Goal: Book appointment/travel/reservation

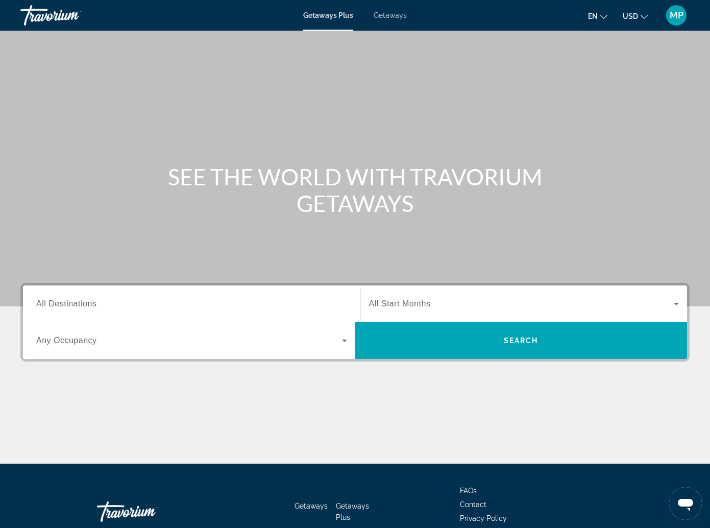
click at [369, 303] on span "All Start Months" at bounding box center [400, 303] width 62 height 9
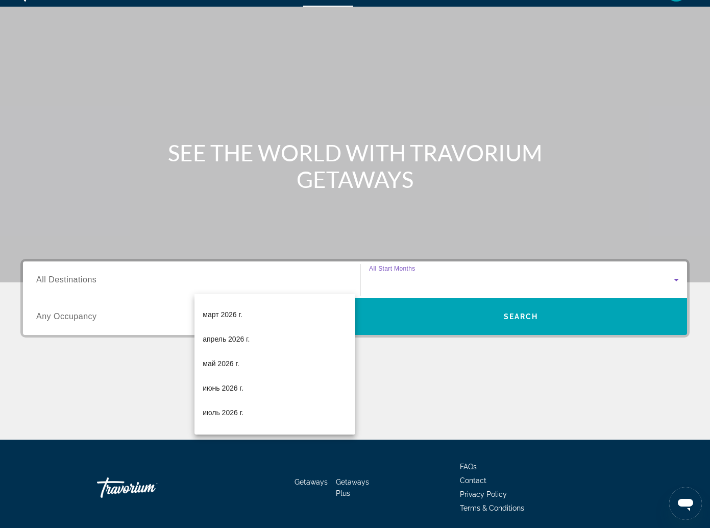
scroll to position [144, 0]
click at [225, 334] on span "апрель 2026 г." at bounding box center [226, 338] width 47 height 12
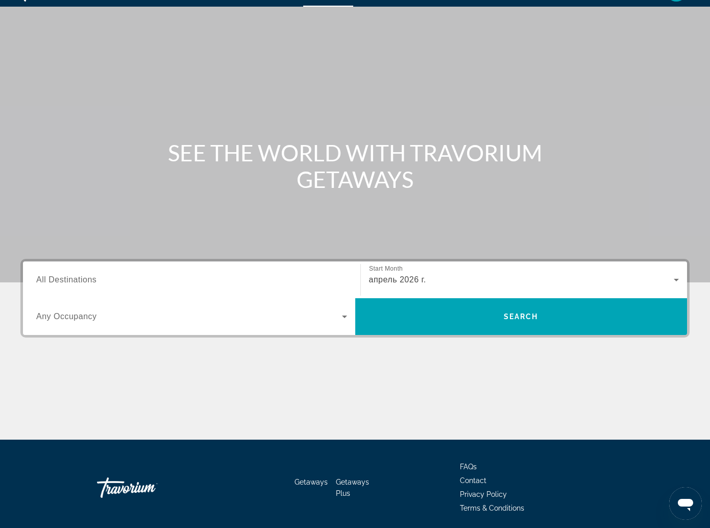
click at [67, 281] on span "All Destinations" at bounding box center [66, 279] width 60 height 9
click at [67, 281] on input "Destination All Destinations" at bounding box center [191, 280] width 311 height 12
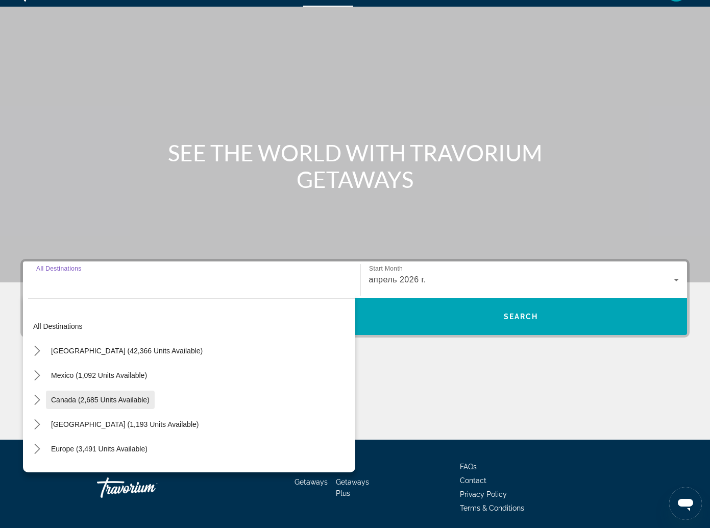
click at [69, 397] on span "Canada (2,685 units available)" at bounding box center [100, 400] width 98 height 8
type input "**********"
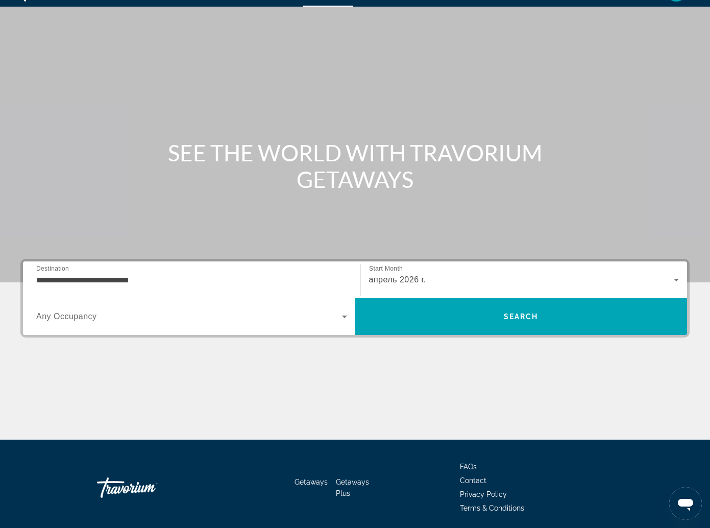
click at [97, 312] on span "Any Occupancy" at bounding box center [66, 316] width 61 height 9
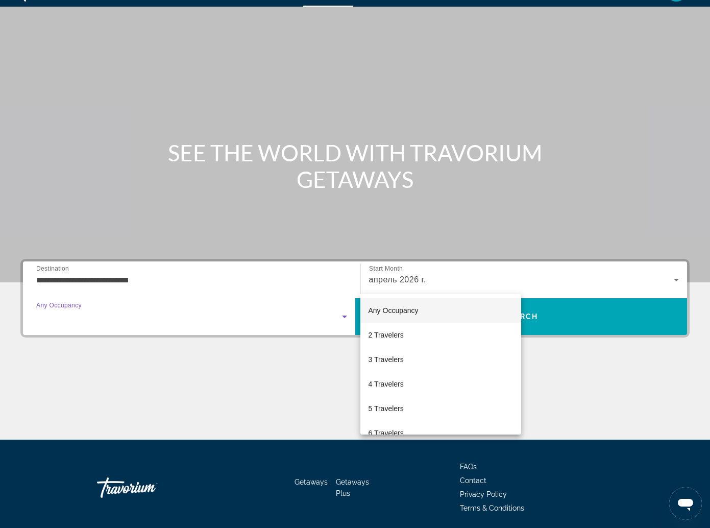
drag, startPoint x: 430, startPoint y: 279, endPoint x: 500, endPoint y: 274, distance: 70.1
click at [431, 278] on div at bounding box center [355, 264] width 710 height 528
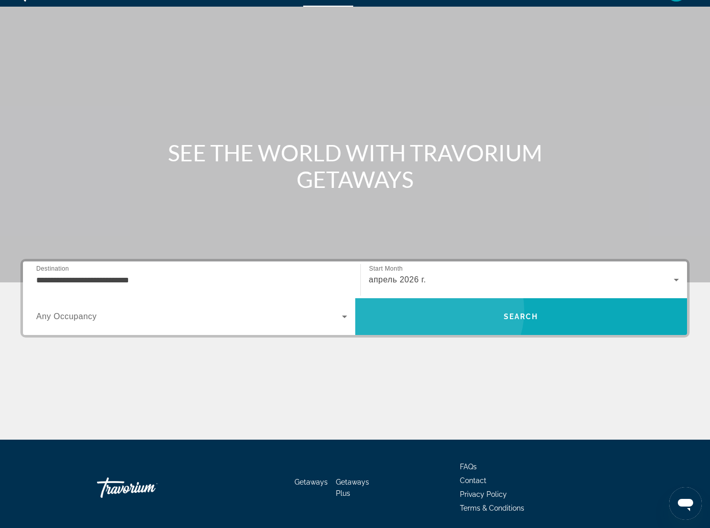
click at [601, 304] on span "Search" at bounding box center [521, 316] width 332 height 24
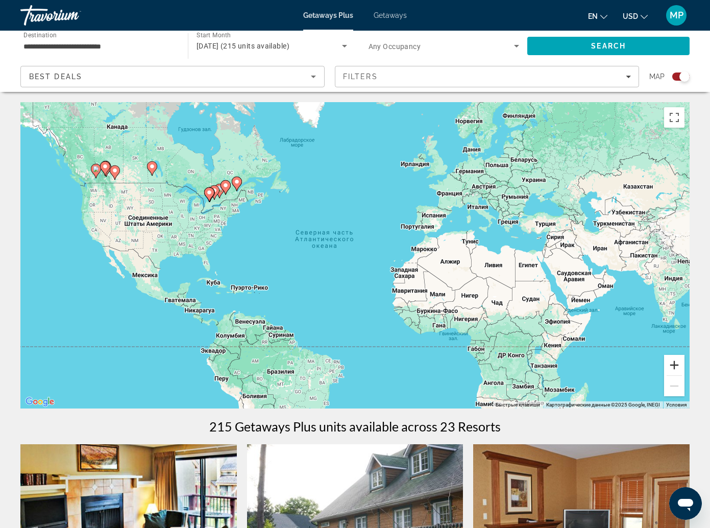
click at [676, 355] on button "Увеличить" at bounding box center [674, 365] width 20 height 20
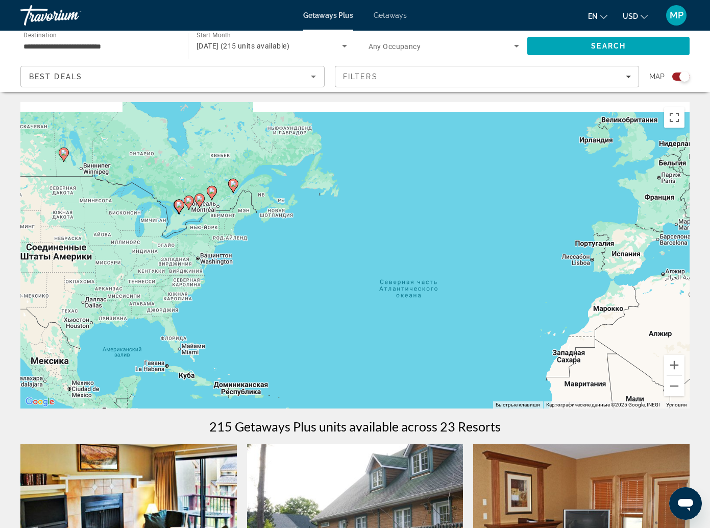
drag, startPoint x: 126, startPoint y: 131, endPoint x: 233, endPoint y: 199, distance: 127.0
click at [238, 199] on div "Чтобы активировать перетаскивание с помощью клавиатуры, нажмите Alt + Ввод. Пос…" at bounding box center [354, 255] width 669 height 306
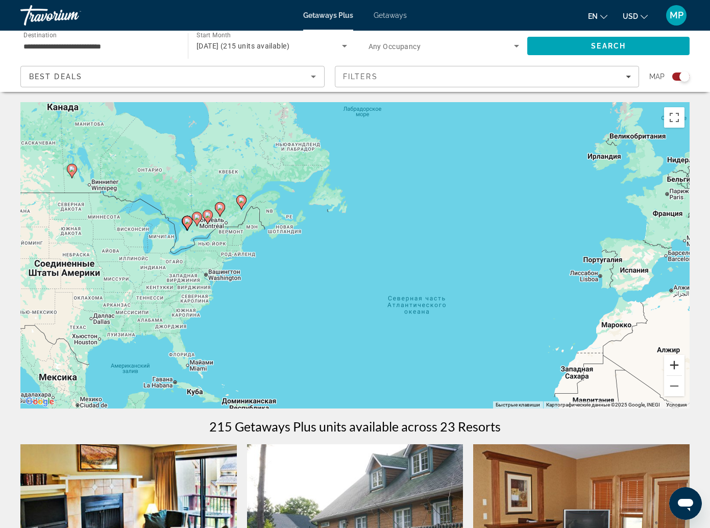
click at [673, 355] on button "Увеличить" at bounding box center [674, 365] width 20 height 20
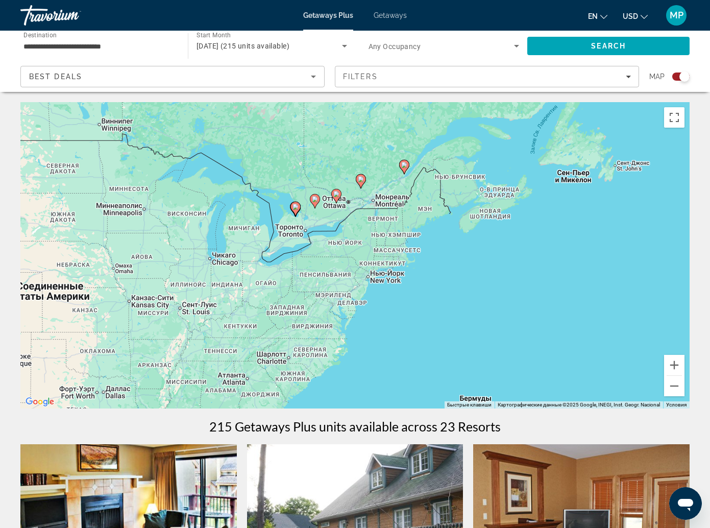
drag, startPoint x: 176, startPoint y: 217, endPoint x: 411, endPoint y: 228, distance: 235.5
click at [411, 228] on div "Чтобы активировать перетаскивание с помощью клавиатуры, нажмите Alt + Ввод. Пос…" at bounding box center [354, 255] width 669 height 306
click at [337, 191] on image "Main content" at bounding box center [337, 194] width 6 height 6
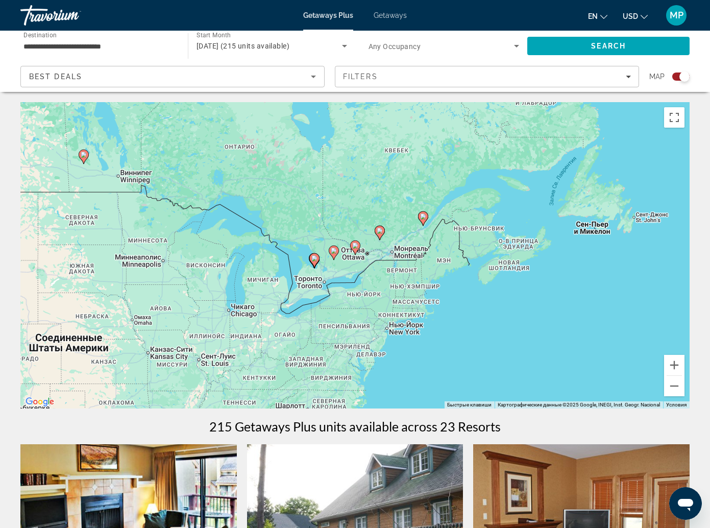
click at [357, 242] on image "Main content" at bounding box center [355, 245] width 6 height 6
type input "**********"
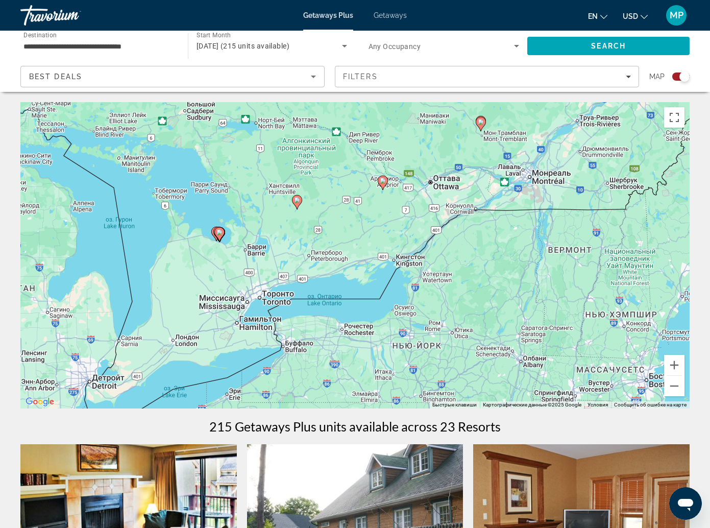
drag, startPoint x: 332, startPoint y: 348, endPoint x: 361, endPoint y: 282, distance: 72.2
click at [361, 282] on div "Чтобы активировать перетаскивание с помощью клавиатуры, нажмите Alt + Ввод. Пос…" at bounding box center [354, 255] width 669 height 306
click at [267, 268] on div "Чтобы активировать перетаскивание с помощью клавиатуры, нажмите Alt + Ввод. Пос…" at bounding box center [354, 255] width 669 height 306
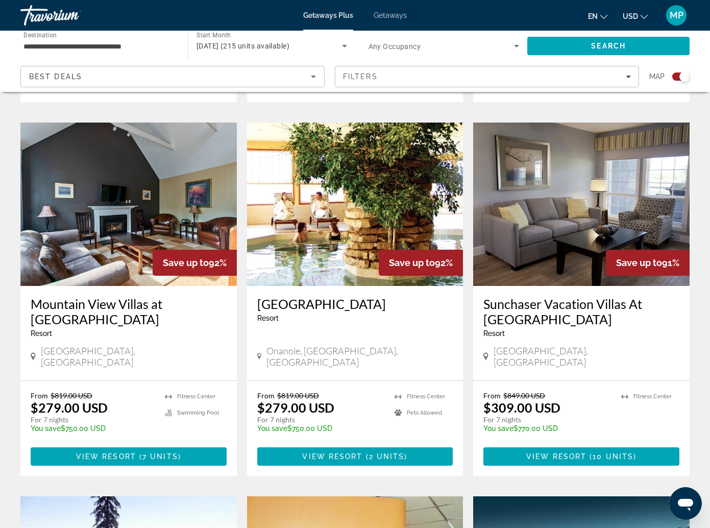
scroll to position [714, 0]
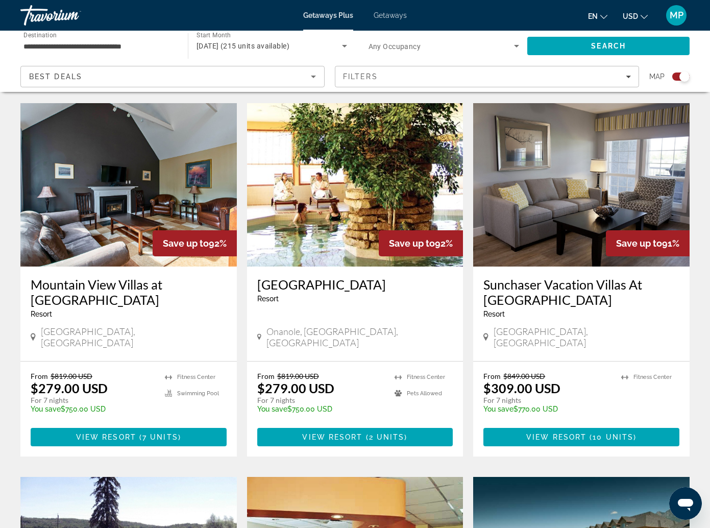
click at [587, 194] on img "Main content" at bounding box center [581, 184] width 216 height 163
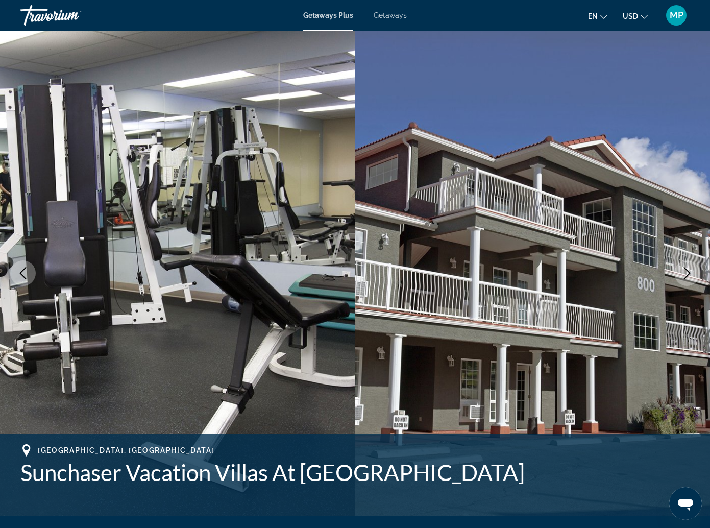
click at [689, 267] on icon "Next image" at bounding box center [687, 273] width 12 height 12
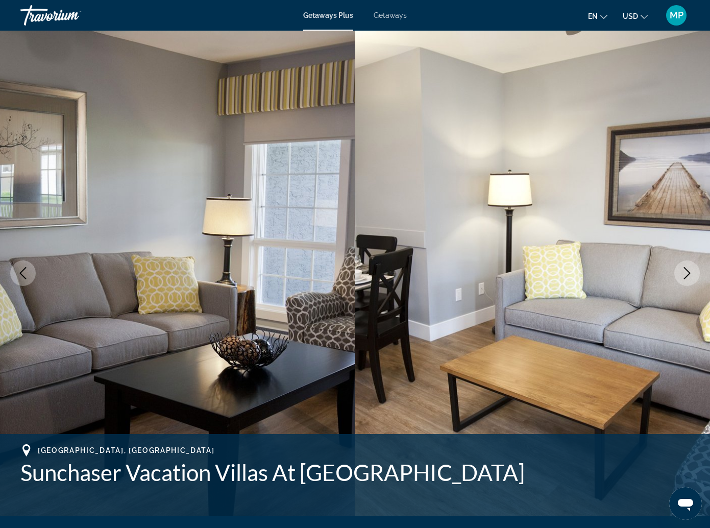
click at [689, 267] on icon "Next image" at bounding box center [687, 273] width 12 height 12
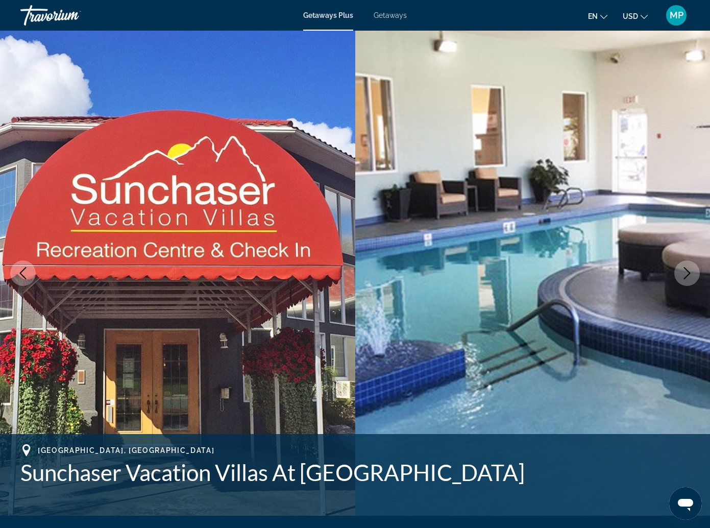
click at [689, 267] on icon "Next image" at bounding box center [687, 273] width 12 height 12
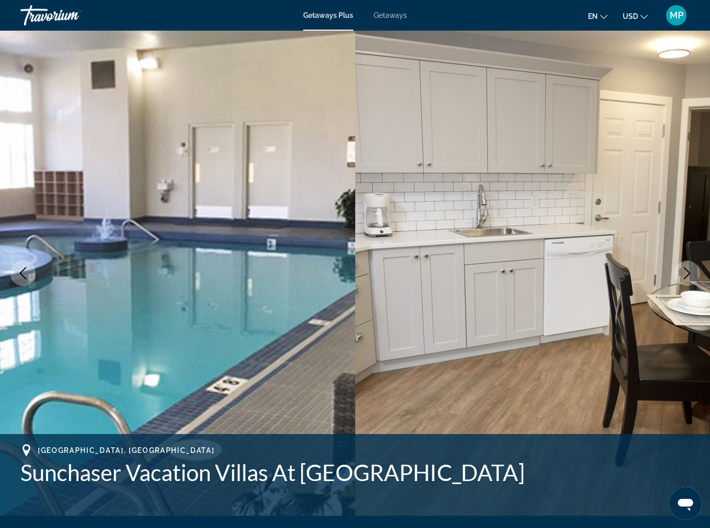
click at [689, 267] on icon "Next image" at bounding box center [687, 273] width 12 height 12
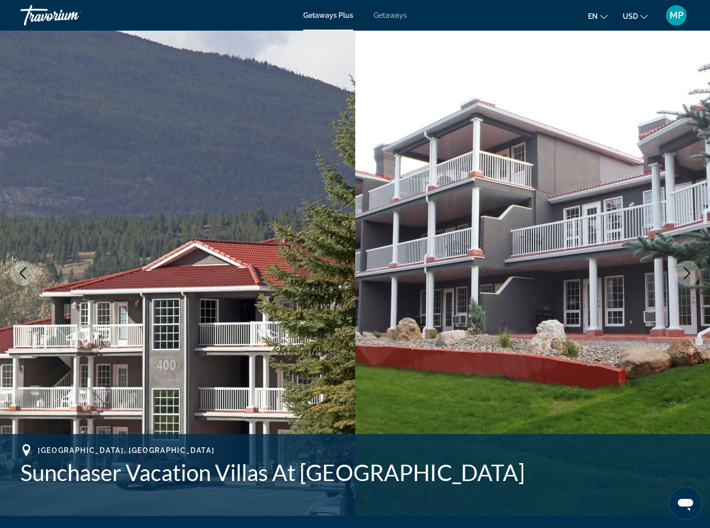
click at [689, 267] on icon "Next image" at bounding box center [687, 273] width 12 height 12
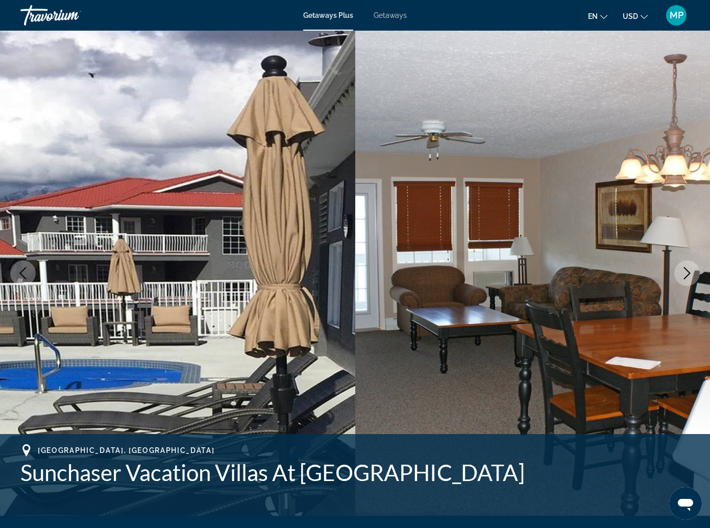
click at [689, 267] on icon "Next image" at bounding box center [687, 273] width 12 height 12
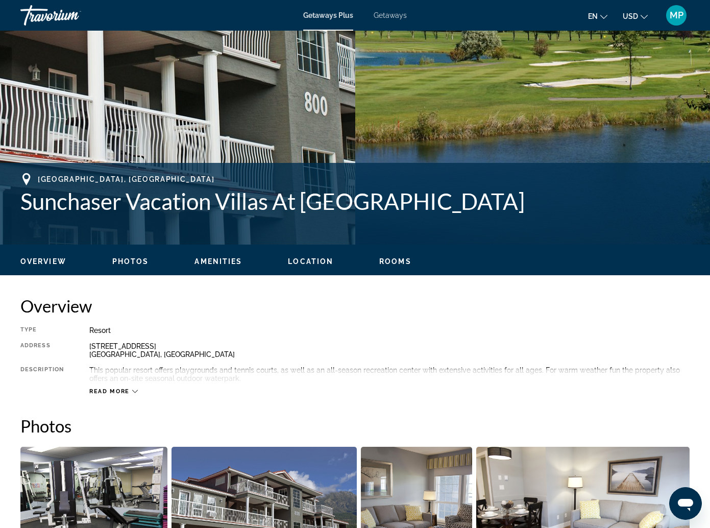
scroll to position [357, 0]
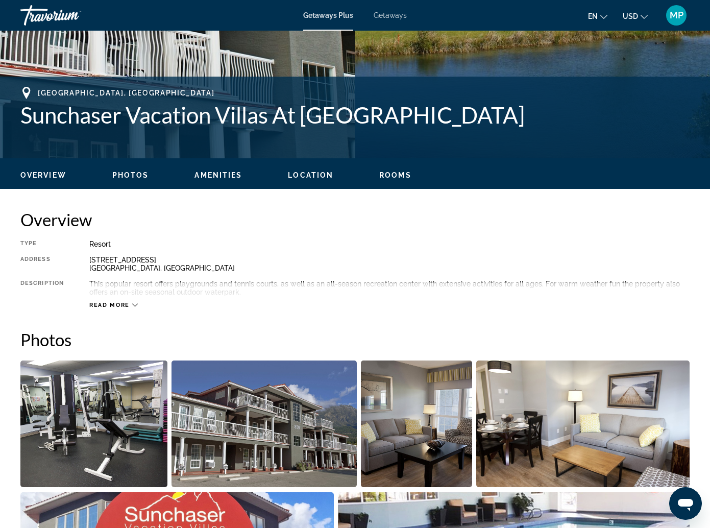
click at [126, 281] on div "Read more" at bounding box center [389, 295] width 600 height 28
click at [138, 281] on div "Read more" at bounding box center [389, 295] width 600 height 28
click at [133, 302] on icon "Main content" at bounding box center [135, 305] width 6 height 6
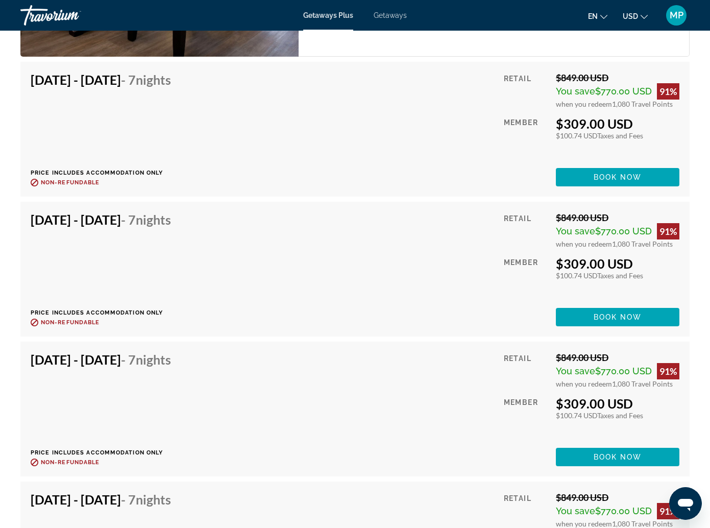
scroll to position [1941, 0]
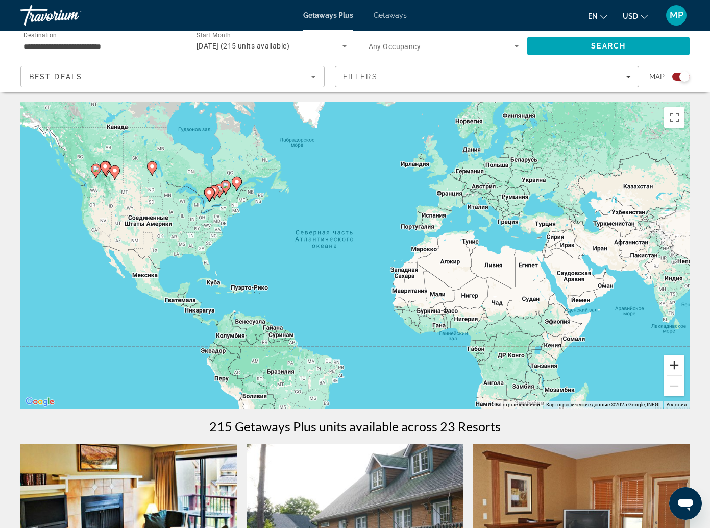
click at [675, 355] on button "Увеличить" at bounding box center [674, 365] width 20 height 20
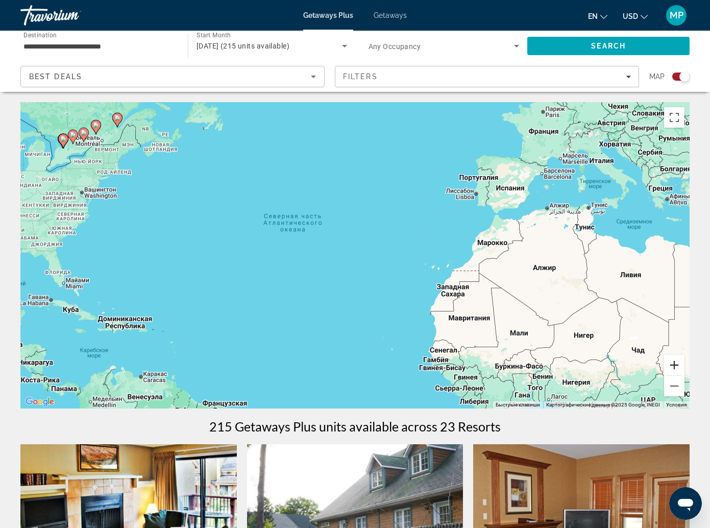
click at [673, 355] on button "Увеличить" at bounding box center [674, 365] width 20 height 20
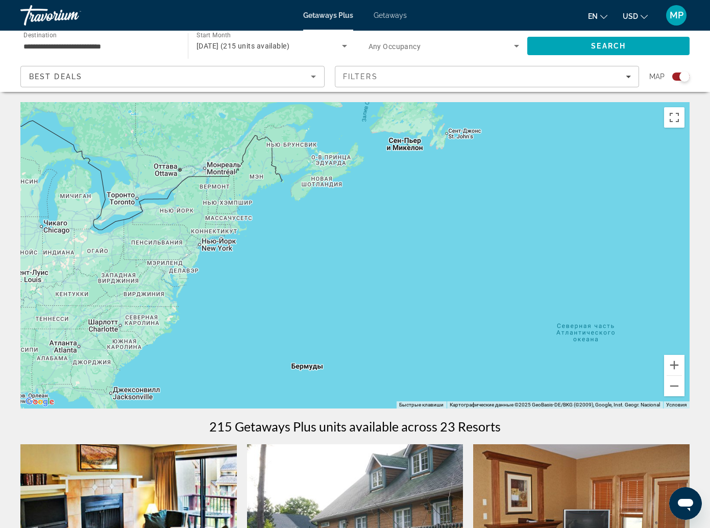
drag, startPoint x: 103, startPoint y: 187, endPoint x: 463, endPoint y: 328, distance: 386.2
click at [463, 328] on div "Main content" at bounding box center [354, 255] width 669 height 306
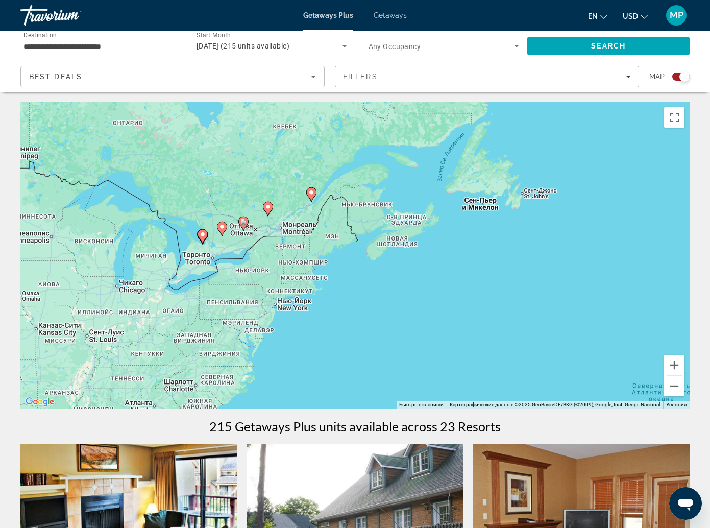
drag, startPoint x: 197, startPoint y: 211, endPoint x: 234, endPoint y: 254, distance: 56.8
click at [234, 254] on div "Чтобы активировать перетаскивание с помощью клавиатуры, нажмите Alt + Ввод. Пос…" at bounding box center [354, 255] width 669 height 306
click at [676, 355] on button "Увеличить" at bounding box center [674, 365] width 20 height 20
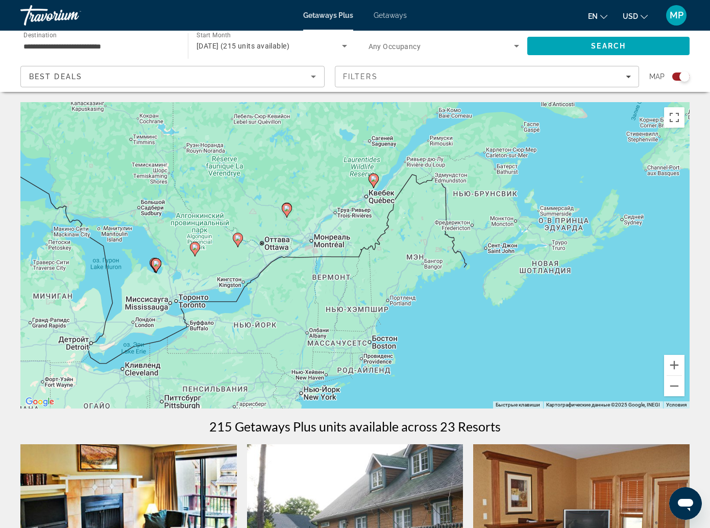
drag, startPoint x: 178, startPoint y: 279, endPoint x: 283, endPoint y: 317, distance: 111.9
click at [283, 317] on div "Чтобы активировать перетаскивание с помощью клавиатуры, нажмите Alt + Ввод. Пос…" at bounding box center [354, 255] width 669 height 306
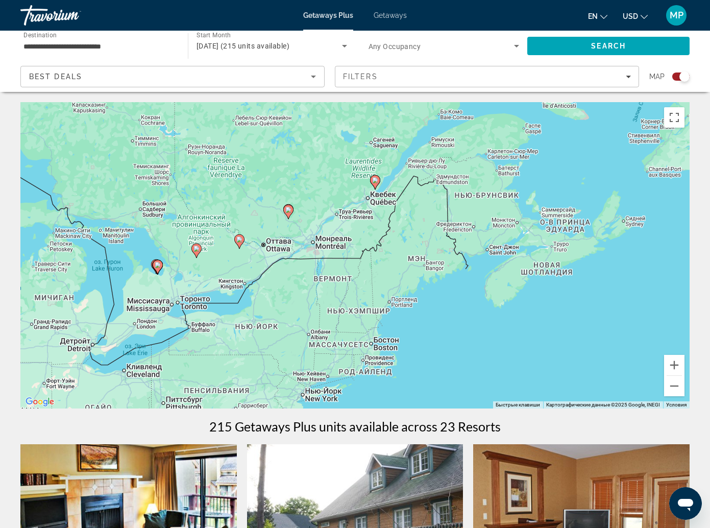
click at [183, 272] on div "Чтобы активировать перетаскивание с помощью клавиатуры, нажмите Alt + Ввод. Пос…" at bounding box center [354, 255] width 669 height 306
click at [194, 272] on div "Чтобы активировать перетаскивание с помощью клавиатуры, нажмите Alt + Ввод. Пос…" at bounding box center [354, 255] width 669 height 306
click at [155, 262] on image "Main content" at bounding box center [158, 265] width 6 height 6
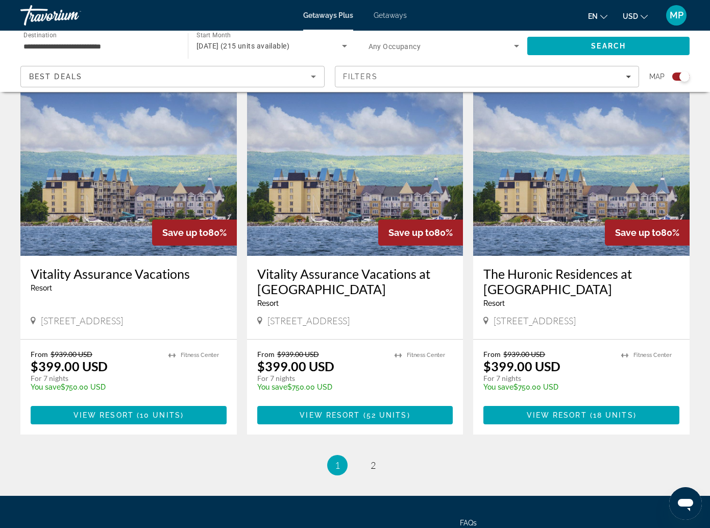
scroll to position [1486, 0]
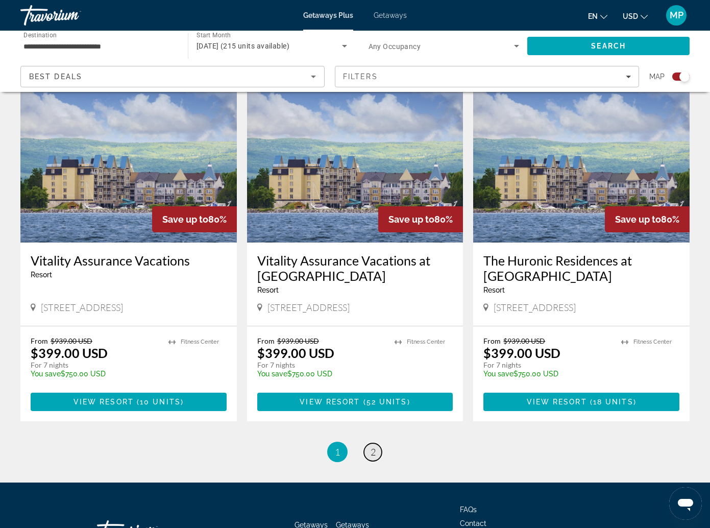
click at [368, 443] on link "page 2" at bounding box center [373, 452] width 18 height 18
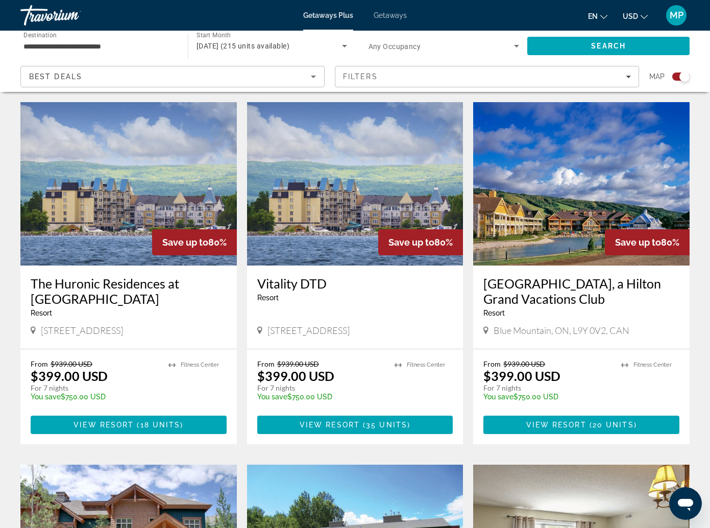
scroll to position [705, 0]
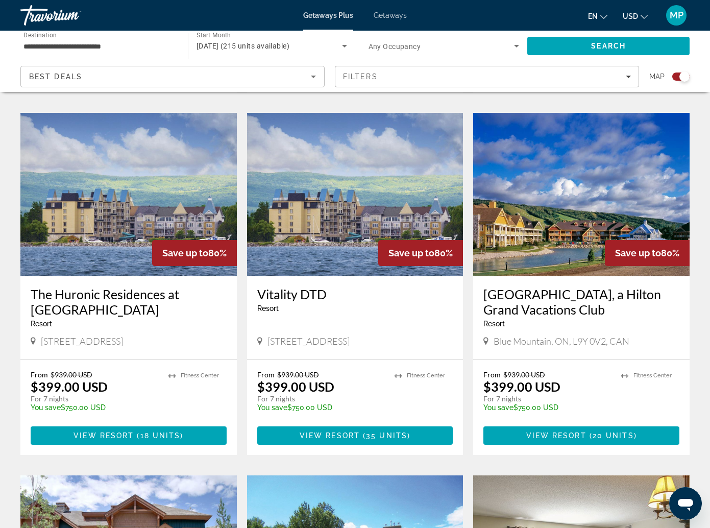
click at [541, 219] on img "Main content" at bounding box center [581, 194] width 216 height 163
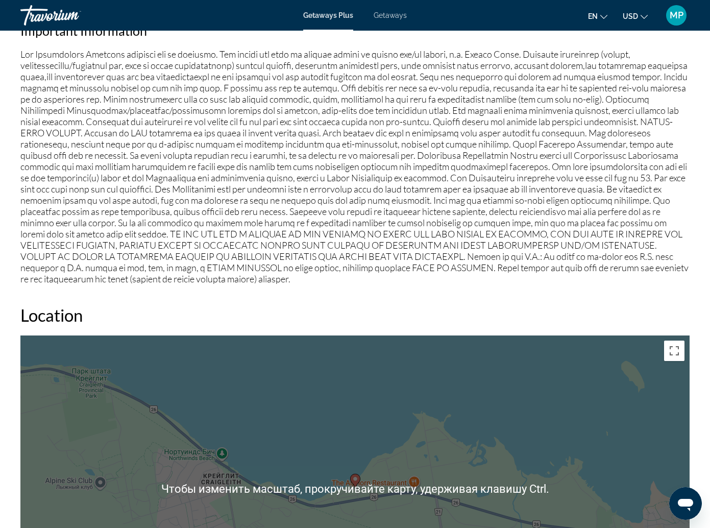
scroll to position [1378, 0]
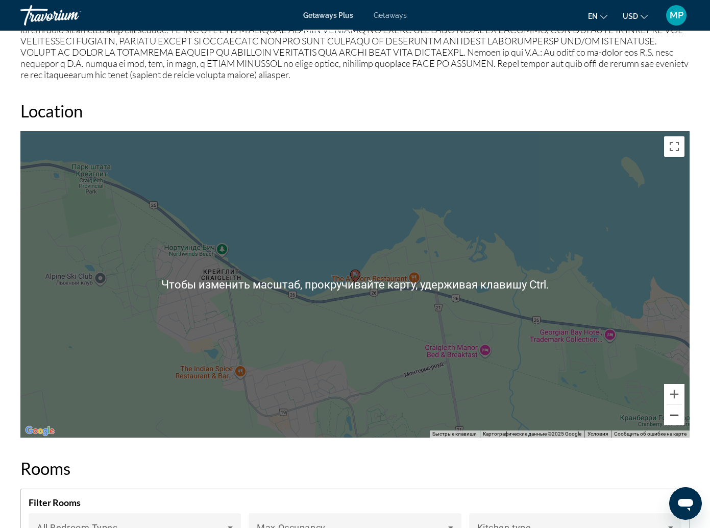
click at [673, 405] on button "Уменьшить" at bounding box center [674, 415] width 20 height 20
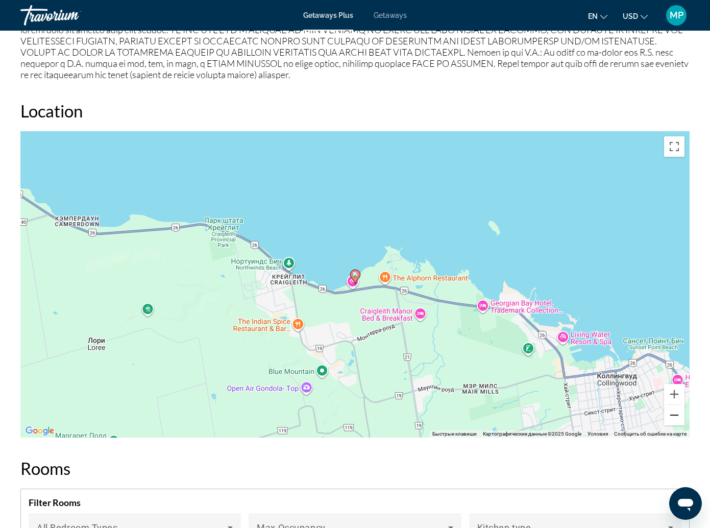
click at [673, 405] on button "Уменьшить" at bounding box center [674, 415] width 20 height 20
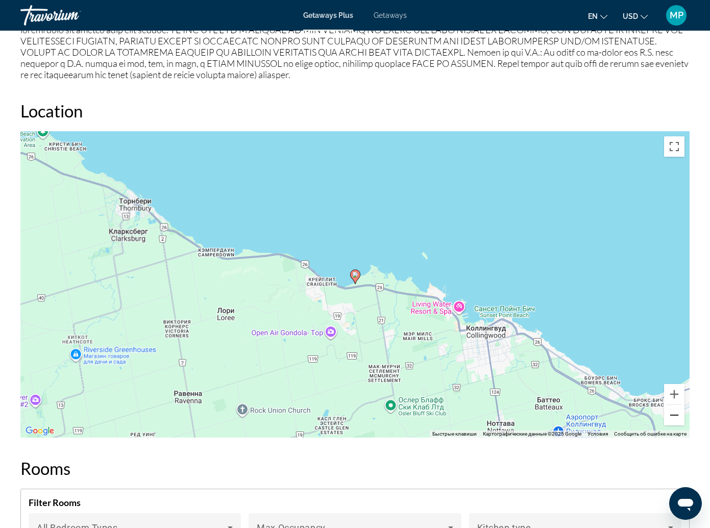
click at [673, 405] on button "Уменьшить" at bounding box center [674, 415] width 20 height 20
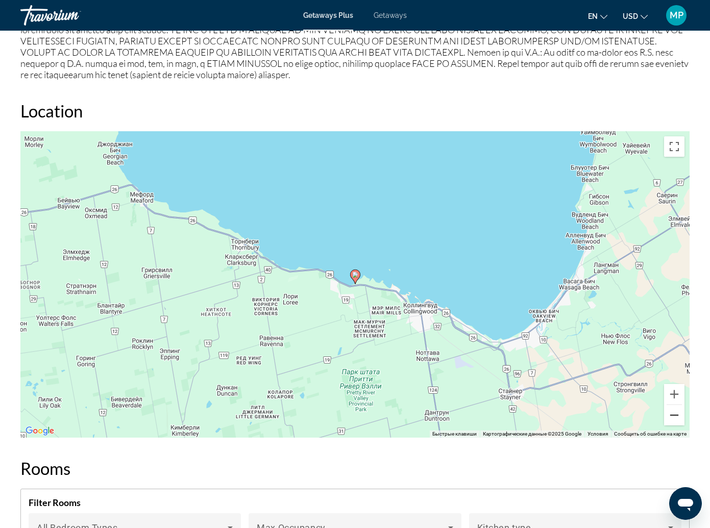
click at [673, 405] on button "Уменьшить" at bounding box center [674, 415] width 20 height 20
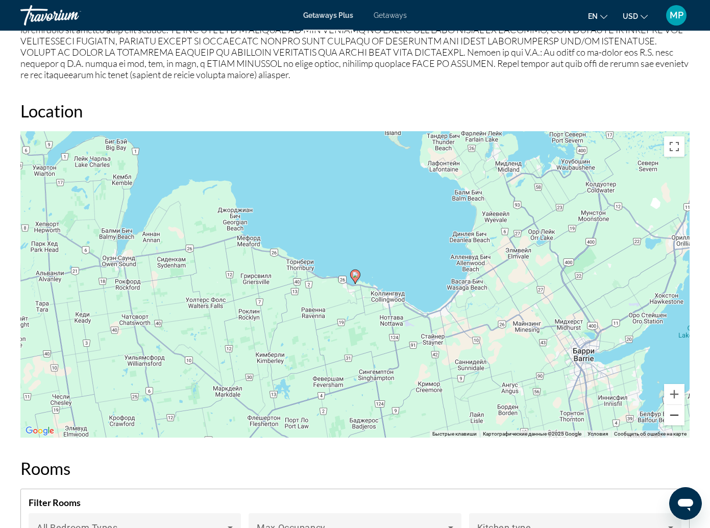
click at [676, 405] on button "Уменьшить" at bounding box center [674, 415] width 20 height 20
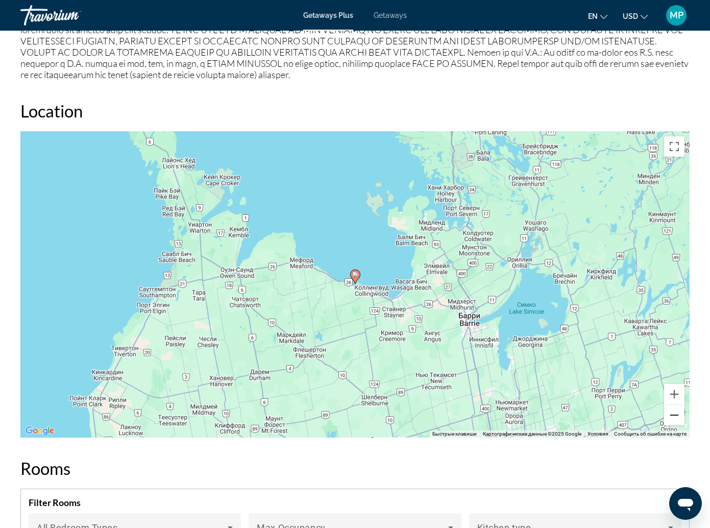
click at [678, 405] on button "Уменьшить" at bounding box center [674, 415] width 20 height 20
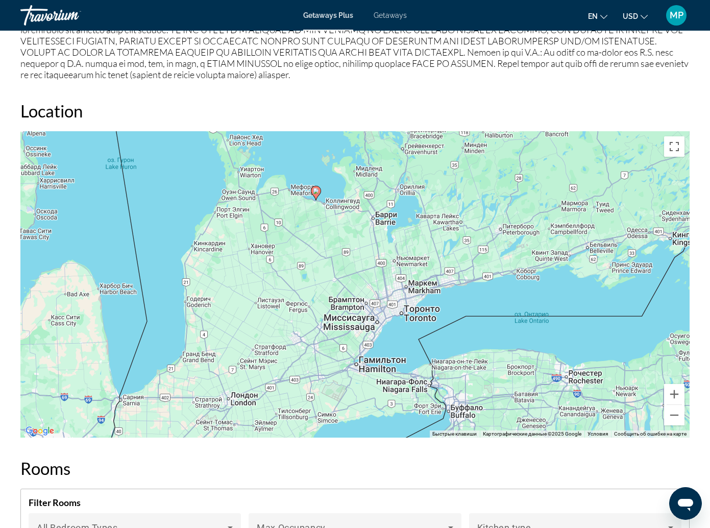
drag, startPoint x: 385, startPoint y: 204, endPoint x: 352, endPoint y: 134, distance: 77.4
click at [352, 134] on div "Чтобы активировать перетаскивание с помощью клавиатуры, нажмите Alt + Ввод. Пос…" at bounding box center [354, 284] width 669 height 306
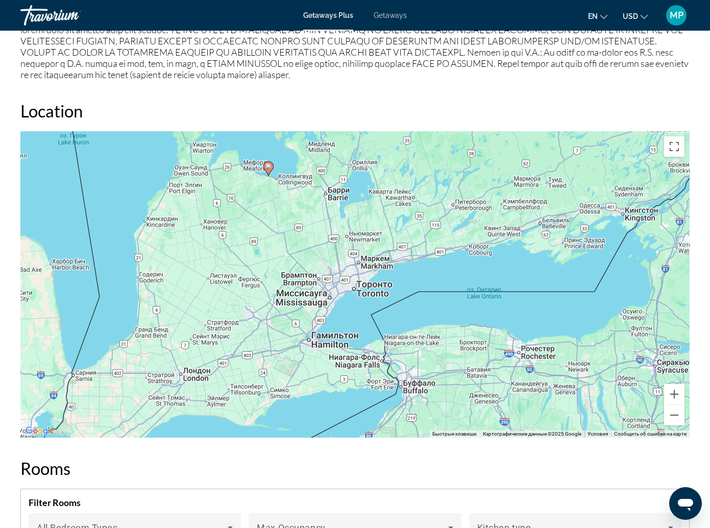
drag, startPoint x: 433, startPoint y: 235, endPoint x: 385, endPoint y: 211, distance: 53.6
click at [385, 211] on div "Чтобы активировать перетаскивание с помощью клавиатуры, нажмите Alt + Ввод. Пос…" at bounding box center [354, 284] width 669 height 306
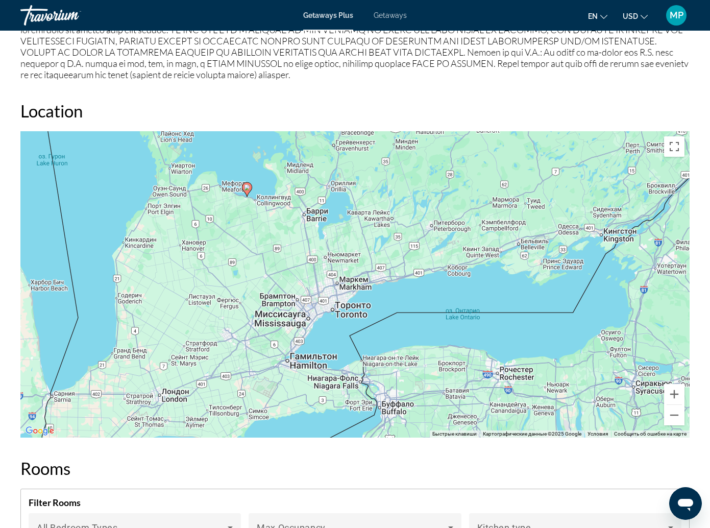
drag, startPoint x: 363, startPoint y: 191, endPoint x: 347, endPoint y: 207, distance: 22.4
click at [345, 208] on div "Чтобы активировать перетаскивание с помощью клавиатуры, нажмите Alt + Ввод. Пос…" at bounding box center [354, 284] width 669 height 306
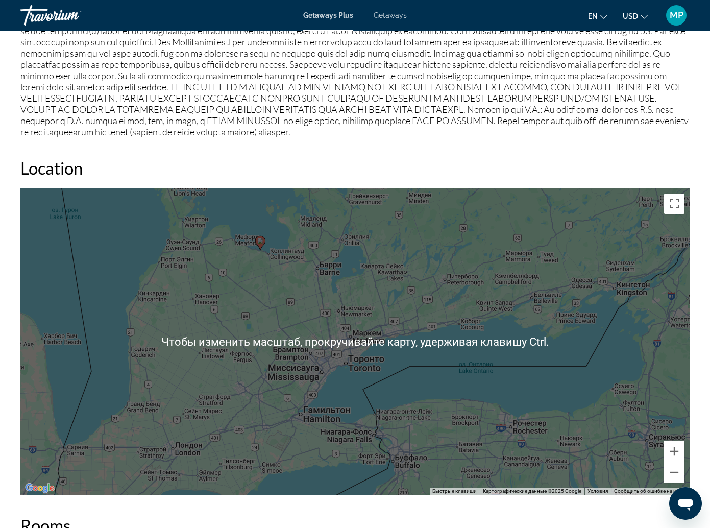
scroll to position [1276, 0]
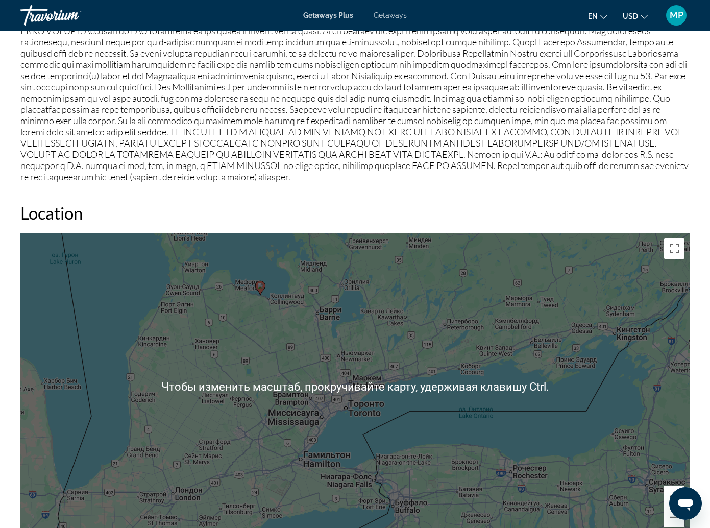
click at [679, 486] on button "Увеличить" at bounding box center [674, 496] width 20 height 20
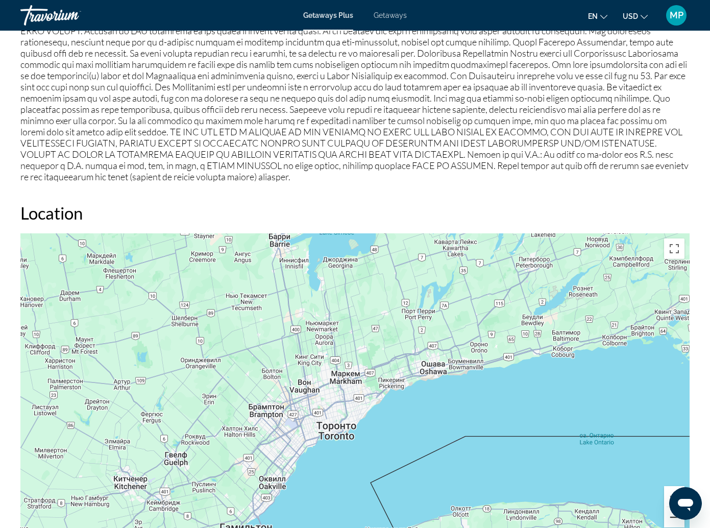
click at [676, 507] on button "Уменьшить" at bounding box center [674, 517] width 20 height 20
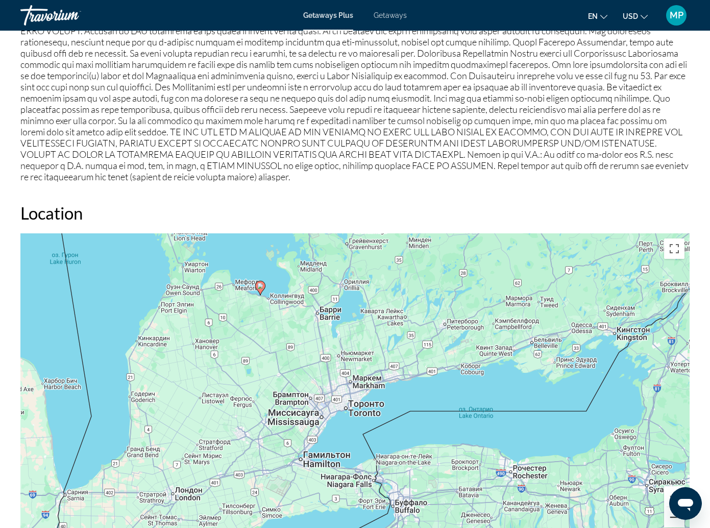
click at [676, 507] on button "Уменьшить" at bounding box center [674, 517] width 20 height 20
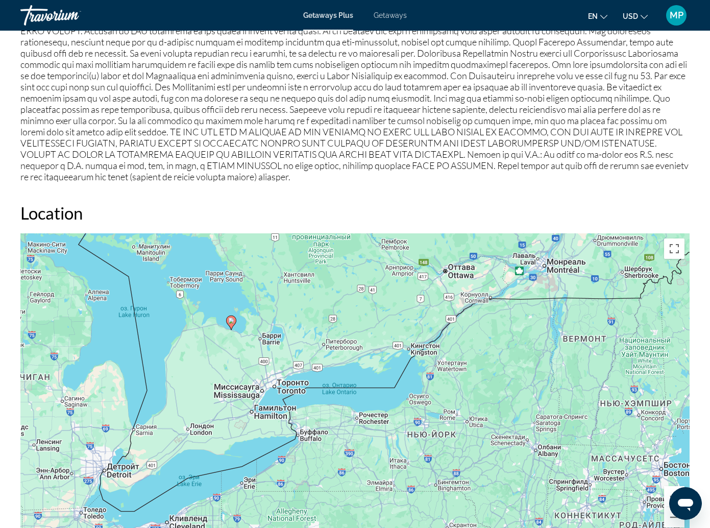
drag, startPoint x: 330, startPoint y: 242, endPoint x: 254, endPoint y: 232, distance: 77.3
click at [254, 233] on div "Чтобы активировать перетаскивание с помощью клавиатуры, нажмите Alt + Ввод. Пос…" at bounding box center [354, 386] width 669 height 306
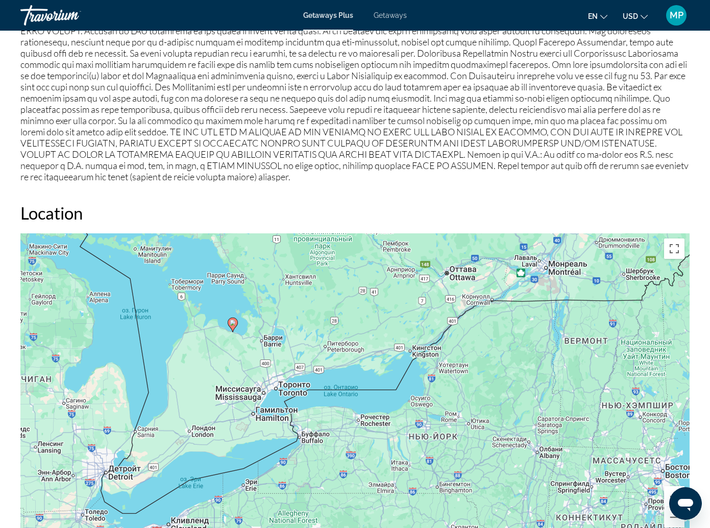
click at [281, 244] on div "Чтобы активировать перетаскивание с помощью клавиатуры, нажмите Alt + Ввод. Пос…" at bounding box center [354, 386] width 669 height 306
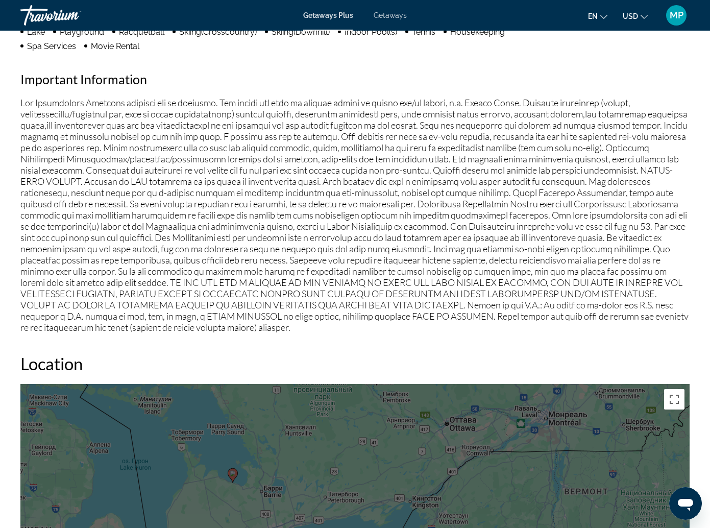
scroll to position [1123, 0]
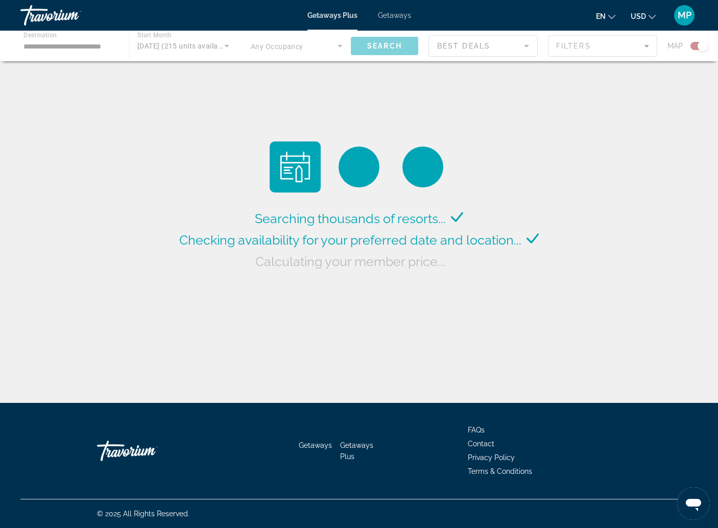
click at [83, 44] on div "Main content" at bounding box center [359, 46] width 718 height 31
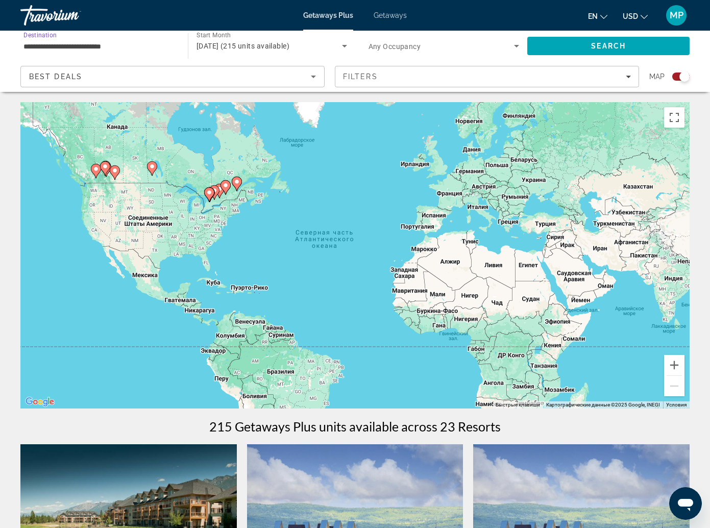
click at [85, 45] on input "**********" at bounding box center [98, 46] width 151 height 12
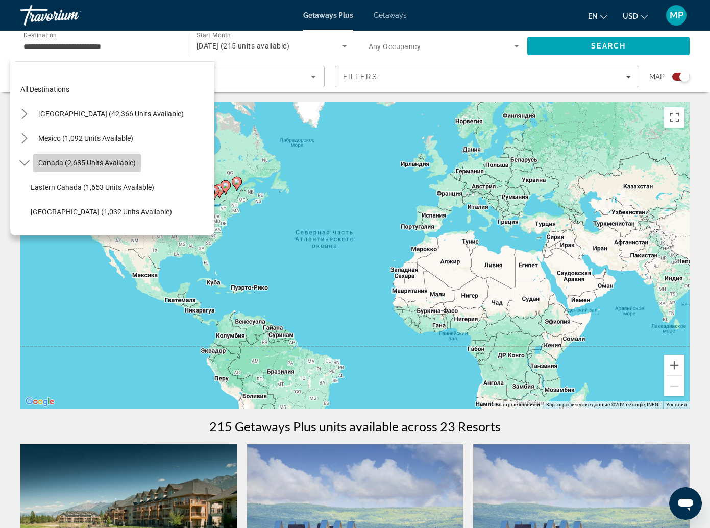
click at [85, 158] on span "Select destination: Canada (2,685 units available)" at bounding box center [87, 163] width 108 height 24
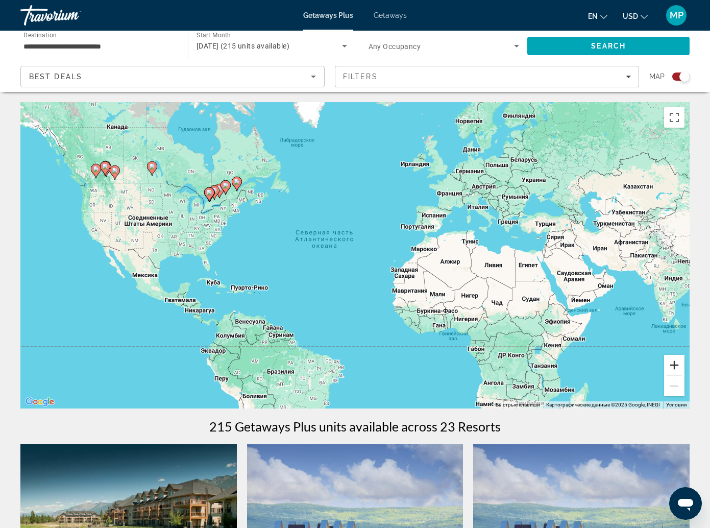
click at [673, 355] on button "Увеличить" at bounding box center [674, 365] width 20 height 20
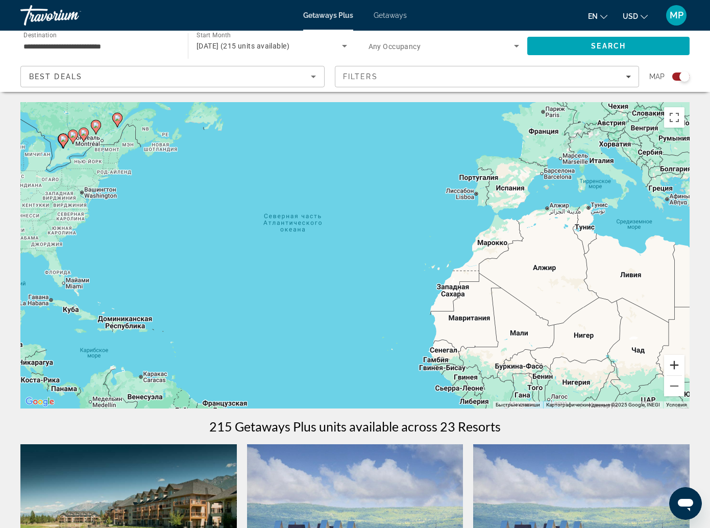
click at [672, 355] on button "Увеличить" at bounding box center [674, 365] width 20 height 20
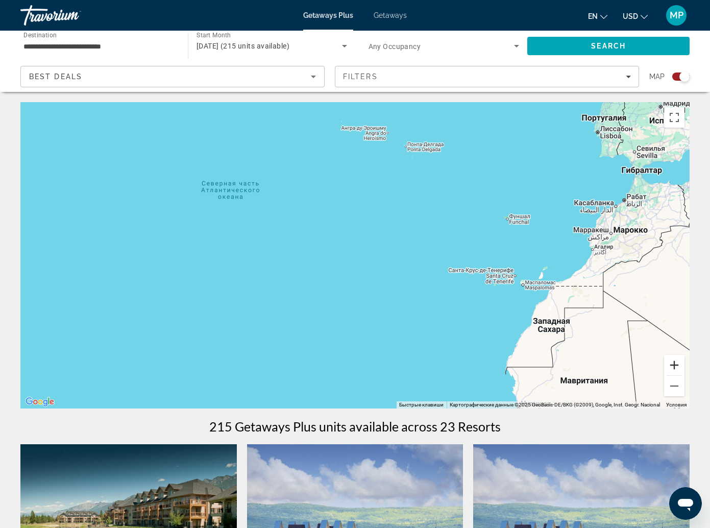
click at [672, 355] on button "Увеличить" at bounding box center [674, 365] width 20 height 20
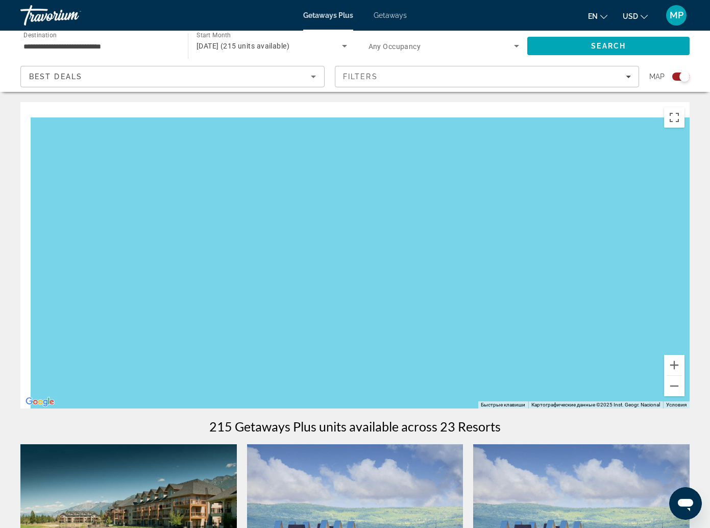
drag, startPoint x: 206, startPoint y: 223, endPoint x: 571, endPoint y: 367, distance: 392.9
click at [569, 367] on div "Main content" at bounding box center [354, 255] width 669 height 306
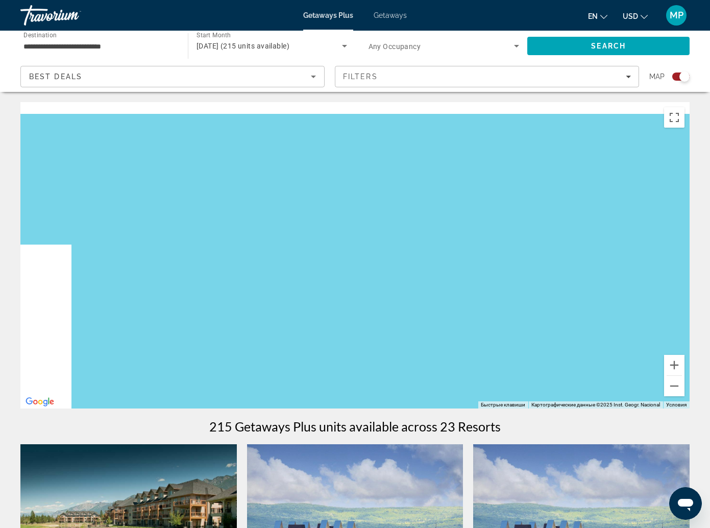
drag, startPoint x: 246, startPoint y: 213, endPoint x: 405, endPoint y: 292, distance: 178.0
click at [405, 292] on div "Main content" at bounding box center [354, 255] width 669 height 306
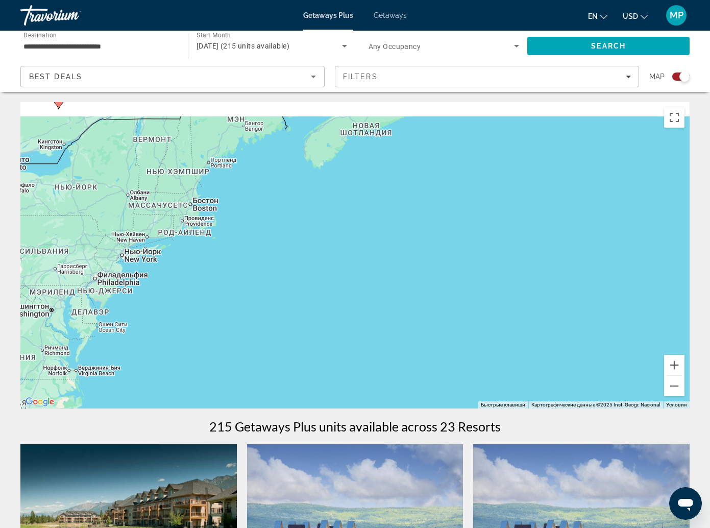
drag, startPoint x: 91, startPoint y: 180, endPoint x: 343, endPoint y: 281, distance: 271.4
click at [344, 281] on div "Чтобы активировать перетаскивание с помощью клавиатуры, нажмите Alt + Ввод. Пос…" at bounding box center [354, 255] width 669 height 306
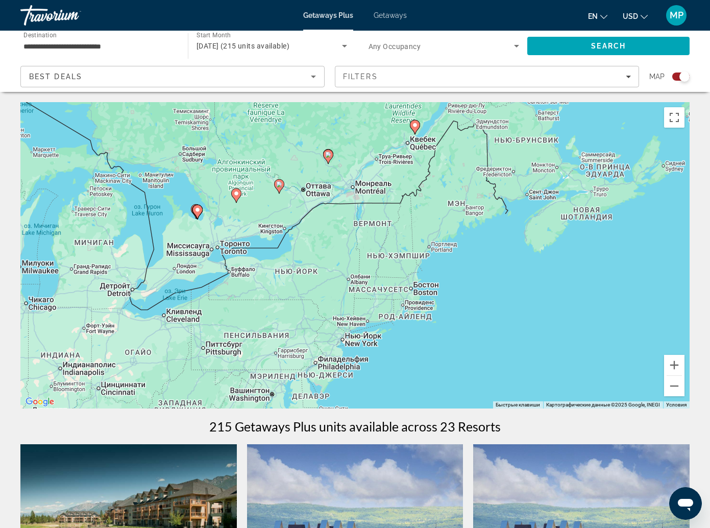
drag, startPoint x: 256, startPoint y: 251, endPoint x: 301, endPoint y: 257, distance: 44.9
click at [301, 257] on div "Чтобы активировать перетаскивание с помощью клавиатуры, нажмите Alt + Ввод. Пос…" at bounding box center [354, 255] width 669 height 306
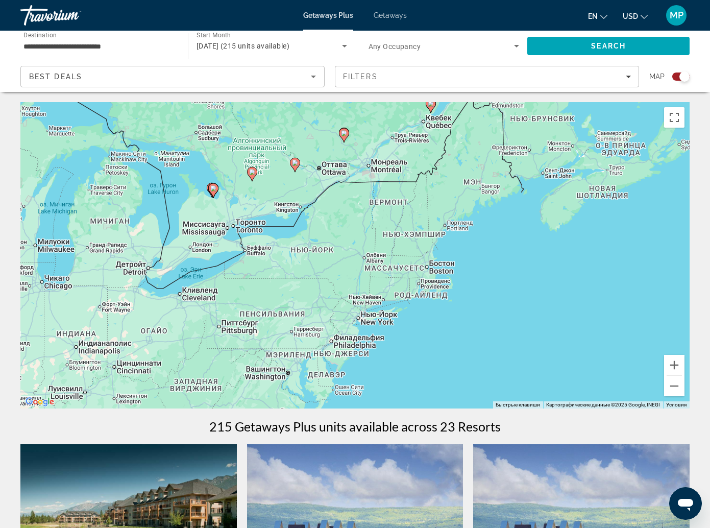
drag, startPoint x: 309, startPoint y: 266, endPoint x: 311, endPoint y: 236, distance: 30.7
click at [297, 232] on div "Чтобы активировать перетаскивание с помощью клавиатуры, нажмите Alt + Ввод. Пос…" at bounding box center [354, 255] width 669 height 306
click at [682, 355] on button "Увеличить" at bounding box center [674, 365] width 20 height 20
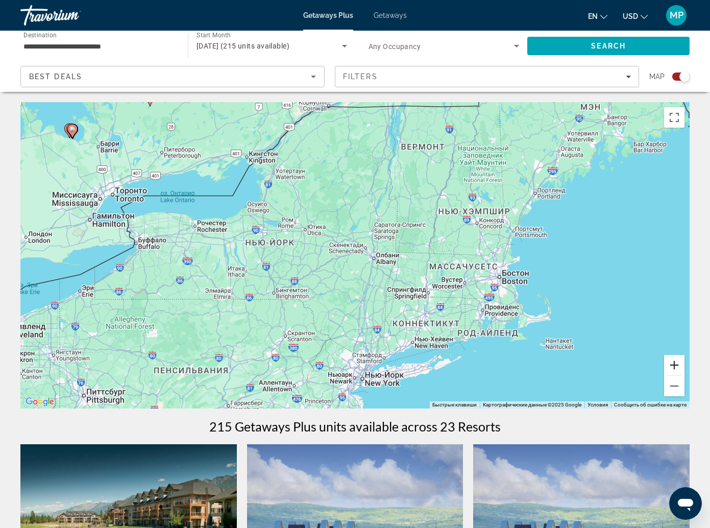
click at [682, 355] on button "Увеличить" at bounding box center [674, 365] width 20 height 20
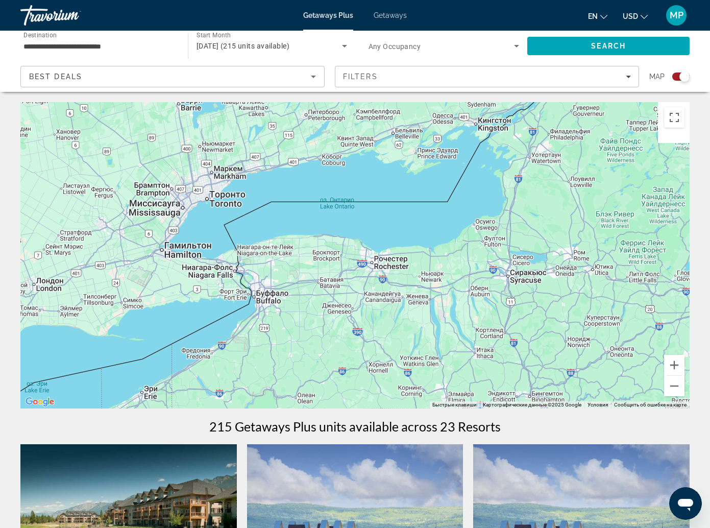
drag, startPoint x: 288, startPoint y: 273, endPoint x: 557, endPoint y: 331, distance: 275.2
click at [557, 331] on div "Main content" at bounding box center [354, 255] width 669 height 306
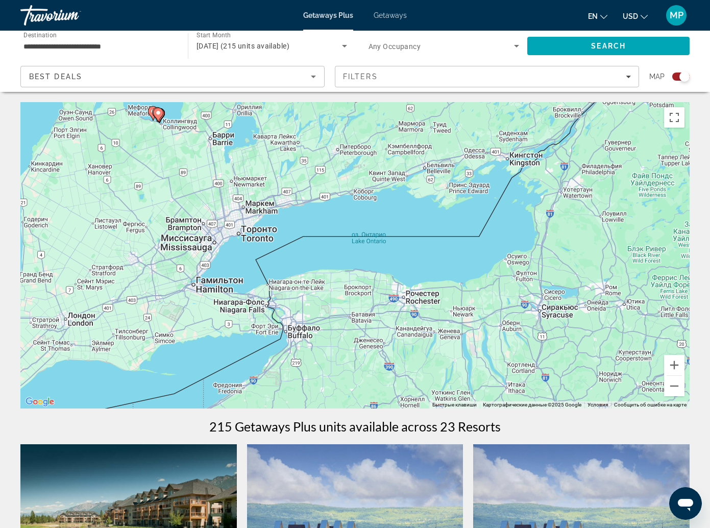
drag, startPoint x: 242, startPoint y: 234, endPoint x: 271, endPoint y: 262, distance: 40.4
click at [274, 269] on div "Чтобы активировать перетаскивание с помощью клавиатуры, нажмите Alt + Ввод. Пос…" at bounding box center [354, 255] width 669 height 306
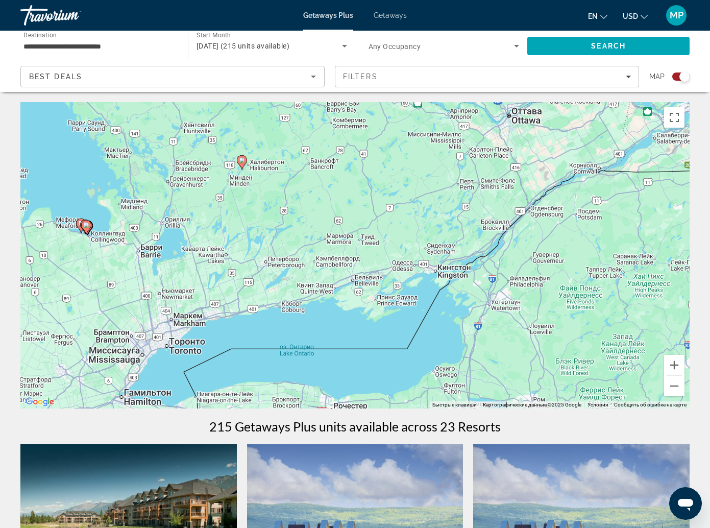
drag, startPoint x: 316, startPoint y: 221, endPoint x: 313, endPoint y: 298, distance: 76.6
click at [248, 326] on div "Чтобы активировать перетаскивание с помощью клавиатуры, нажмите Alt + Ввод. Пос…" at bounding box center [354, 255] width 669 height 306
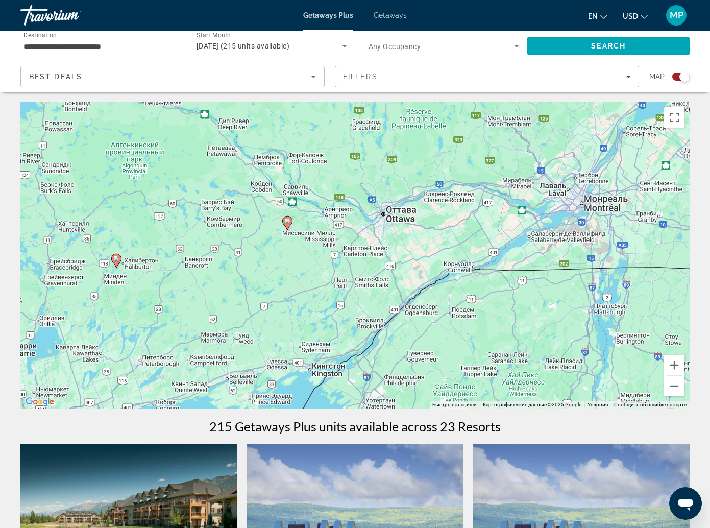
drag, startPoint x: 461, startPoint y: 244, endPoint x: 340, endPoint y: 341, distance: 155.4
click at [340, 341] on div "Чтобы активировать перетаскивание с помощью клавиатуры, нажмите Alt + Ввод. Пос…" at bounding box center [354, 255] width 669 height 306
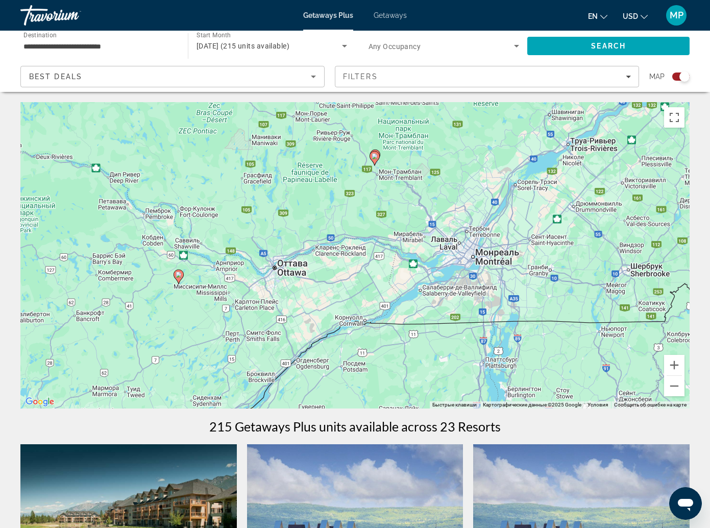
drag, startPoint x: 473, startPoint y: 252, endPoint x: 366, endPoint y: 306, distance: 119.6
click at [366, 306] on div "Чтобы активировать перетаскивание с помощью клавиатуры, нажмите Alt + Ввод. Пос…" at bounding box center [354, 255] width 669 height 306
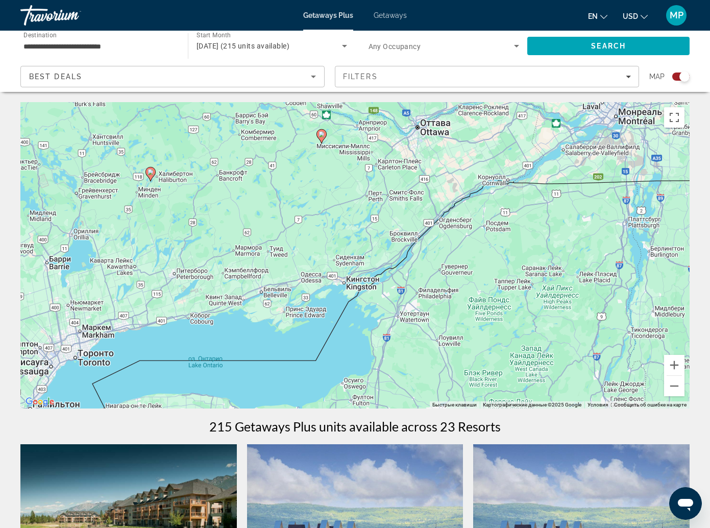
drag, startPoint x: 198, startPoint y: 299, endPoint x: 340, endPoint y: 158, distance: 201.0
click at [340, 158] on div "Чтобы активировать перетаскивание с помощью клавиатуры, нажмите Alt + Ввод. Пос…" at bounding box center [354, 255] width 669 height 306
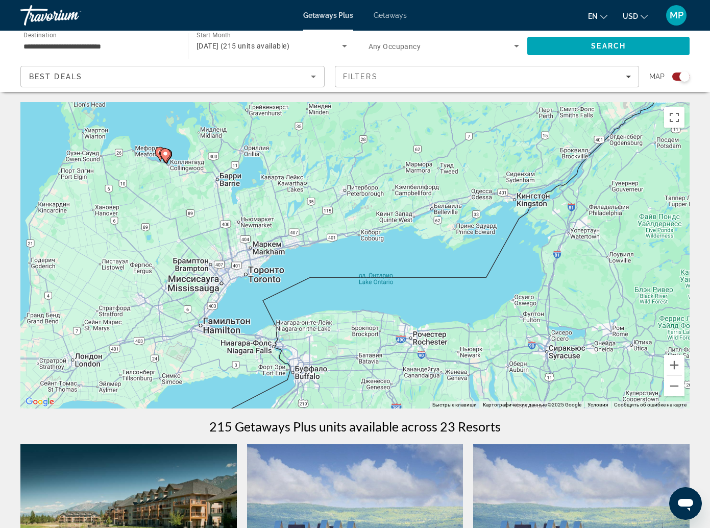
drag, startPoint x: 185, startPoint y: 270, endPoint x: 325, endPoint y: 209, distance: 152.5
click at [325, 209] on div "Чтобы активировать перетаскивание с помощью клавиатуры, нажмите Alt + Ввод. Пос…" at bounding box center [354, 255] width 669 height 306
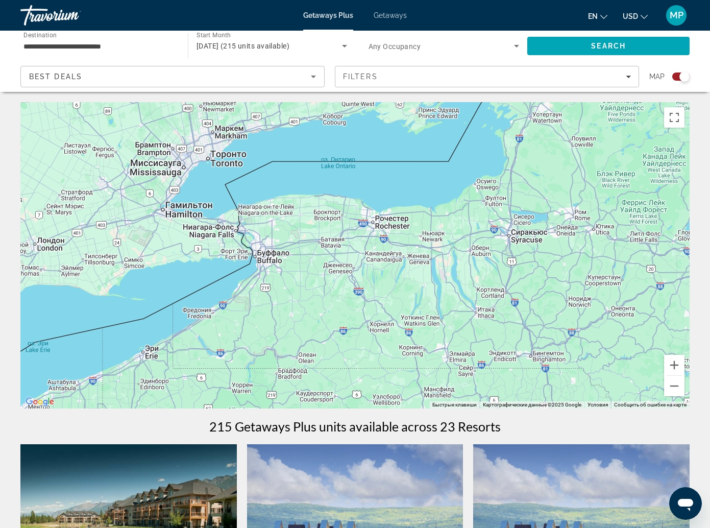
drag, startPoint x: 237, startPoint y: 270, endPoint x: 198, endPoint y: 150, distance: 126.7
click at [198, 150] on div "Чтобы активировать перетаскивание с помощью клавиатуры, нажмите Alt + Ввод. Пос…" at bounding box center [354, 255] width 669 height 306
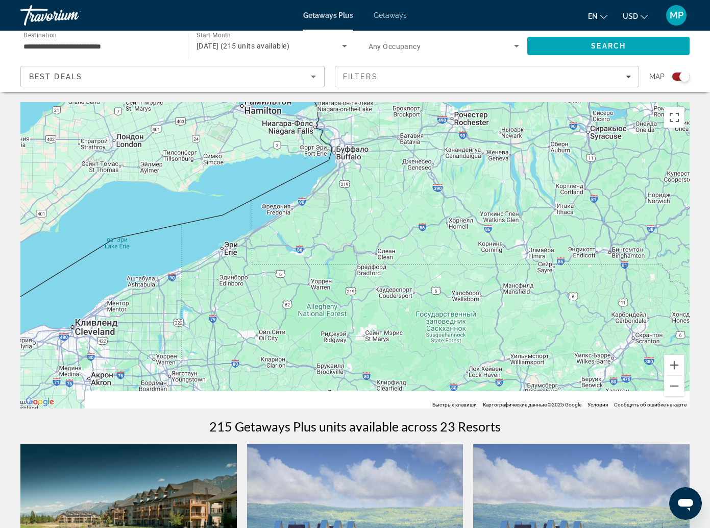
drag, startPoint x: 199, startPoint y: 256, endPoint x: 281, endPoint y: 151, distance: 133.1
click at [281, 151] on div "Чтобы активировать перетаскивание с помощью клавиатуры, нажмите Alt + Ввод. Пос…" at bounding box center [354, 255] width 669 height 306
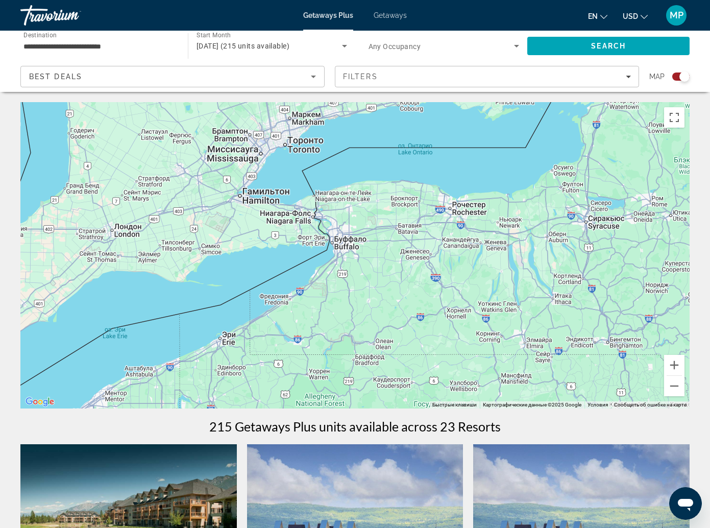
drag, startPoint x: 233, startPoint y: 183, endPoint x: 228, endPoint y: 289, distance: 106.3
click at [229, 289] on div "Main content" at bounding box center [354, 255] width 669 height 306
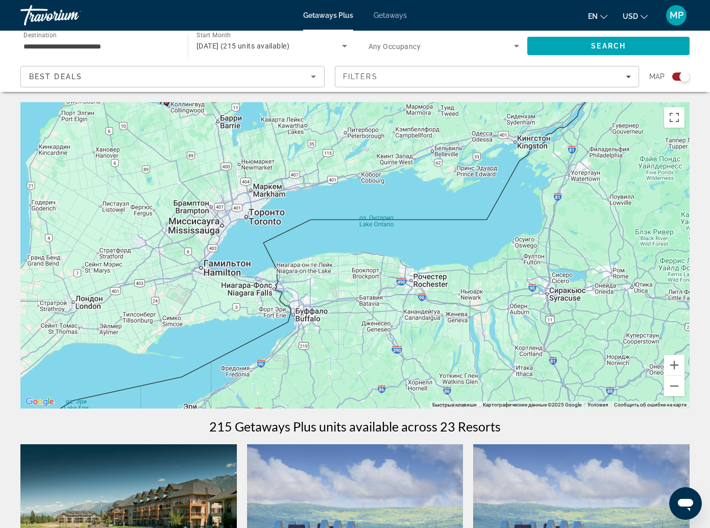
drag, startPoint x: 293, startPoint y: 167, endPoint x: 257, endPoint y: 229, distance: 70.9
click at [257, 229] on div "Чтобы активировать перетаскивание с помощью клавиатуры, нажмите Alt + Ввод. Пос…" at bounding box center [354, 255] width 669 height 306
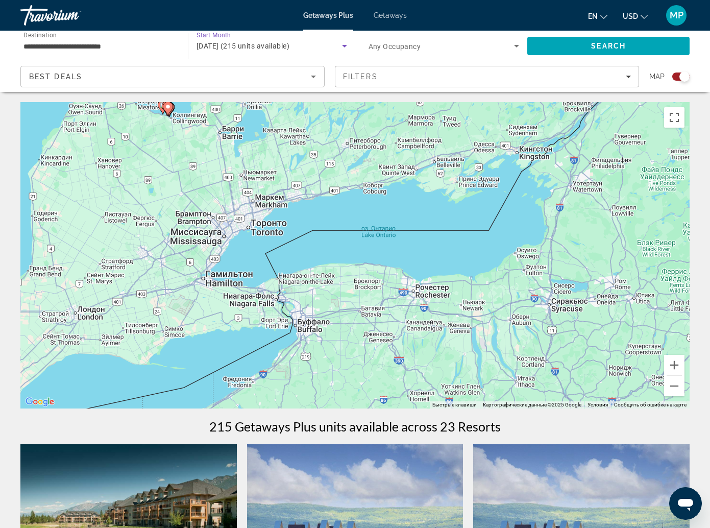
click at [338, 44] on icon "Search widget" at bounding box center [344, 46] width 12 height 12
click at [158, 78] on span "All Start Months" at bounding box center [162, 76] width 51 height 8
click at [591, 43] on span "Search" at bounding box center [608, 46] width 35 height 8
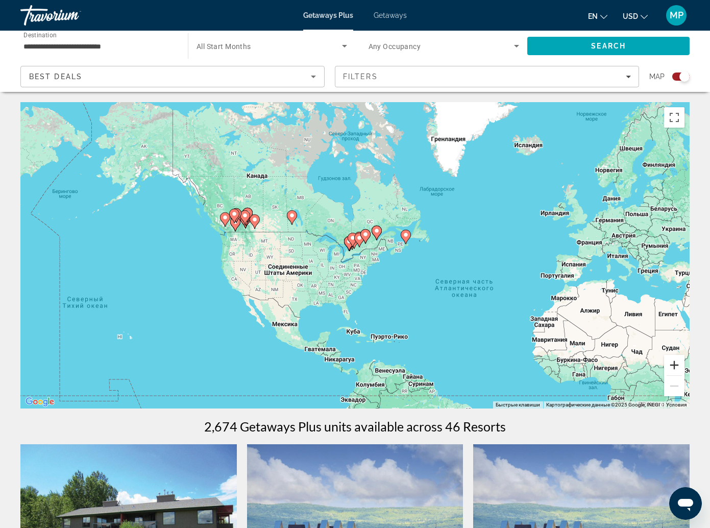
click at [676, 355] on button "Увеличить" at bounding box center [674, 365] width 20 height 20
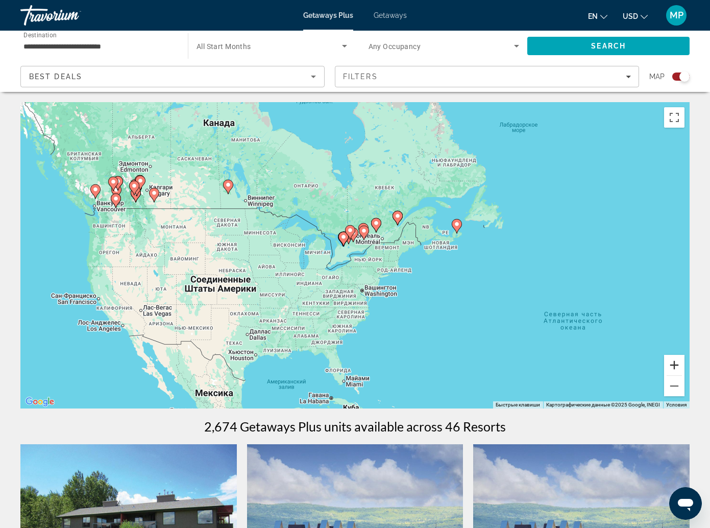
click at [676, 355] on button "Увеличить" at bounding box center [674, 365] width 20 height 20
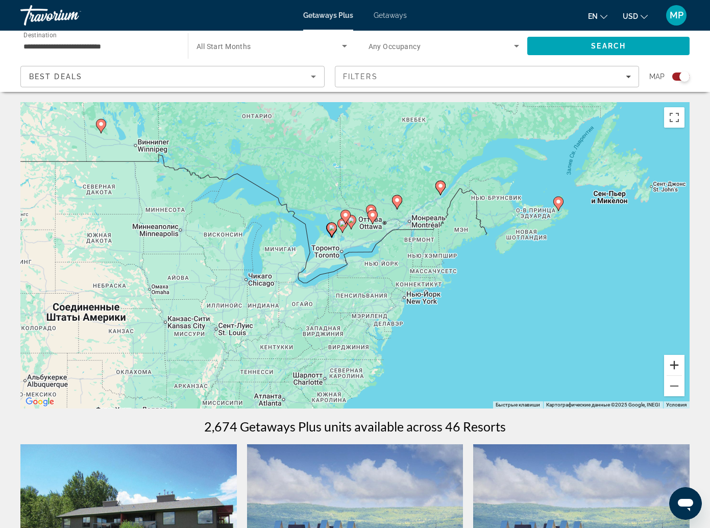
click at [676, 355] on button "Увеличить" at bounding box center [674, 365] width 20 height 20
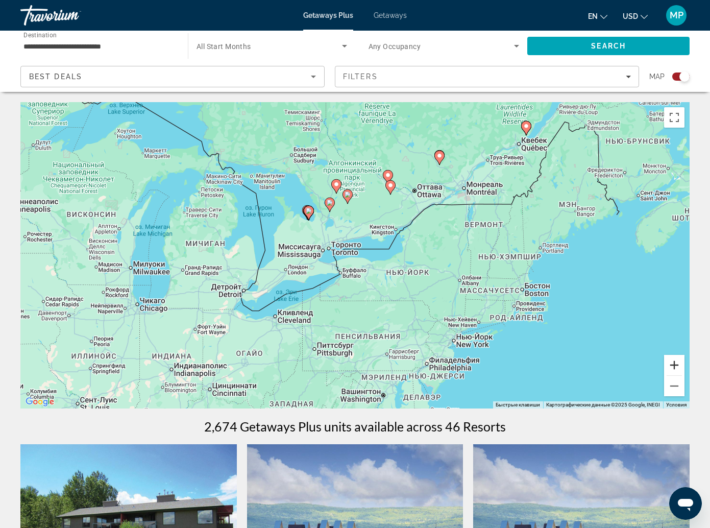
click at [676, 355] on button "Увеличить" at bounding box center [674, 365] width 20 height 20
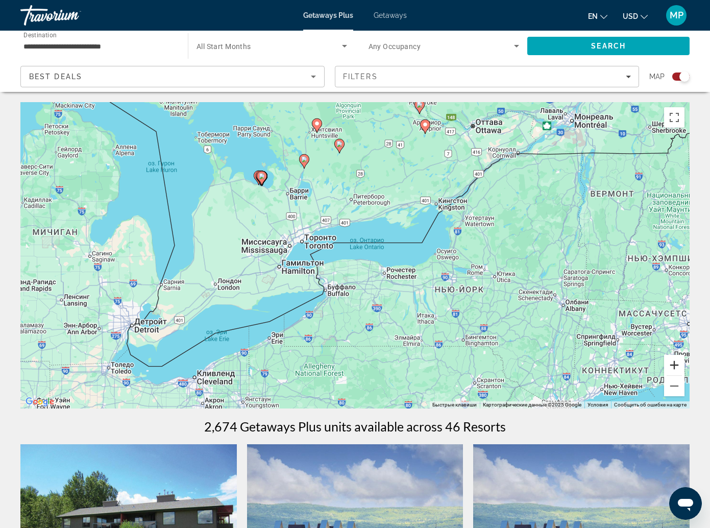
click at [676, 355] on button "Увеличить" at bounding box center [674, 365] width 20 height 20
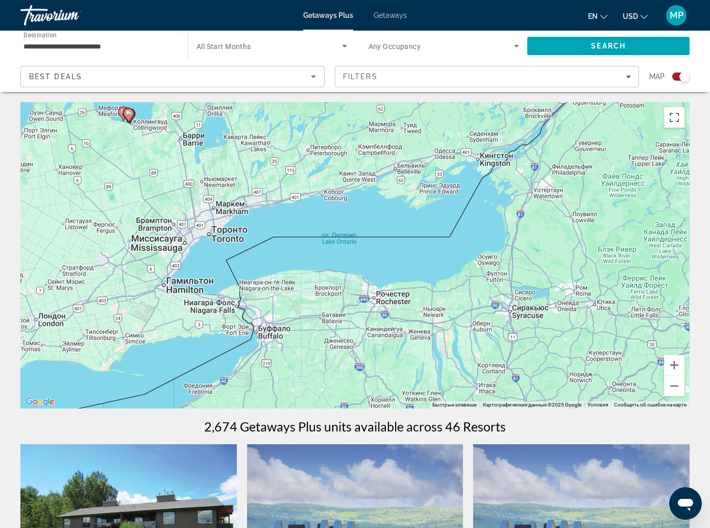
drag, startPoint x: 255, startPoint y: 188, endPoint x: 213, endPoint y: 177, distance: 43.3
click at [213, 177] on div "Чтобы активировать перетаскивание с помощью клавиатуры, нажмите Alt + Ввод. Пос…" at bounding box center [354, 255] width 669 height 306
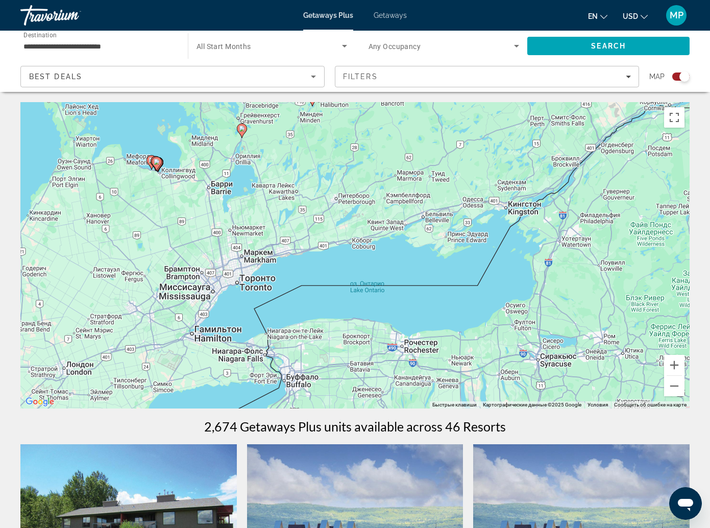
drag, startPoint x: 235, startPoint y: 241, endPoint x: 260, endPoint y: 293, distance: 57.5
click at [264, 294] on div "Чтобы активировать перетаскивание с помощью клавиатуры, нажмите Alt + Ввод. Пос…" at bounding box center [354, 255] width 669 height 306
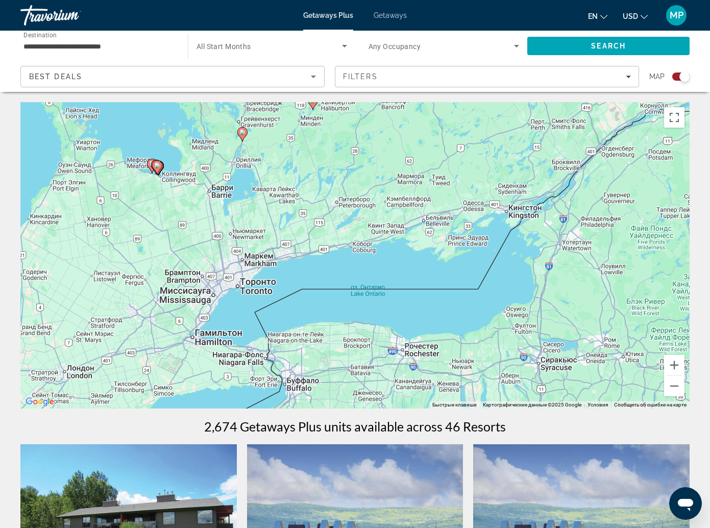
click at [375, 15] on span "Getaways" at bounding box center [390, 15] width 33 height 8
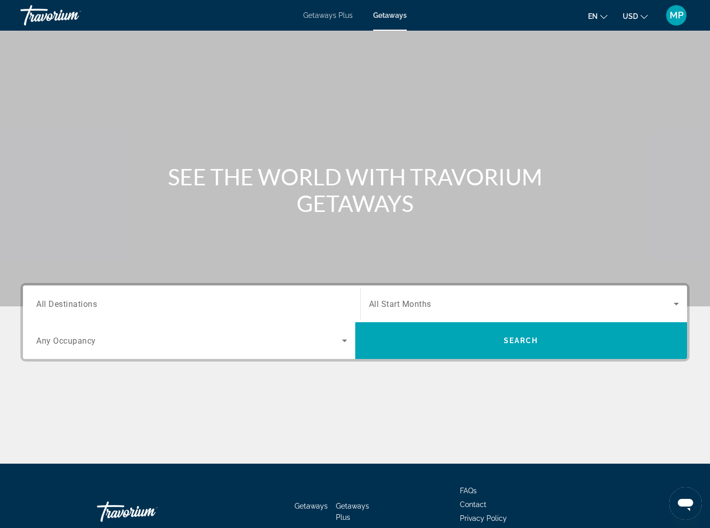
click at [347, 326] on div "Search widget" at bounding box center [191, 340] width 311 height 29
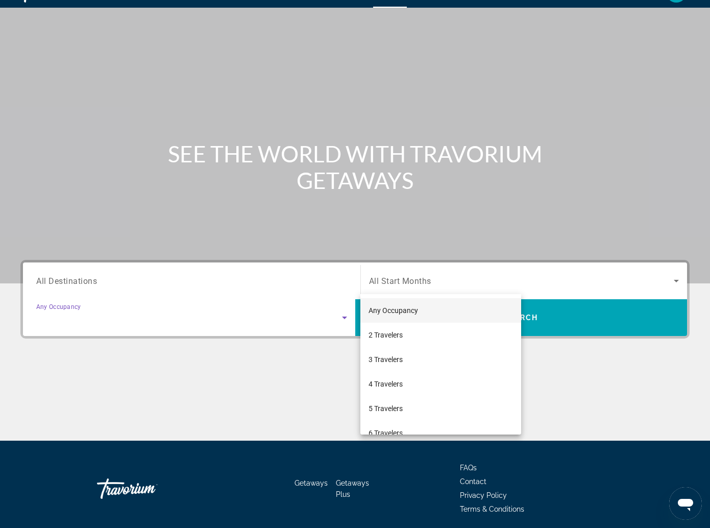
scroll to position [24, 0]
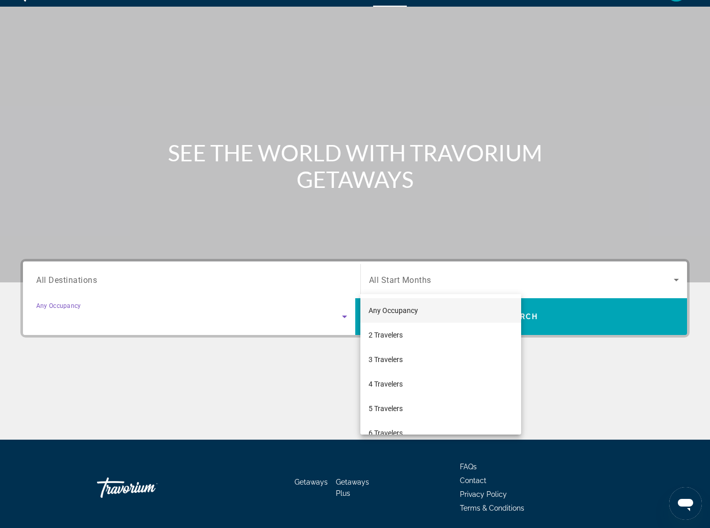
click at [446, 280] on div at bounding box center [355, 264] width 710 height 528
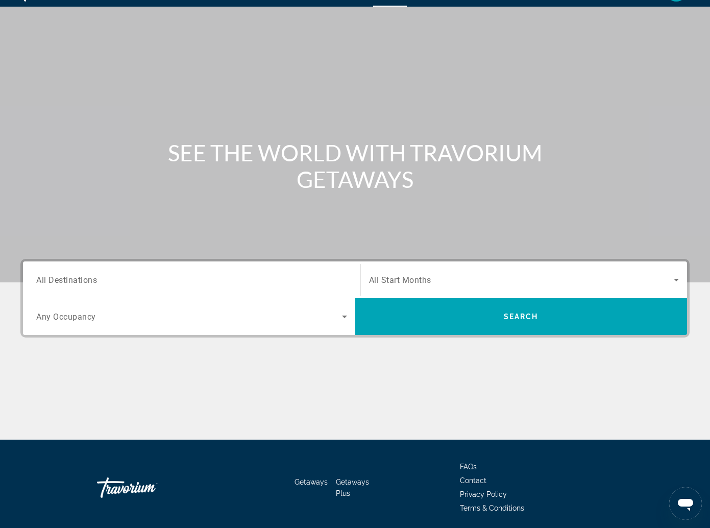
click at [151, 281] on input "Destination All Destinations" at bounding box center [191, 280] width 311 height 12
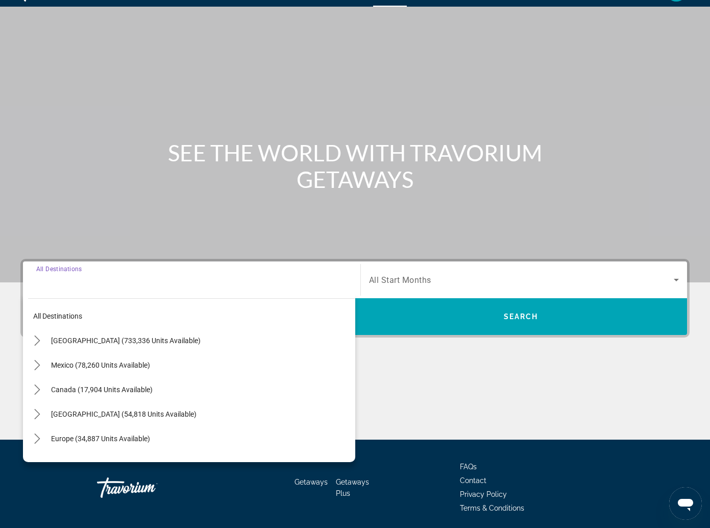
click at [85, 283] on input "Destination All Destinations" at bounding box center [191, 280] width 311 height 12
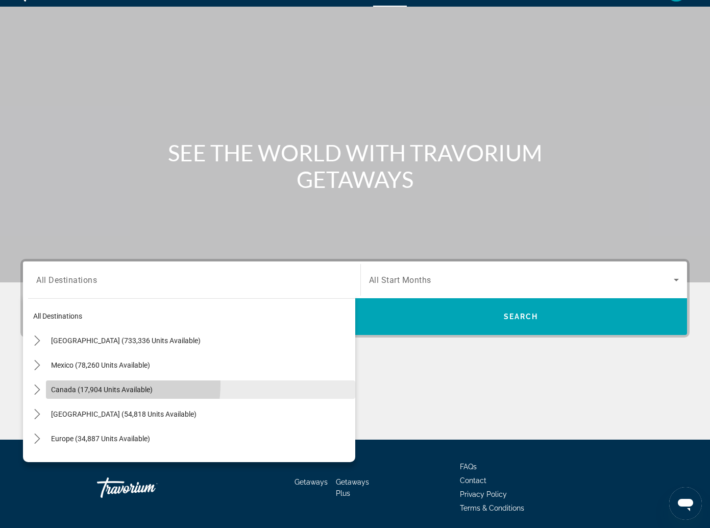
click at [97, 384] on span "Select destination: Canada (17,904 units available)" at bounding box center [200, 389] width 309 height 24
type input "**********"
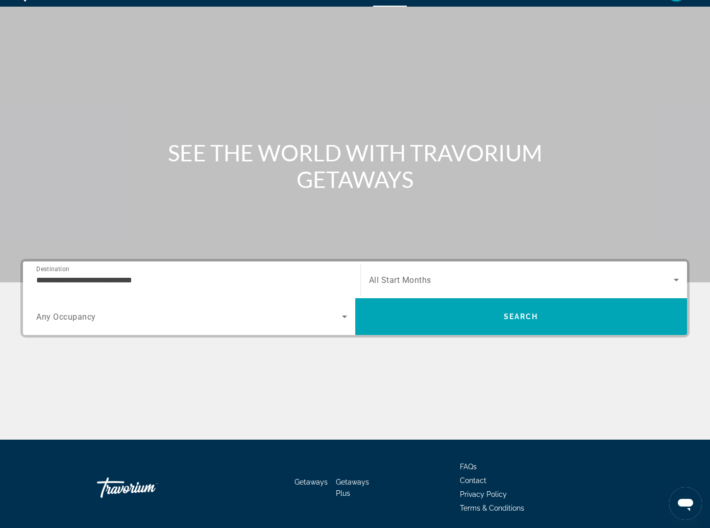
click at [369, 282] on span "All Start Months" at bounding box center [400, 280] width 62 height 10
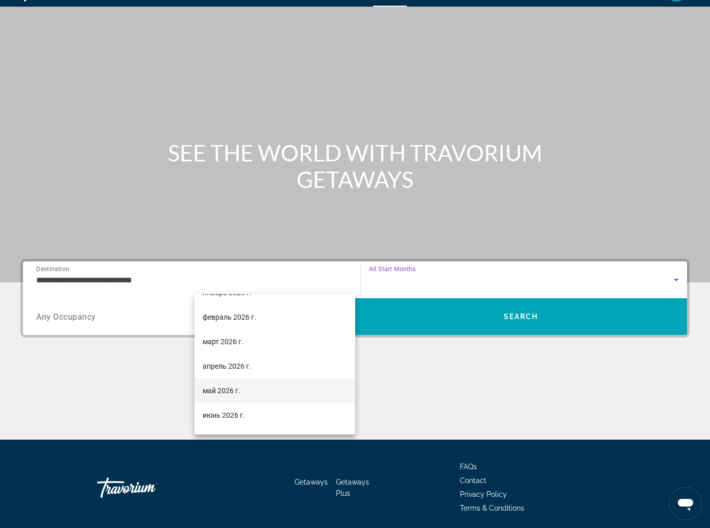
scroll to position [117, 0]
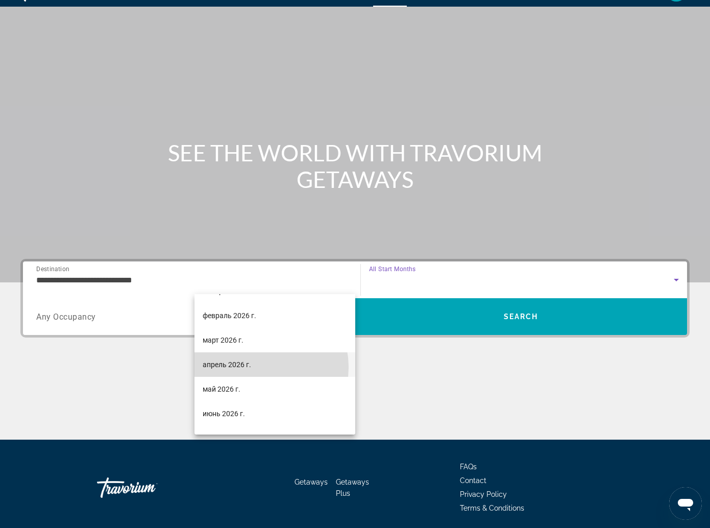
click at [257, 367] on mat-option "апрель 2026 г." at bounding box center [274, 364] width 160 height 24
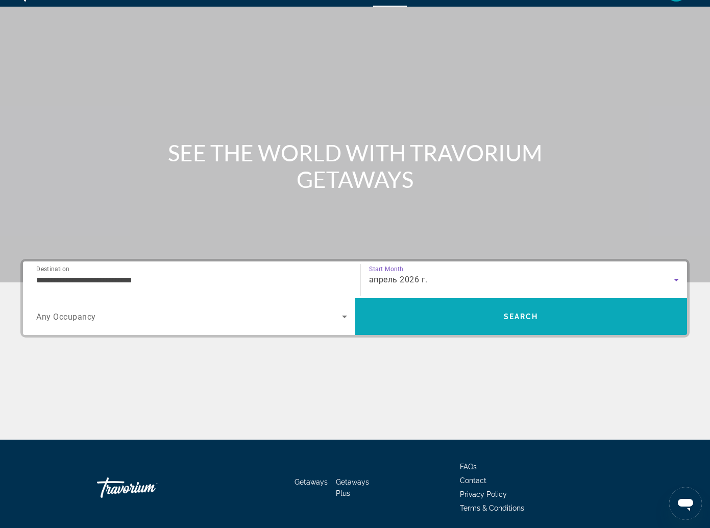
click at [579, 304] on span "Search" at bounding box center [521, 316] width 332 height 24
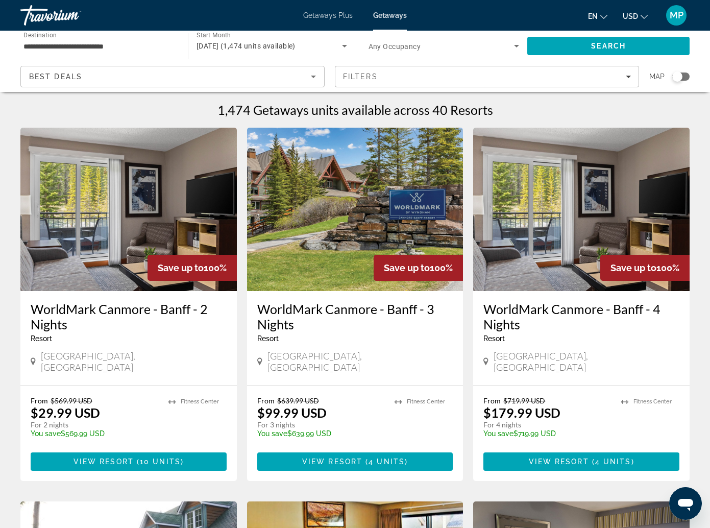
click at [689, 72] on div "Search widget" at bounding box center [680, 76] width 17 height 8
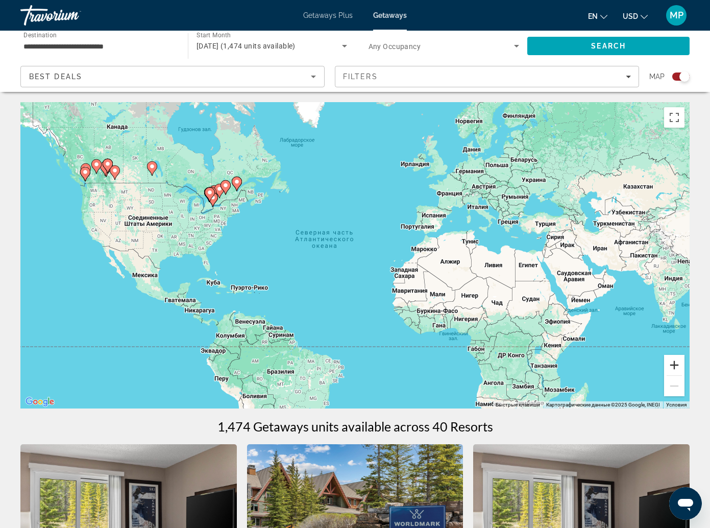
click at [676, 355] on button "Увеличить" at bounding box center [674, 365] width 20 height 20
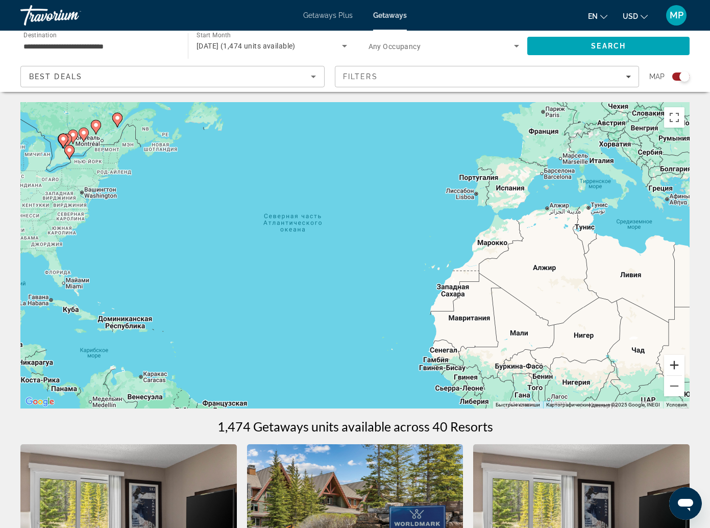
click at [676, 355] on button "Увеличить" at bounding box center [674, 365] width 20 height 20
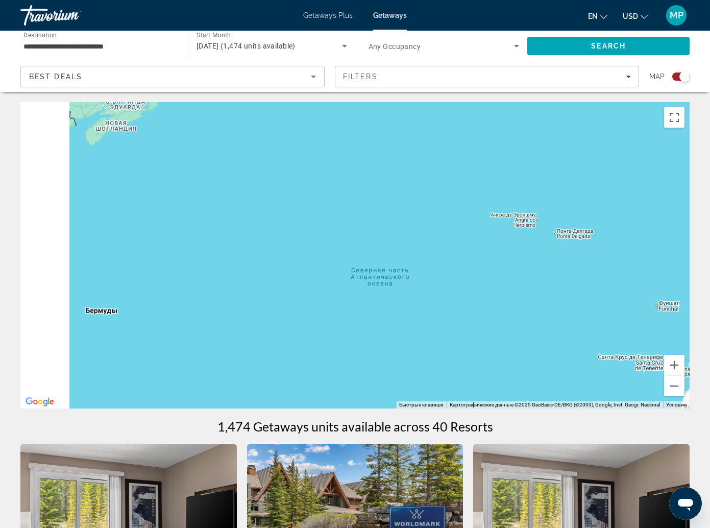
drag, startPoint x: 392, startPoint y: 275, endPoint x: 550, endPoint y: 346, distance: 173.1
click at [587, 361] on div "Main content" at bounding box center [354, 255] width 669 height 306
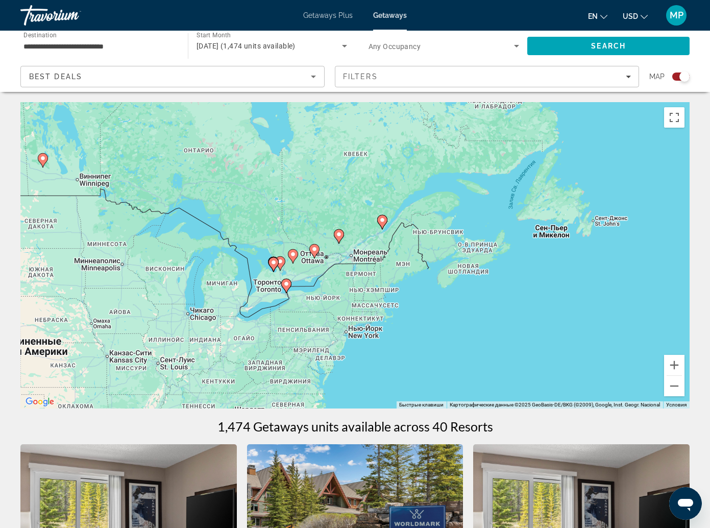
drag, startPoint x: 371, startPoint y: 257, endPoint x: 481, endPoint y: 293, distance: 116.4
click at [481, 293] on div "Чтобы активировать перетаскивание с помощью клавиатуры, нажмите Alt + Ввод. Пос…" at bounding box center [354, 255] width 669 height 306
click at [672, 355] on button "Увеличить" at bounding box center [674, 365] width 20 height 20
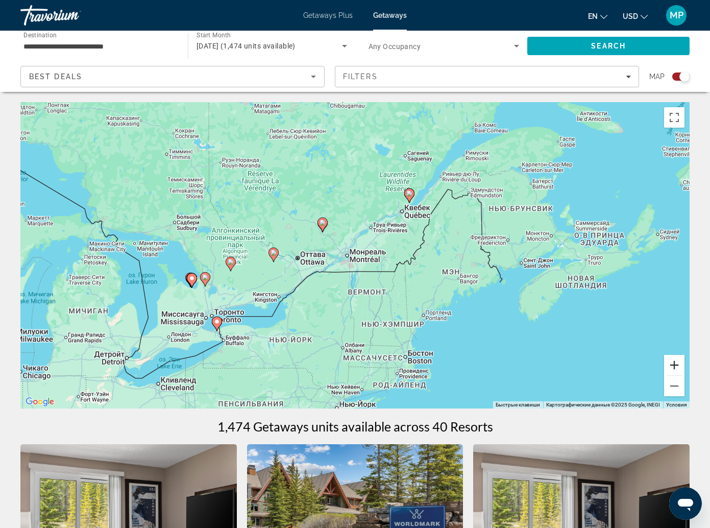
click at [673, 355] on button "Увеличить" at bounding box center [674, 365] width 20 height 20
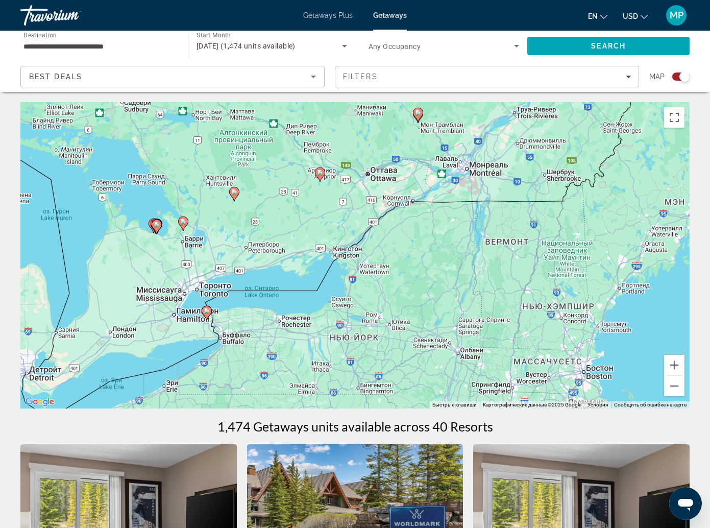
drag, startPoint x: 283, startPoint y: 330, endPoint x: 383, endPoint y: 259, distance: 122.6
click at [417, 241] on div "Чтобы активировать перетаскивание с помощью клавиатуры, нажмите Alt + Ввод. Пос…" at bounding box center [354, 255] width 669 height 306
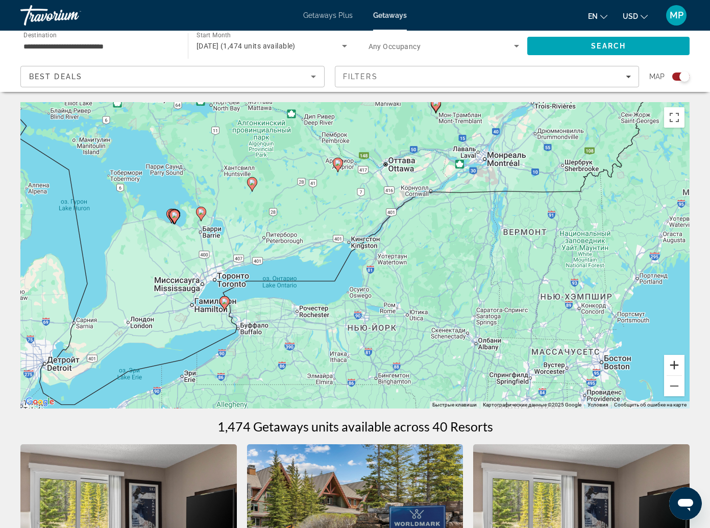
click at [678, 355] on button "Увеличить" at bounding box center [674, 365] width 20 height 20
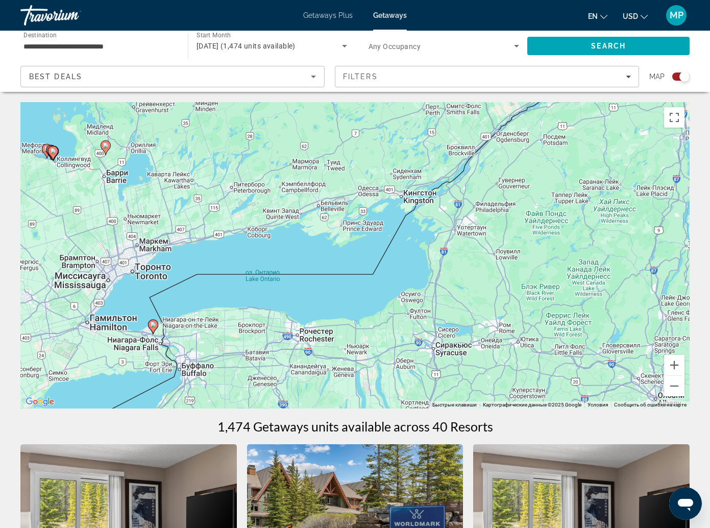
drag, startPoint x: 201, startPoint y: 353, endPoint x: 303, endPoint y: 305, distance: 112.6
click at [304, 306] on div "Чтобы активировать перетаскивание с помощью клавиатуры, нажмите Alt + Ввод. Пос…" at bounding box center [354, 255] width 669 height 306
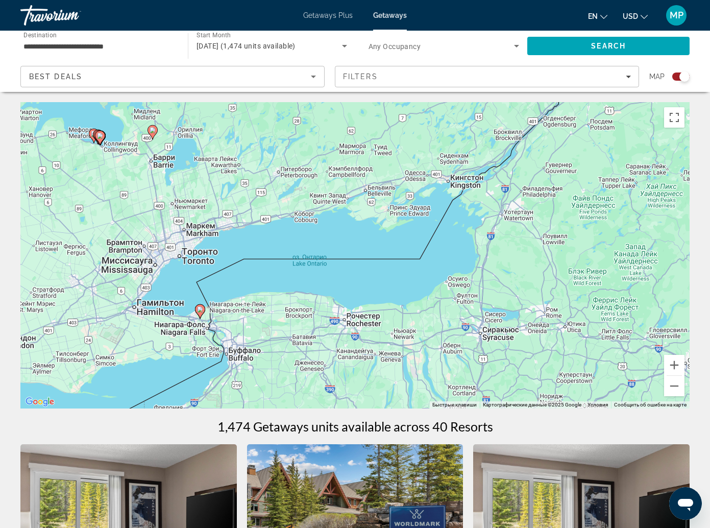
click at [201, 306] on image "Main content" at bounding box center [200, 309] width 6 height 6
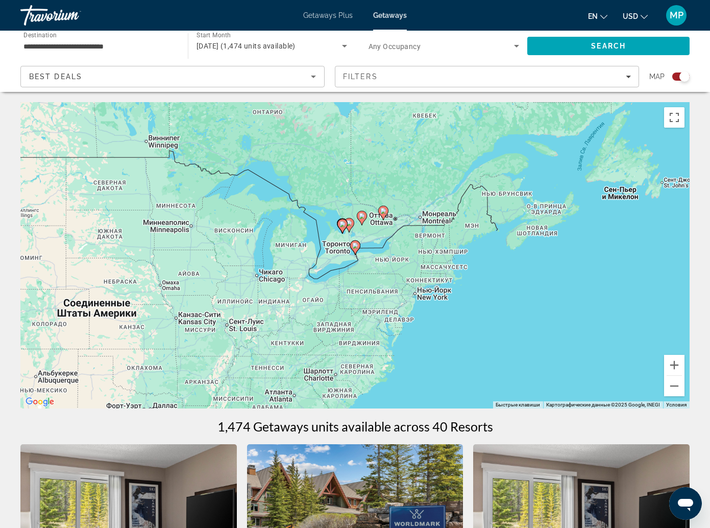
click at [356, 242] on image "Main content" at bounding box center [355, 245] width 6 height 6
type input "**********"
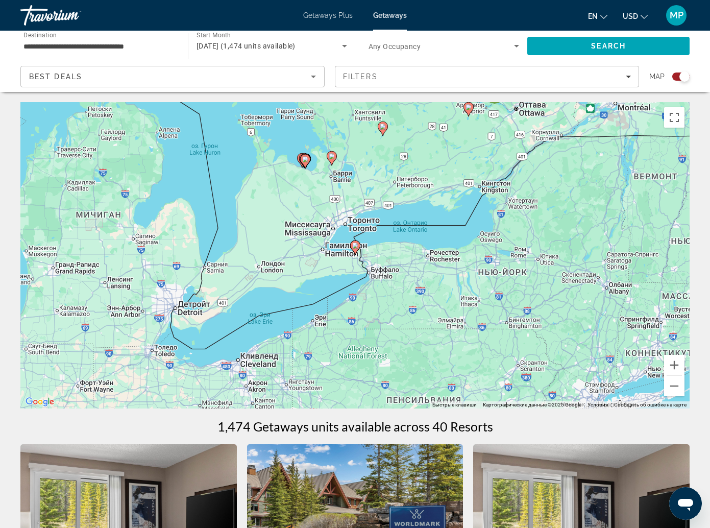
click at [353, 241] on icon "Main content" at bounding box center [354, 247] width 9 height 13
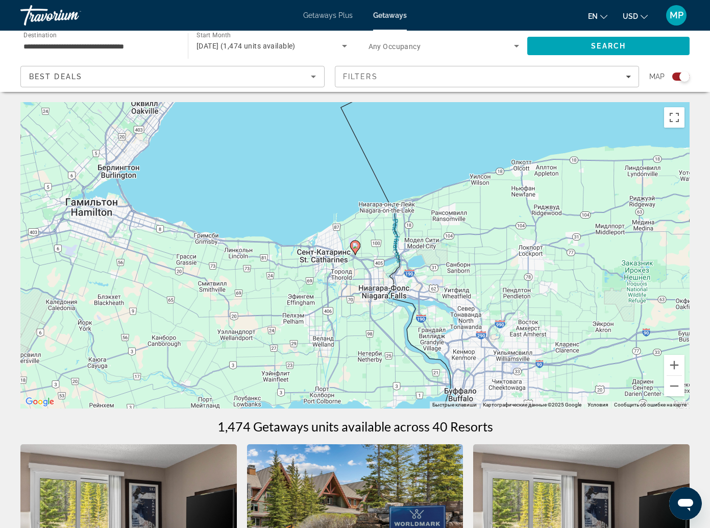
click at [354, 242] on image "Main content" at bounding box center [355, 245] width 6 height 6
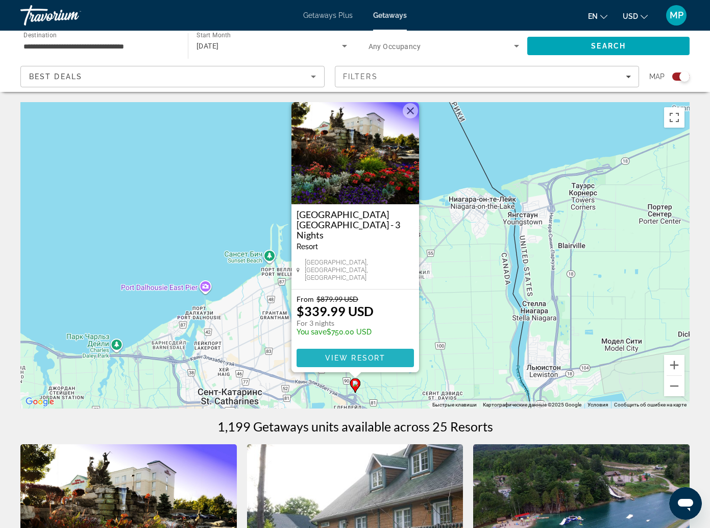
click at [360, 354] on span "View Resort" at bounding box center [355, 358] width 60 height 8
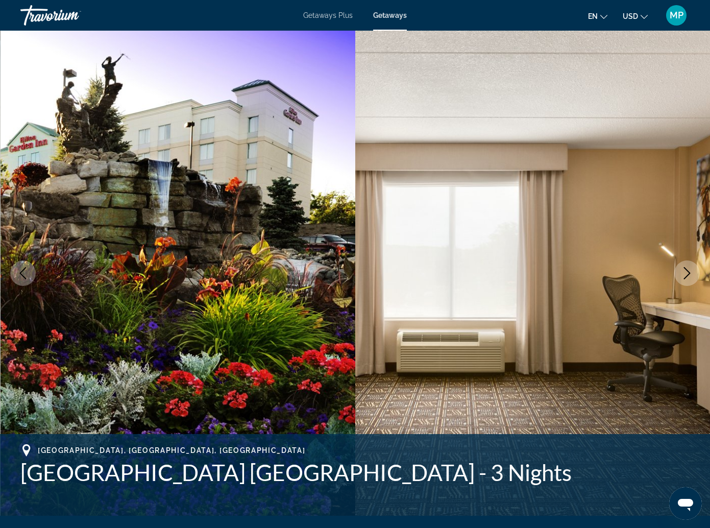
click at [687, 267] on icon "Next image" at bounding box center [687, 273] width 12 height 12
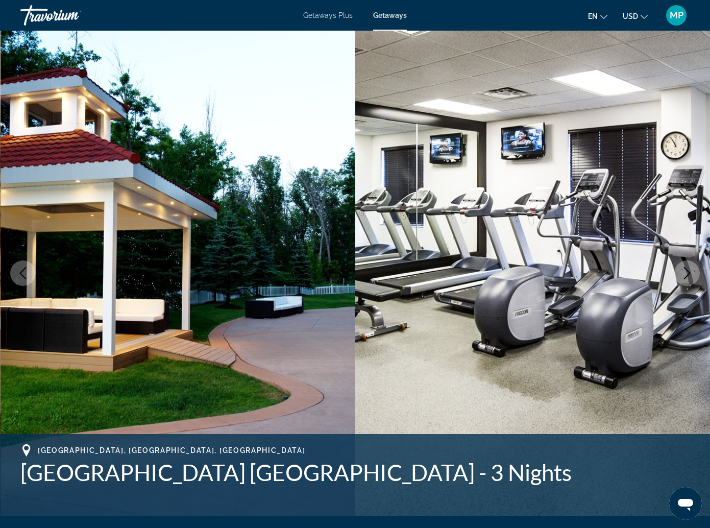
click at [687, 267] on icon "Next image" at bounding box center [687, 273] width 12 height 12
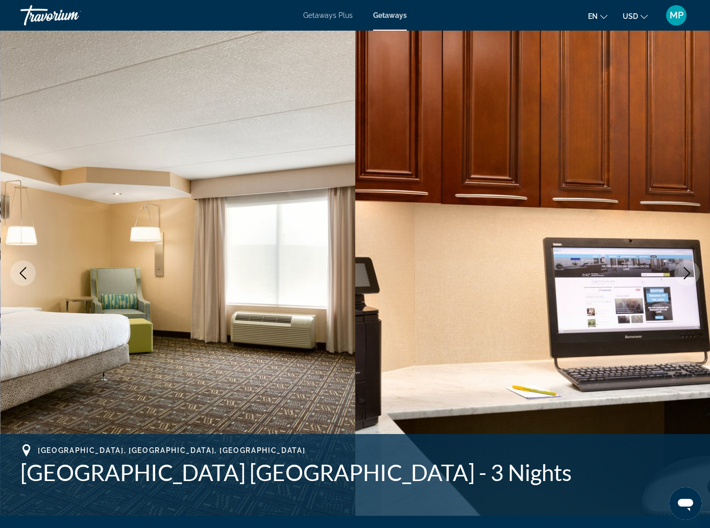
click at [687, 267] on icon "Next image" at bounding box center [687, 273] width 12 height 12
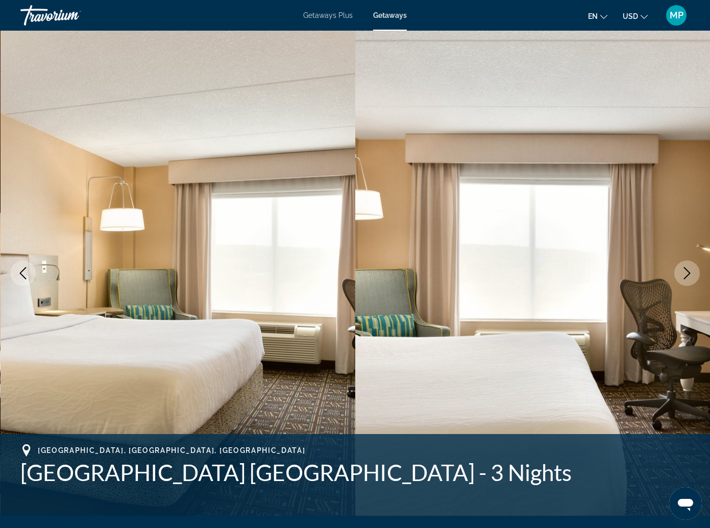
click at [687, 267] on icon "Next image" at bounding box center [687, 273] width 12 height 12
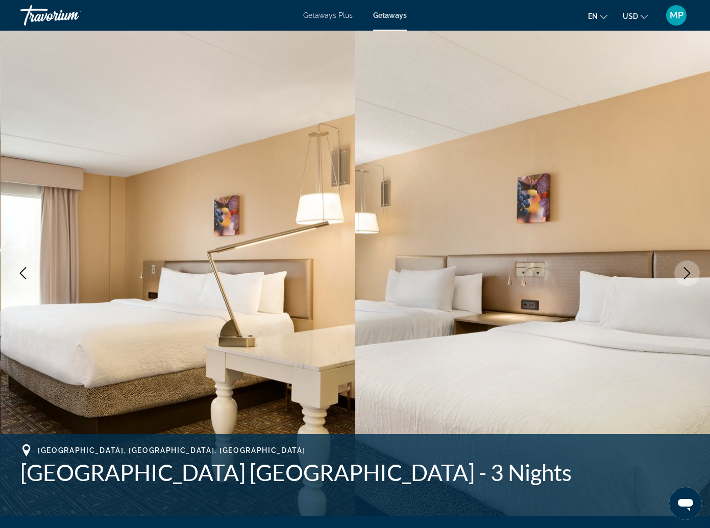
click at [687, 267] on icon "Next image" at bounding box center [687, 273] width 12 height 12
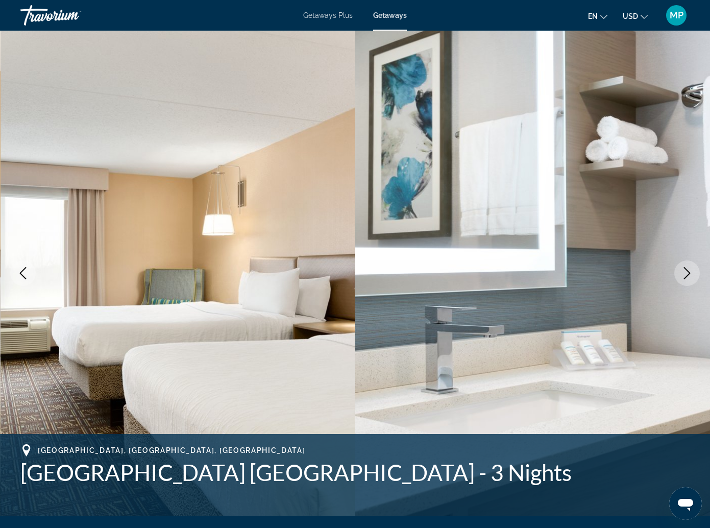
click at [687, 267] on icon "Next image" at bounding box center [687, 273] width 12 height 12
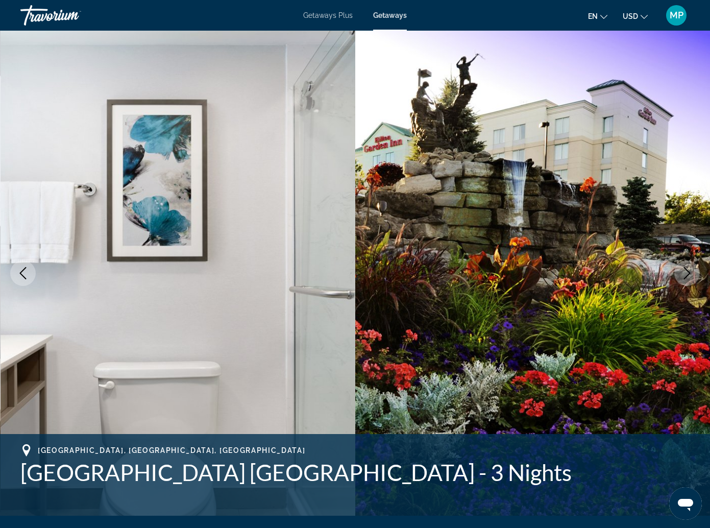
click at [687, 267] on icon "Next image" at bounding box center [687, 273] width 12 height 12
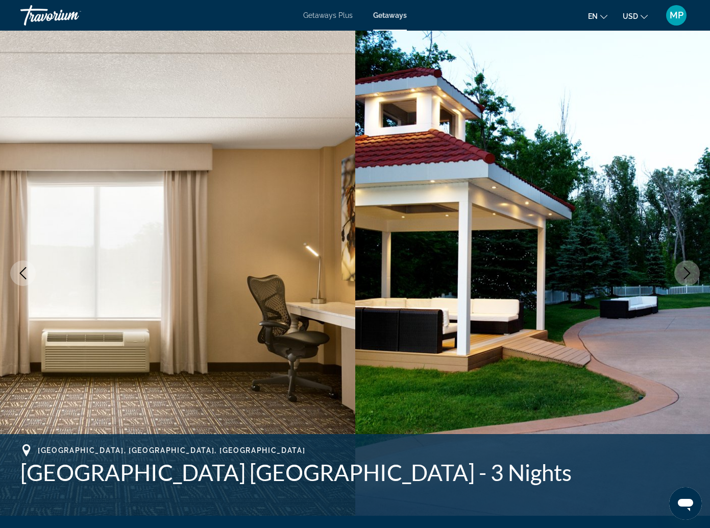
scroll to position [255, 0]
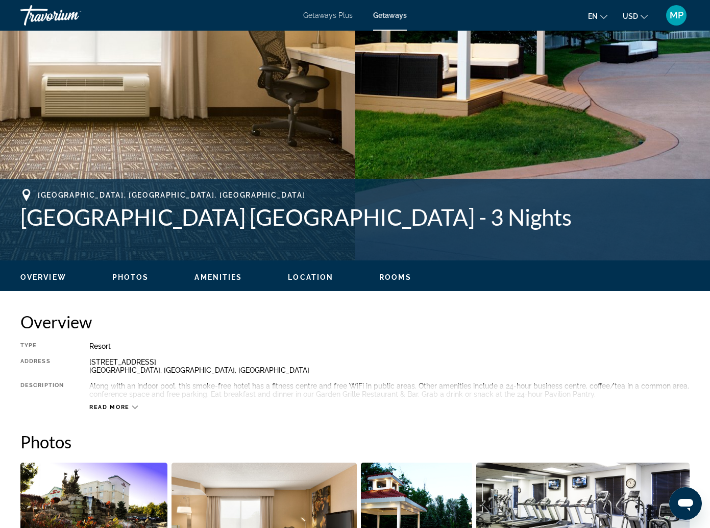
click at [129, 383] on div "Read more" at bounding box center [389, 397] width 600 height 28
click at [129, 404] on span "Read more" at bounding box center [109, 407] width 40 height 7
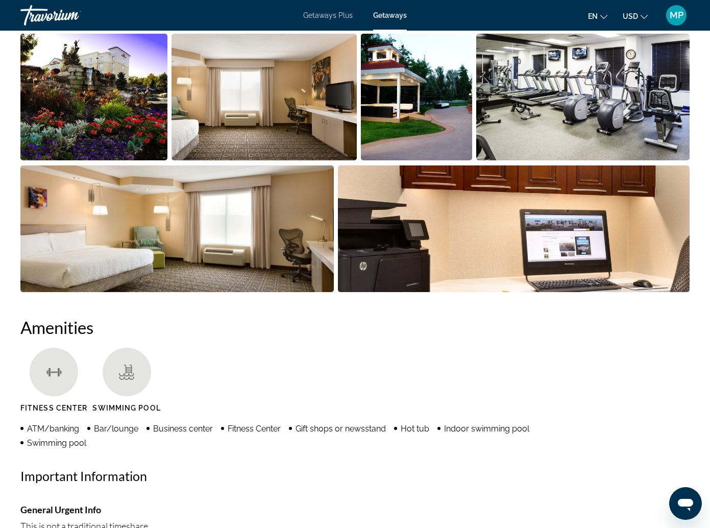
scroll to position [663, 0]
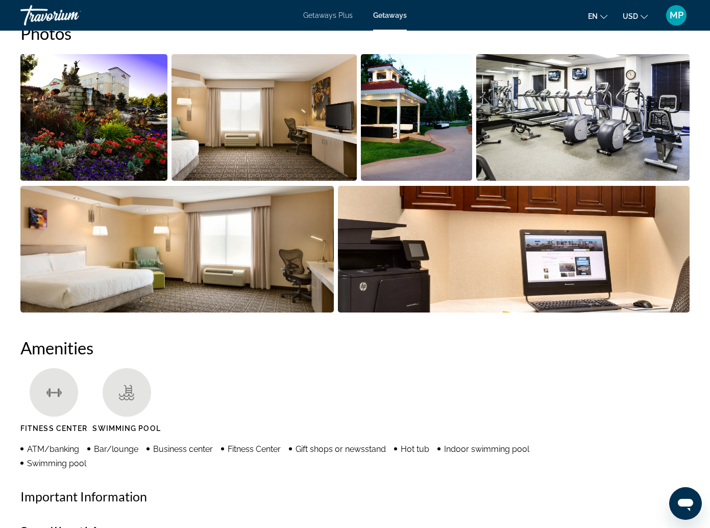
click at [648, 14] on ul "en English Español Français Italiano Português русский USD USD ($) MXN (Mex$) C…" at bounding box center [625, 15] width 75 height 16
click at [644, 14] on icon "Change currency" at bounding box center [643, 16] width 7 height 7
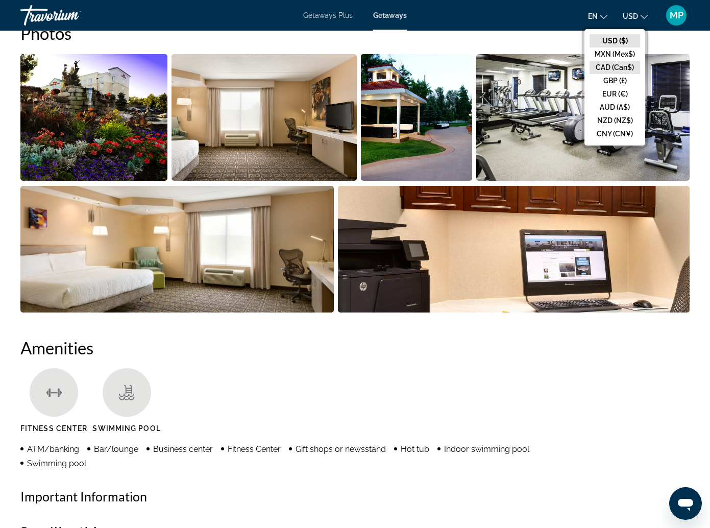
click at [613, 65] on button "CAD (Can$)" at bounding box center [614, 67] width 51 height 13
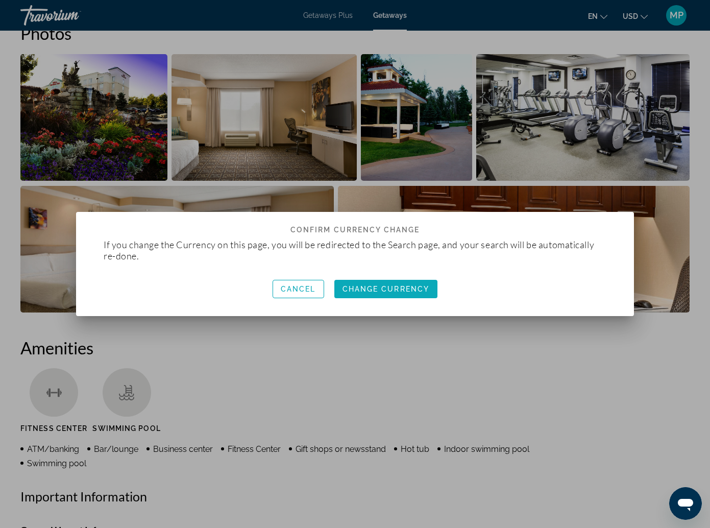
click at [371, 286] on span "Change Currency" at bounding box center [385, 289] width 87 height 8
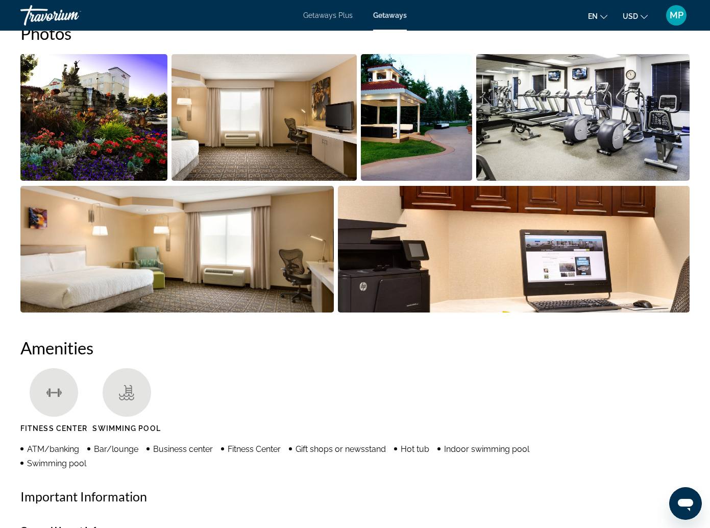
scroll to position [663, 0]
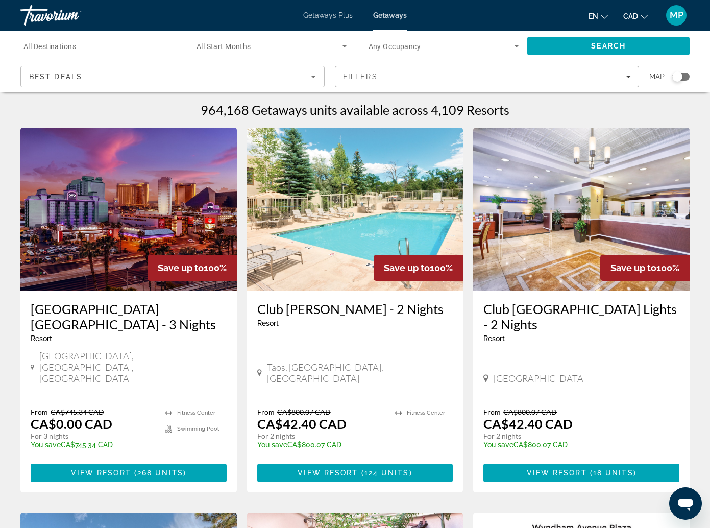
click at [76, 47] on span "All Destinations" at bounding box center [49, 46] width 53 height 8
click at [77, 47] on input "Destination All Destinations" at bounding box center [98, 46] width 151 height 12
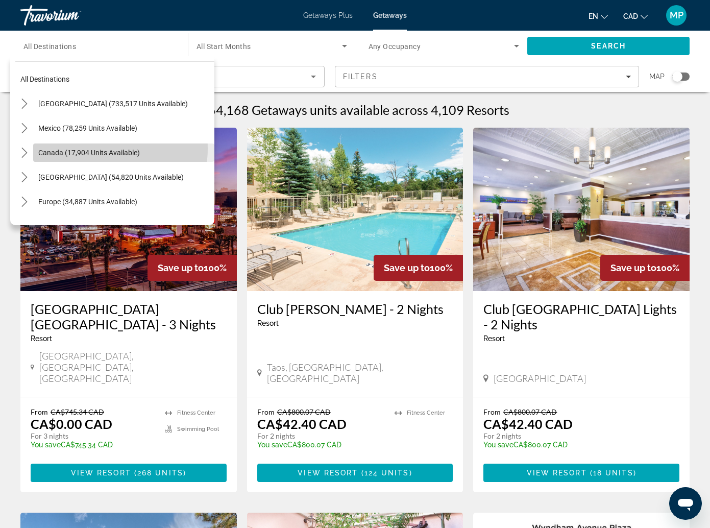
click at [106, 149] on span "Canada (17,904 units available)" at bounding box center [89, 153] width 102 height 8
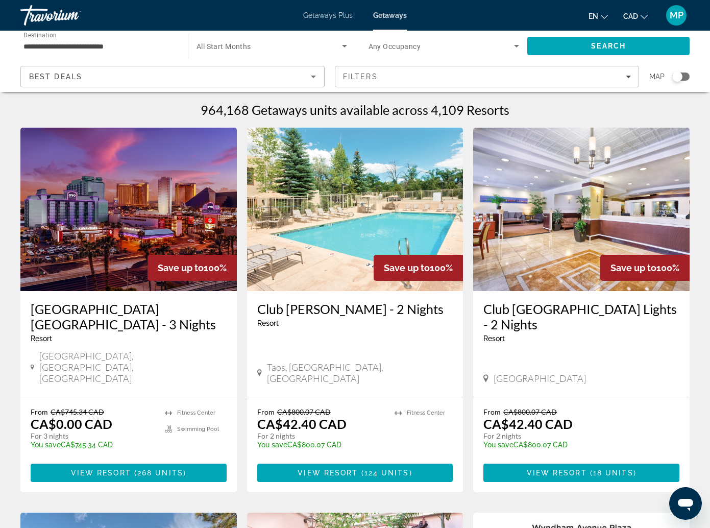
click at [196, 44] on span "All Start Months" at bounding box center [223, 46] width 55 height 8
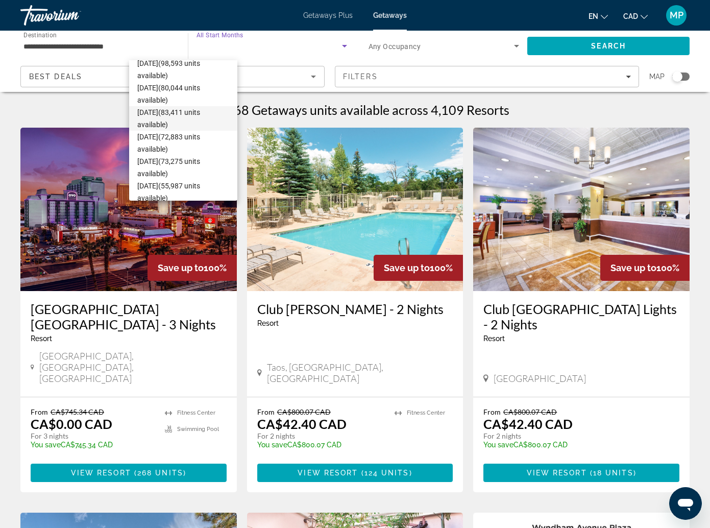
scroll to position [106, 0]
click at [187, 135] on span "[DATE] (72,883 units available)" at bounding box center [183, 142] width 92 height 24
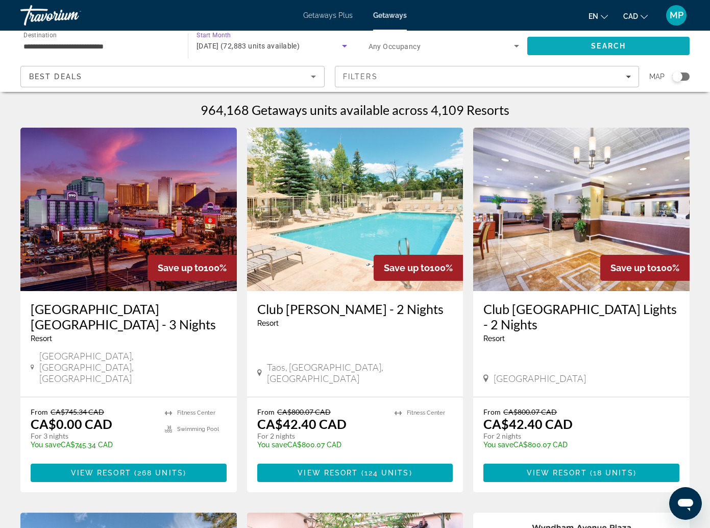
click at [591, 44] on span "Search" at bounding box center [608, 46] width 35 height 8
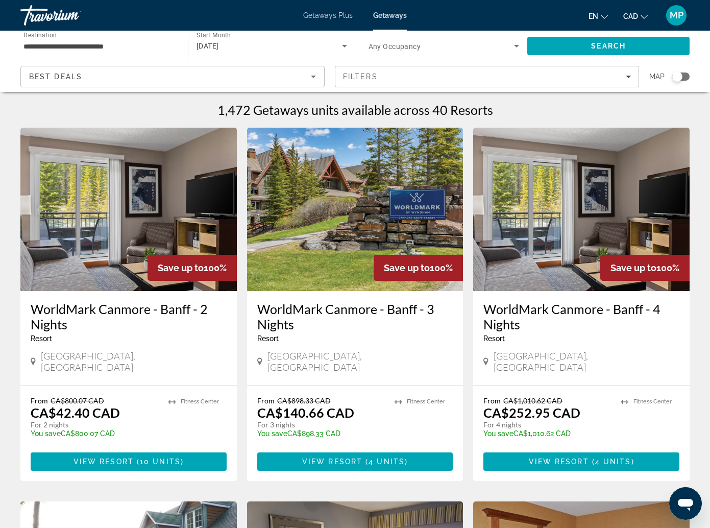
click at [682, 71] on div "Search widget" at bounding box center [677, 76] width 10 height 10
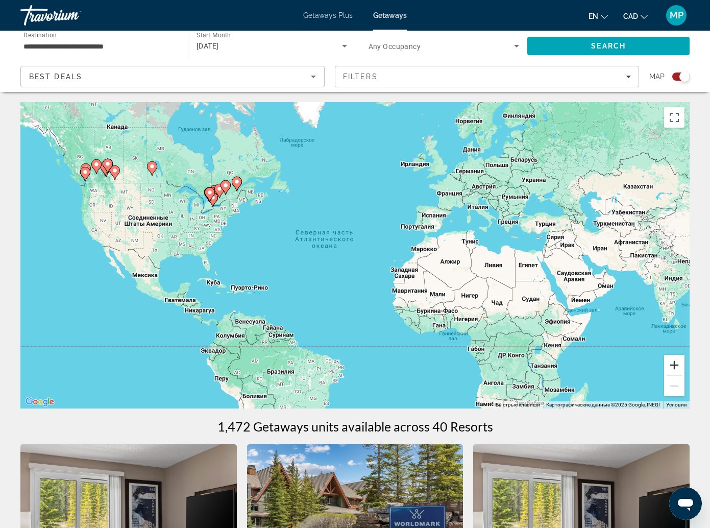
click at [679, 355] on button "Увеличить" at bounding box center [674, 365] width 20 height 20
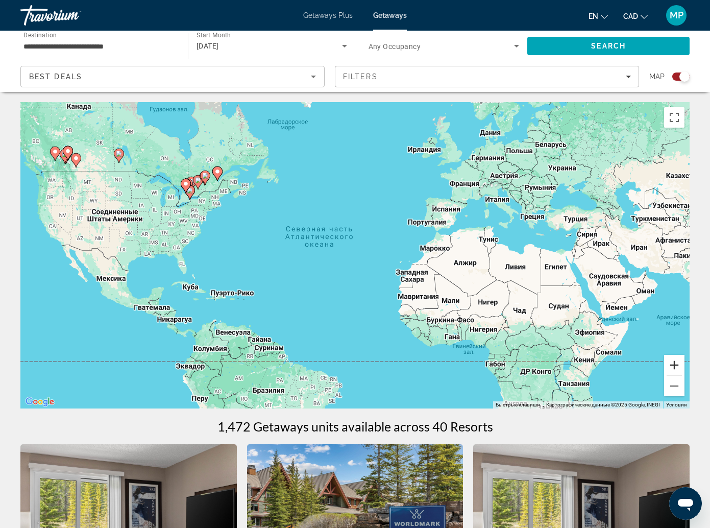
click at [679, 355] on button "Увеличить" at bounding box center [674, 365] width 20 height 20
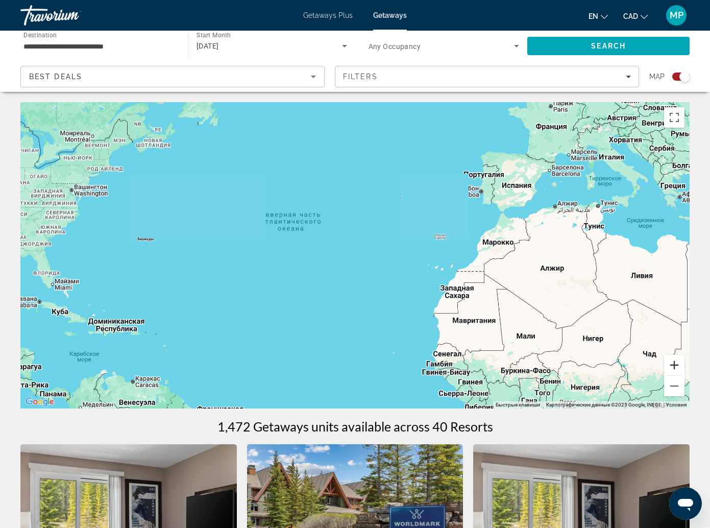
click at [679, 355] on button "Увеличить" at bounding box center [674, 365] width 20 height 20
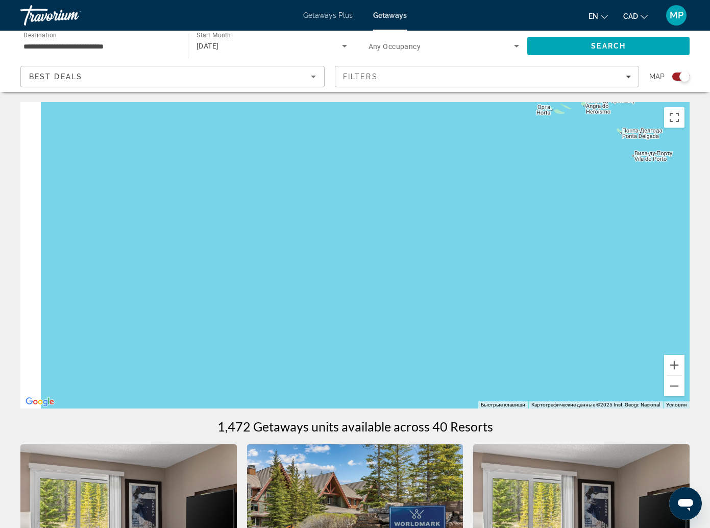
drag, startPoint x: 326, startPoint y: 278, endPoint x: 395, endPoint y: 309, distance: 75.9
click at [435, 331] on div "Main content" at bounding box center [354, 255] width 669 height 306
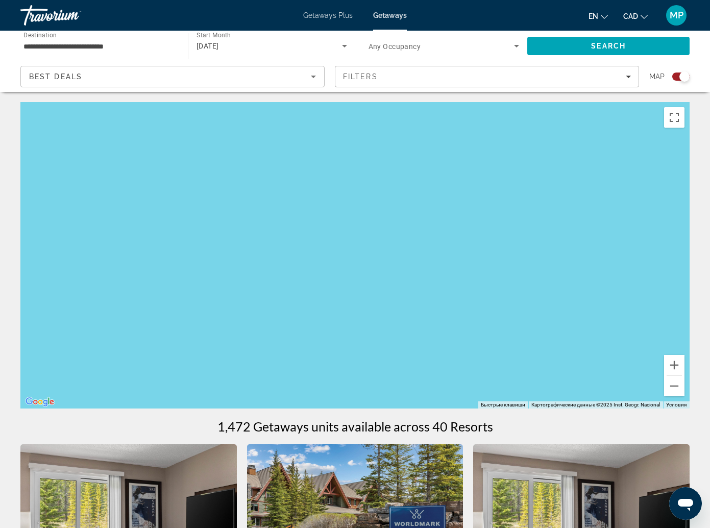
drag, startPoint x: 194, startPoint y: 205, endPoint x: 408, endPoint y: 305, distance: 236.8
click at [408, 305] on div "Main content" at bounding box center [354, 255] width 669 height 306
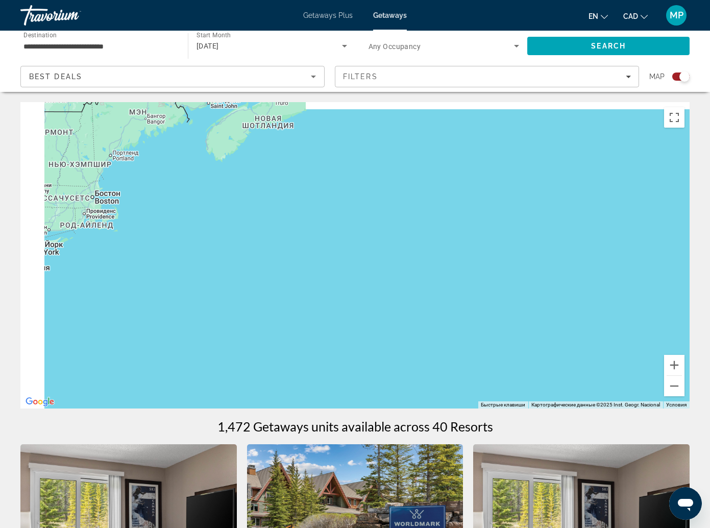
drag, startPoint x: 134, startPoint y: 188, endPoint x: 310, endPoint y: 240, distance: 184.2
click at [326, 245] on div "Main content" at bounding box center [354, 255] width 669 height 306
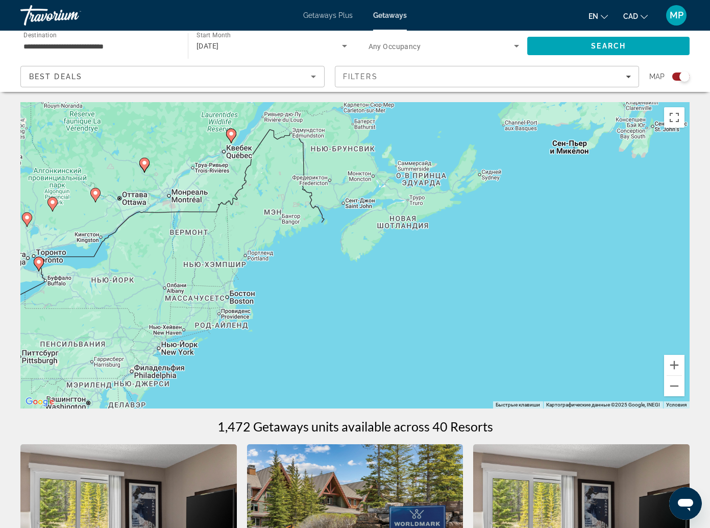
drag, startPoint x: 231, startPoint y: 216, endPoint x: 384, endPoint y: 308, distance: 177.9
click at [384, 308] on div "Чтобы активировать перетаскивание с помощью клавиатуры, нажмите Alt + Ввод. Пос…" at bounding box center [354, 255] width 669 height 306
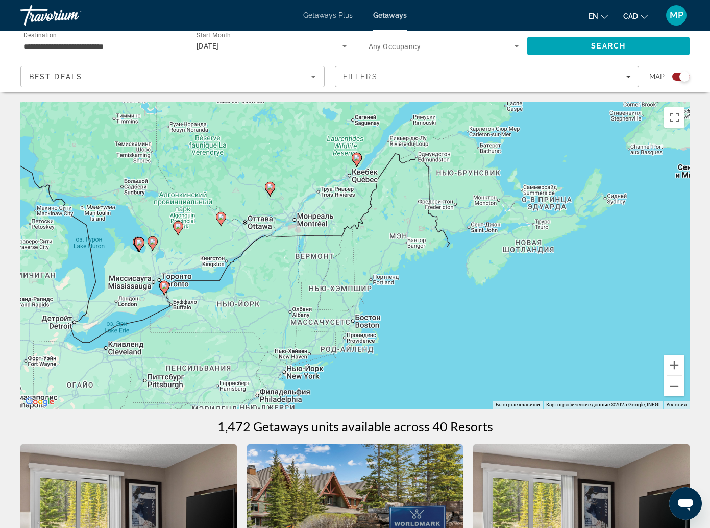
drag, startPoint x: 190, startPoint y: 253, endPoint x: 201, endPoint y: 251, distance: 10.9
click at [222, 250] on div "Чтобы активировать перетаскивание с помощью клавиатуры, нажмите Alt + Ввод. Пос…" at bounding box center [354, 255] width 669 height 306
click at [161, 283] on image "Main content" at bounding box center [164, 286] width 6 height 6
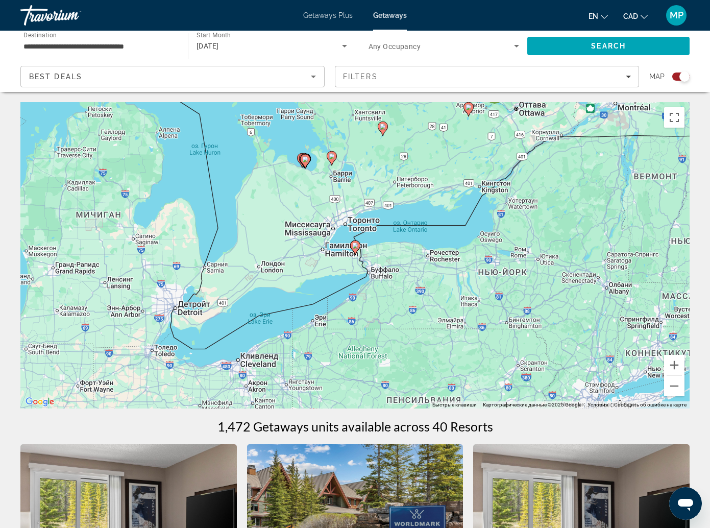
click at [355, 242] on image "Main content" at bounding box center [355, 245] width 6 height 6
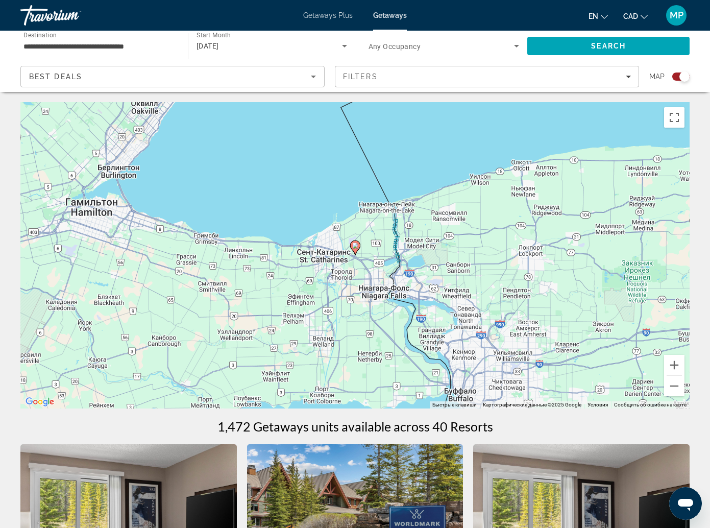
click at [356, 242] on image "Main content" at bounding box center [355, 245] width 6 height 6
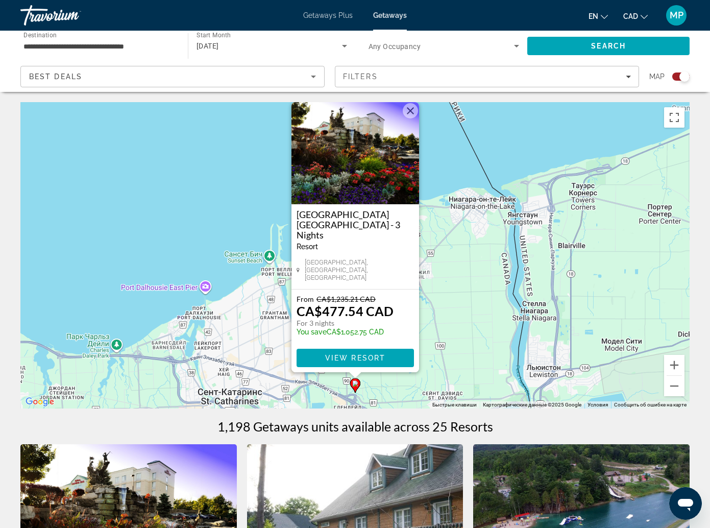
click at [412, 103] on button "Закрыть" at bounding box center [410, 110] width 15 height 15
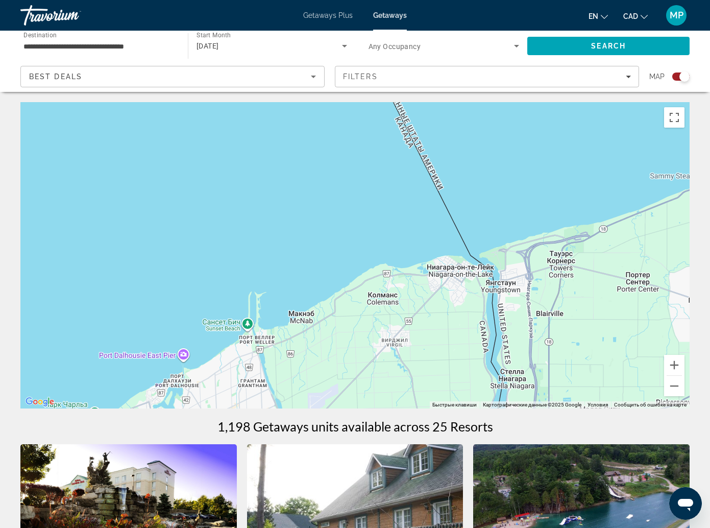
drag, startPoint x: 407, startPoint y: 205, endPoint x: 385, endPoint y: 272, distance: 70.2
click at [385, 272] on div "Чтобы активировать перетаскивание с помощью клавиатуры, нажмите Alt + Ввод. Пос…" at bounding box center [354, 255] width 669 height 306
click at [677, 376] on button "Уменьшить" at bounding box center [674, 386] width 20 height 20
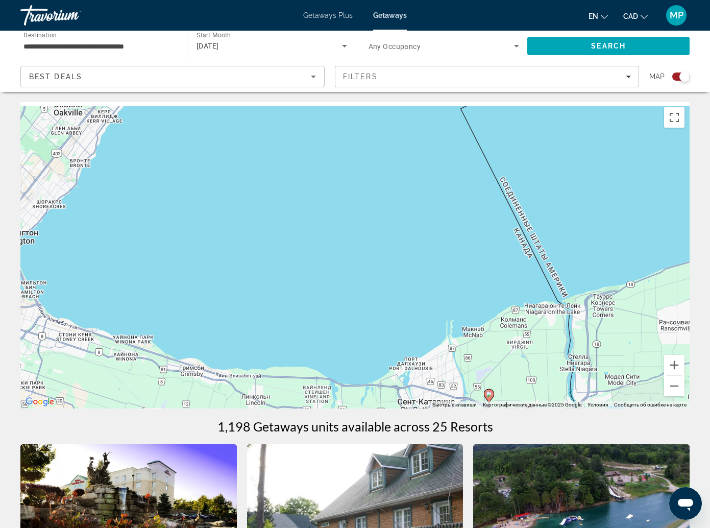
drag, startPoint x: 312, startPoint y: 299, endPoint x: 461, endPoint y: 346, distance: 156.9
click at [461, 346] on div "Чтобы активировать перетаскивание с помощью клавиатуры, нажмите Alt + Ввод. Пос…" at bounding box center [354, 255] width 669 height 306
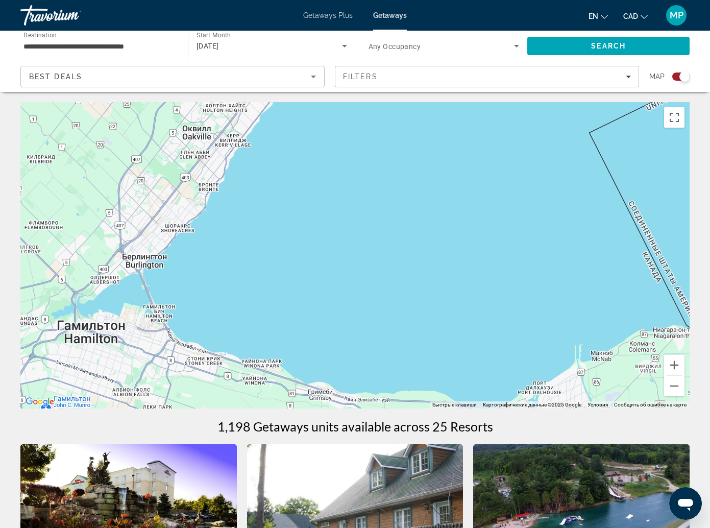
drag, startPoint x: 260, startPoint y: 241, endPoint x: 364, endPoint y: 262, distance: 106.1
click at [364, 262] on div "Чтобы активировать перетаскивание с помощью клавиатуры, нажмите Alt + Ввод. Пос…" at bounding box center [354, 255] width 669 height 306
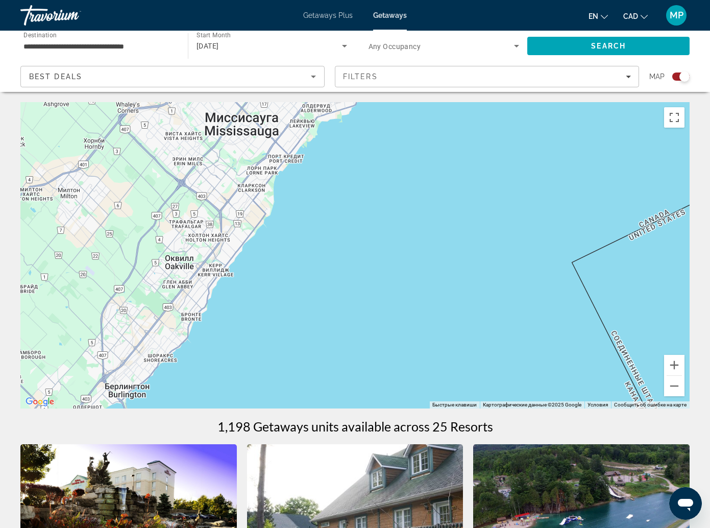
drag, startPoint x: 332, startPoint y: 218, endPoint x: 314, endPoint y: 338, distance: 121.3
click at [314, 338] on div "Чтобы активировать перетаскивание с помощью клавиатуры, нажмите Alt + Ввод. Пос…" at bounding box center [354, 255] width 669 height 306
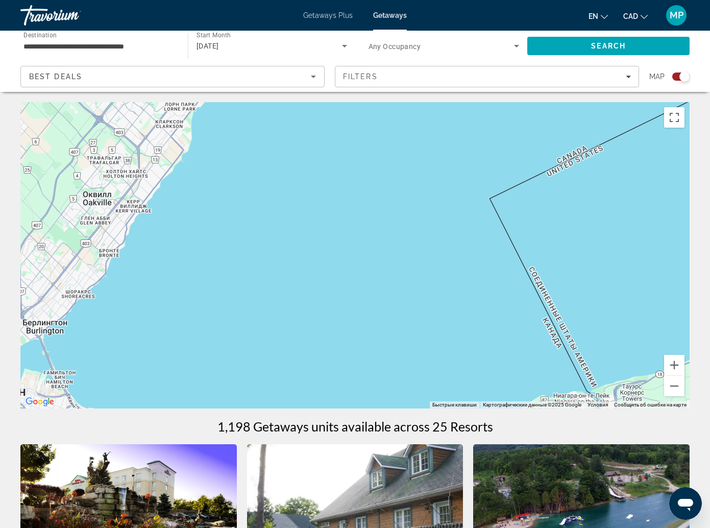
drag, startPoint x: 329, startPoint y: 186, endPoint x: 255, endPoint y: 103, distance: 111.0
click at [255, 103] on div "Main content" at bounding box center [354, 255] width 669 height 306
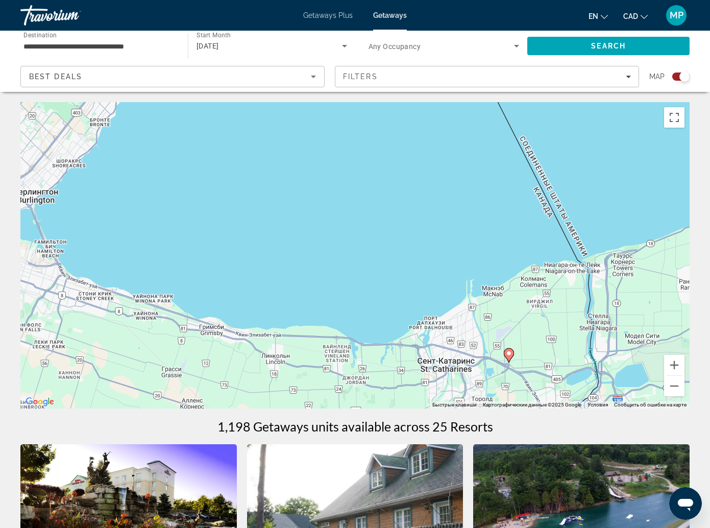
drag, startPoint x: 312, startPoint y: 217, endPoint x: 287, endPoint y: 96, distance: 123.1
click at [287, 102] on div "Чтобы активировать перетаскивание с помощью клавиатуры, нажмите Alt + Ввод. Пос…" at bounding box center [354, 255] width 669 height 306
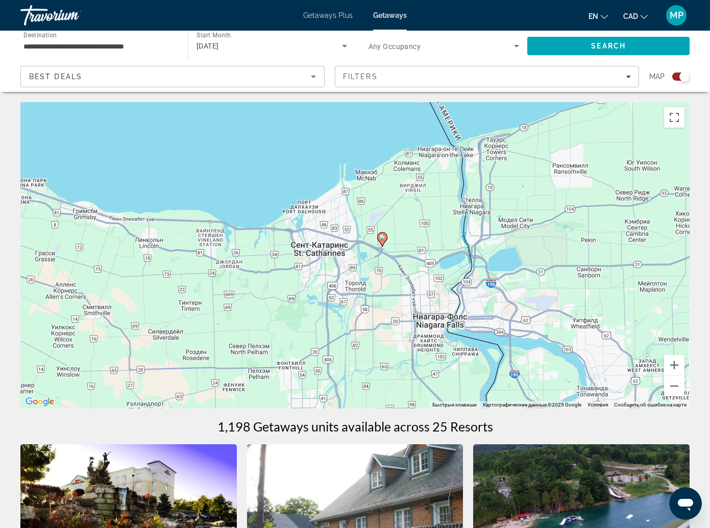
drag, startPoint x: 344, startPoint y: 223, endPoint x: 232, endPoint y: 131, distance: 145.4
click at [232, 131] on div "Чтобы активировать перетаскивание с помощью клавиатуры, нажмите Alt + Ввод. Пос…" at bounding box center [354, 255] width 669 height 306
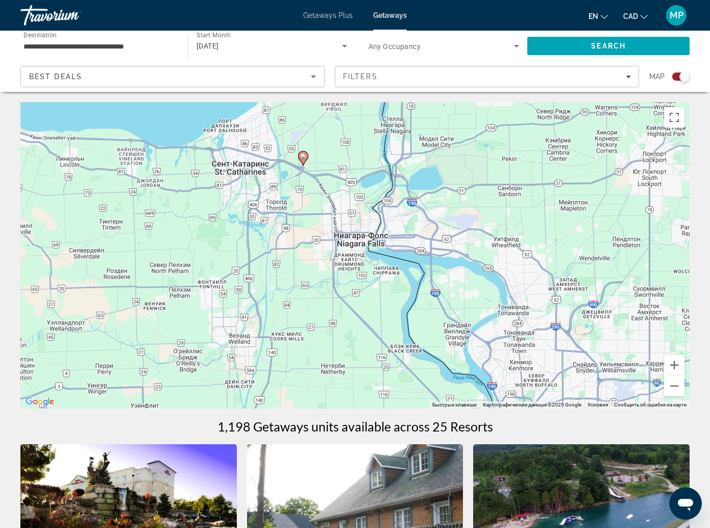
drag, startPoint x: 404, startPoint y: 283, endPoint x: 337, endPoint y: 218, distance: 92.8
click at [337, 218] on div "Чтобы активировать перетаскивание с помощью клавиатуры, нажмите Alt + Ввод. Пос…" at bounding box center [354, 255] width 669 height 306
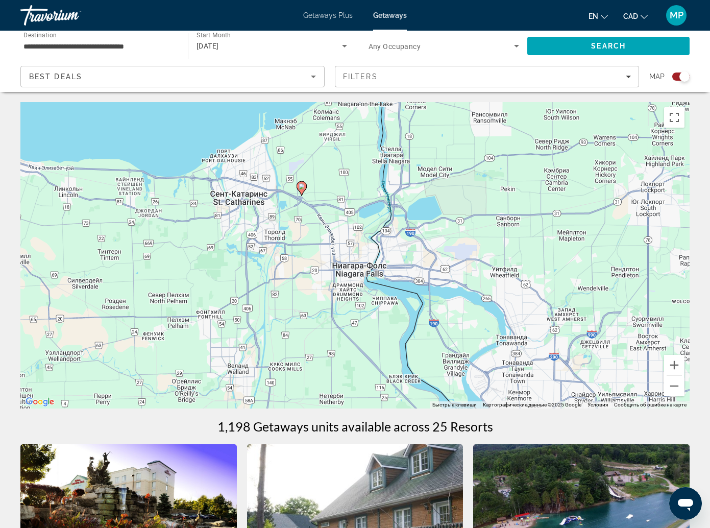
drag, startPoint x: 352, startPoint y: 216, endPoint x: 349, endPoint y: 238, distance: 22.7
click at [349, 238] on div "Чтобы активировать перетаскивание с помощью клавиатуры, нажмите Alt + Ввод. Пос…" at bounding box center [354, 255] width 669 height 306
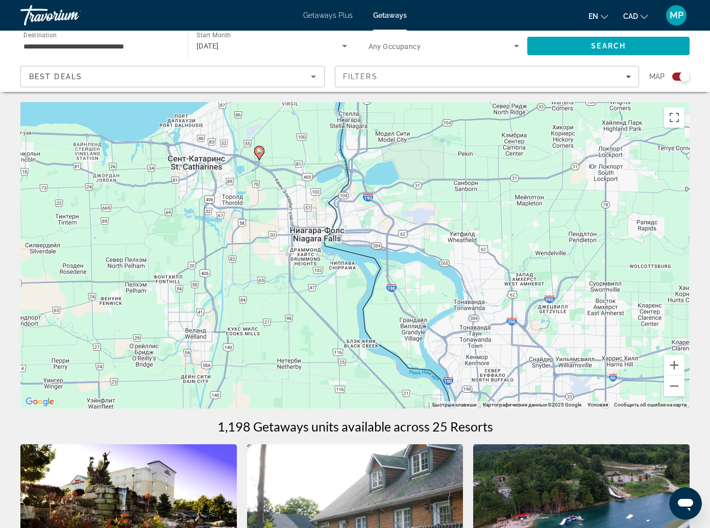
drag, startPoint x: 351, startPoint y: 256, endPoint x: 312, endPoint y: 236, distance: 43.8
click at [312, 236] on div "Чтобы активировать перетаскивание с помощью клавиатуры, нажмите Alt + Ввод. Пос…" at bounding box center [354, 255] width 669 height 306
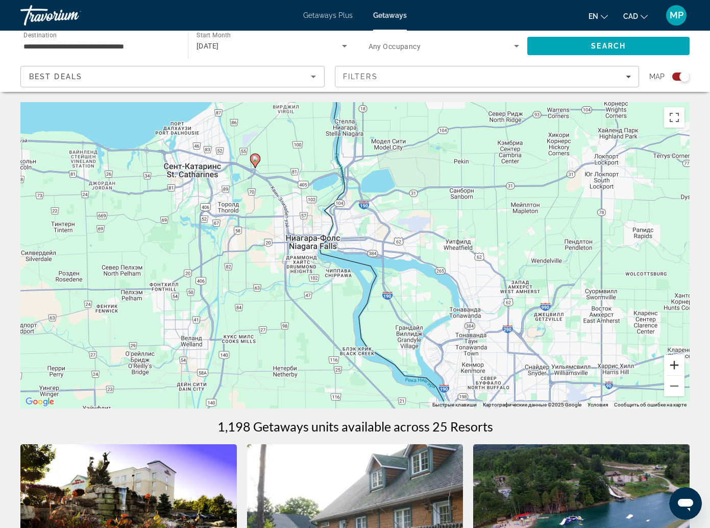
click at [673, 355] on button "Увеличить" at bounding box center [674, 365] width 20 height 20
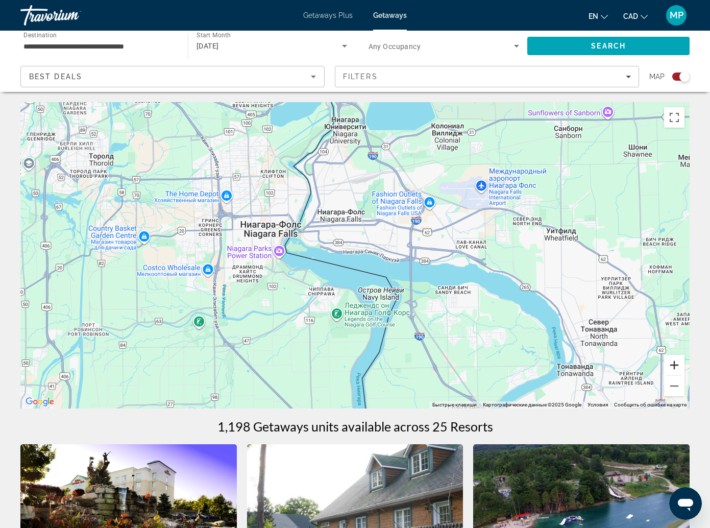
click at [673, 355] on button "Увеличить" at bounding box center [674, 365] width 20 height 20
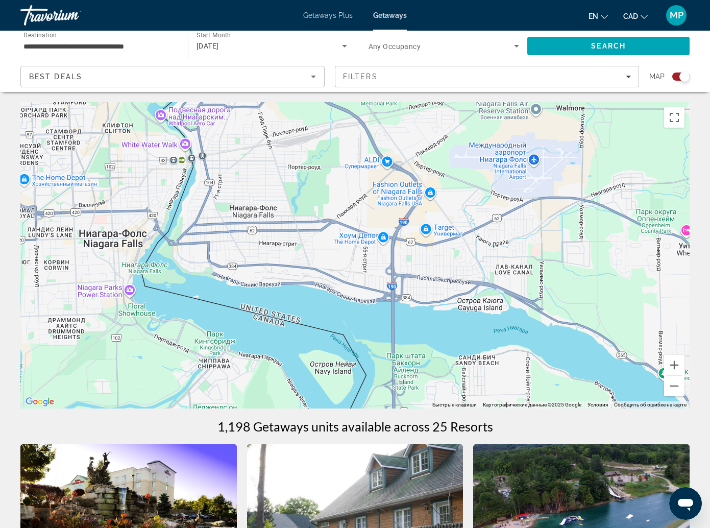
drag, startPoint x: 219, startPoint y: 242, endPoint x: 139, endPoint y: 272, distance: 85.6
click at [139, 272] on div "Main content" at bounding box center [354, 255] width 669 height 306
click at [101, 45] on input "**********" at bounding box center [98, 46] width 151 height 12
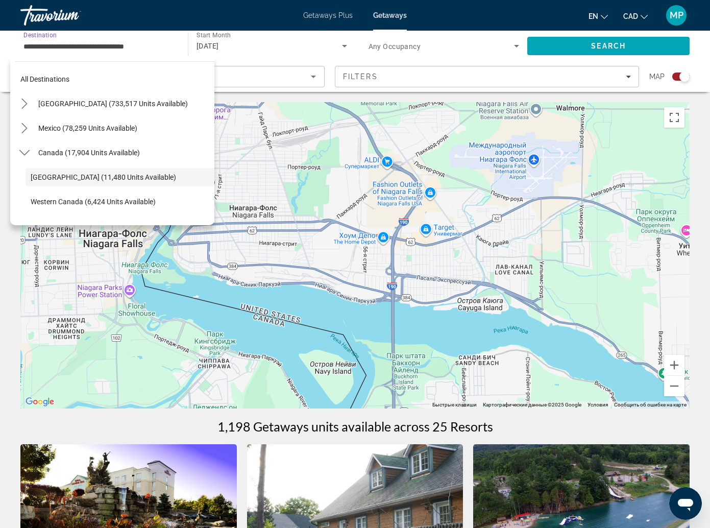
scroll to position [36, 0]
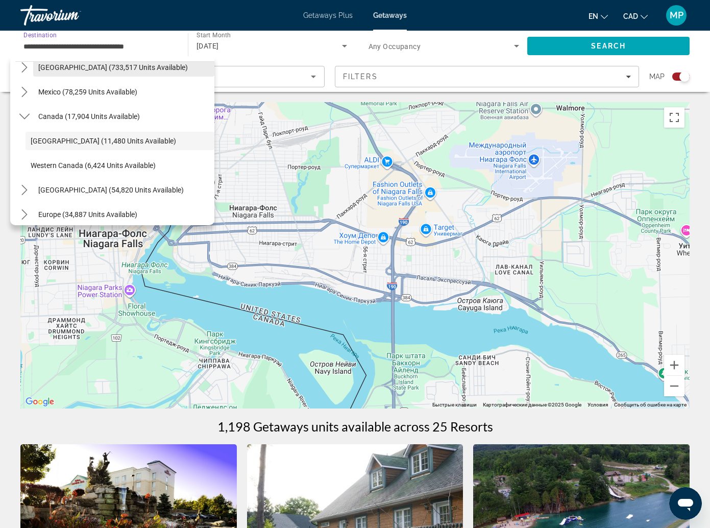
click at [75, 66] on span "[GEOGRAPHIC_DATA] (733,517 units available)" at bounding box center [113, 67] width 150 height 8
type input "**********"
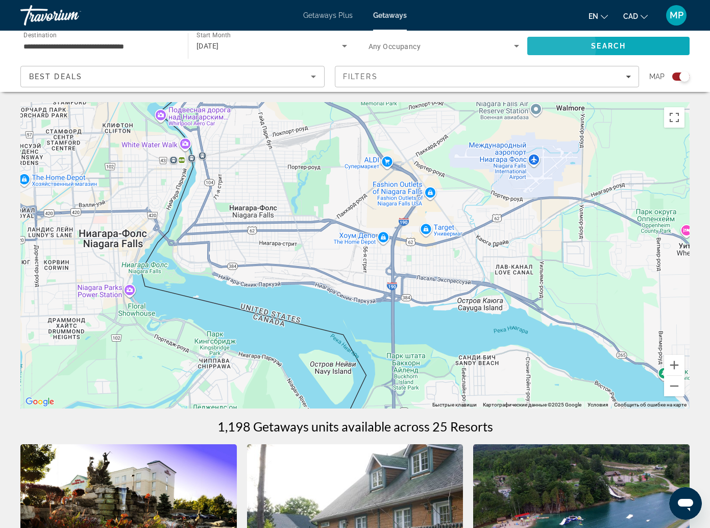
click at [591, 46] on span "Search" at bounding box center [608, 46] width 35 height 8
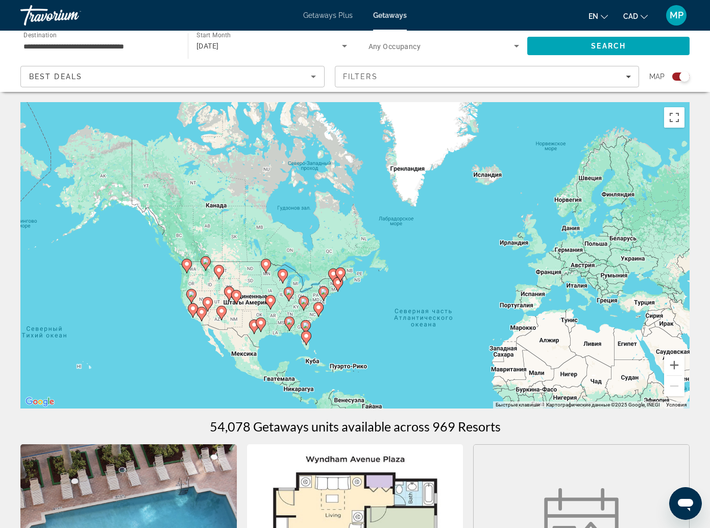
drag, startPoint x: 196, startPoint y: 204, endPoint x: 273, endPoint y: 258, distance: 93.3
click at [271, 258] on div "Чтобы активировать перетаскивание с помощью клавиатуры, нажмите Alt + Ввод. Пос…" at bounding box center [354, 255] width 669 height 306
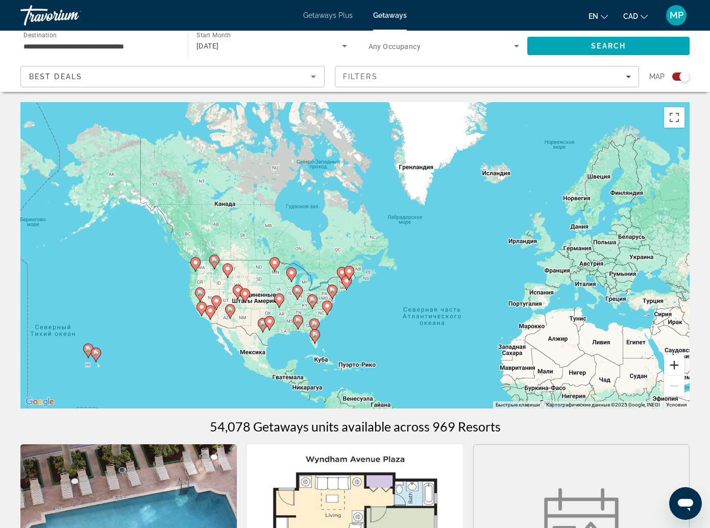
click at [678, 355] on button "Увеличить" at bounding box center [674, 365] width 20 height 20
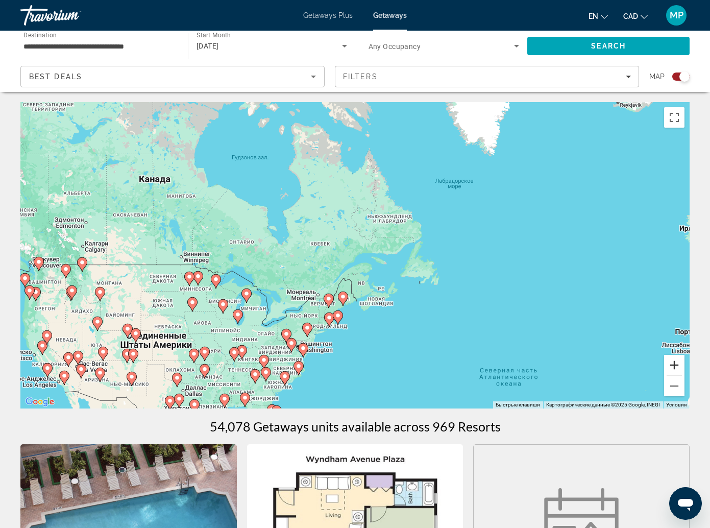
click at [678, 355] on button "Увеличить" at bounding box center [674, 365] width 20 height 20
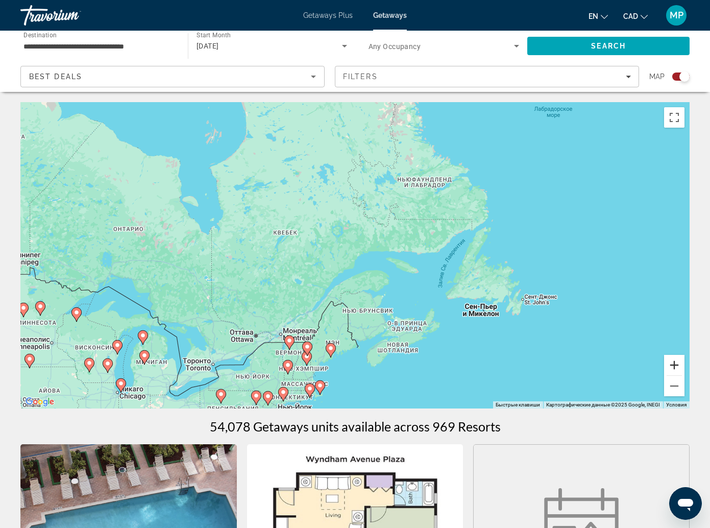
click at [678, 355] on button "Увеличить" at bounding box center [674, 365] width 20 height 20
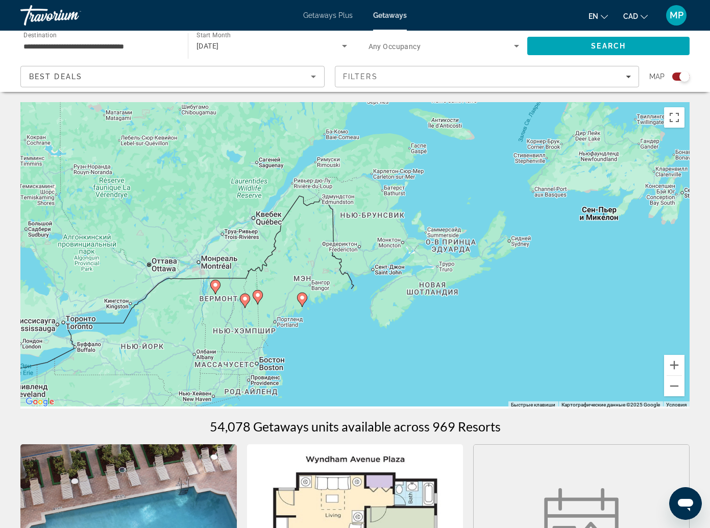
drag, startPoint x: 295, startPoint y: 334, endPoint x: 252, endPoint y: 213, distance: 128.0
click at [290, 181] on div "Чтобы активировать перетаскивание с помощью клавиатуры, нажмите Alt + Ввод. Пос…" at bounding box center [354, 255] width 669 height 306
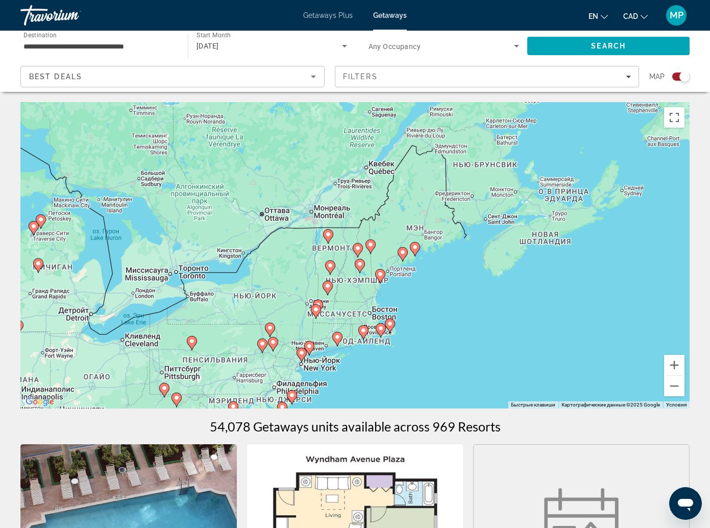
drag, startPoint x: 205, startPoint y: 259, endPoint x: 333, endPoint y: 211, distance: 136.1
click at [334, 208] on div "Чтобы активировать перетаскивание с помощью клавиатуры, нажмите Alt + Ввод. Пос…" at bounding box center [354, 255] width 669 height 306
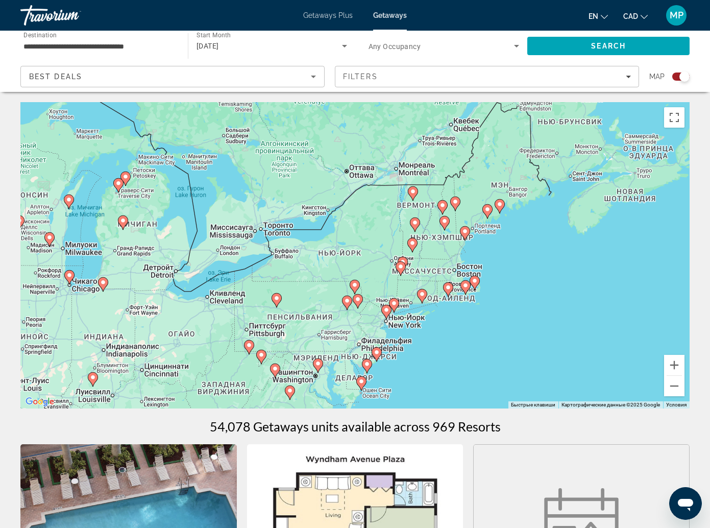
drag, startPoint x: 231, startPoint y: 275, endPoint x: 305, endPoint y: 233, distance: 84.8
click at [304, 233] on div "Чтобы активировать перетаскивание с помощью клавиатуры, нажмите Alt + Ввод. Пос…" at bounding box center [354, 255] width 669 height 306
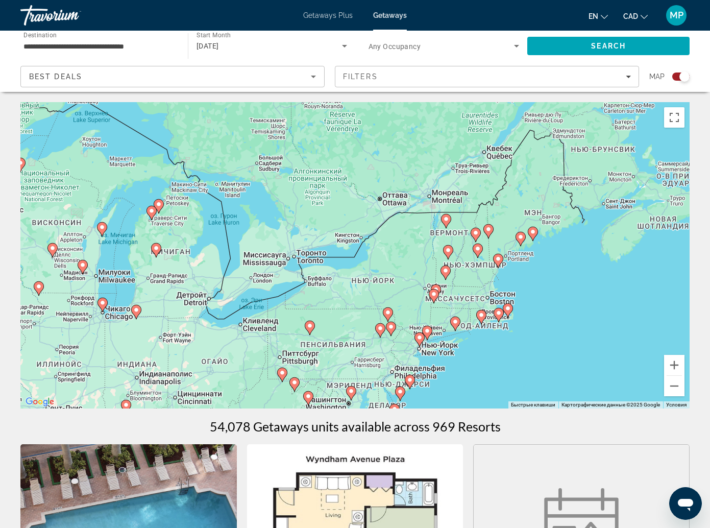
drag, startPoint x: 248, startPoint y: 258, endPoint x: 279, endPoint y: 286, distance: 42.3
click at [279, 287] on div "Чтобы активировать перетаскивание с помощью клавиатуры, нажмите Alt + Ввод. Пос…" at bounding box center [354, 255] width 669 height 306
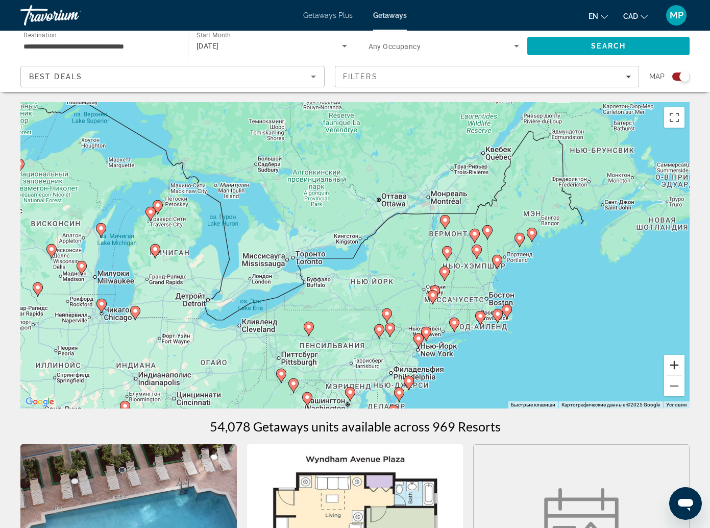
click at [674, 355] on button "Увеличить" at bounding box center [674, 365] width 20 height 20
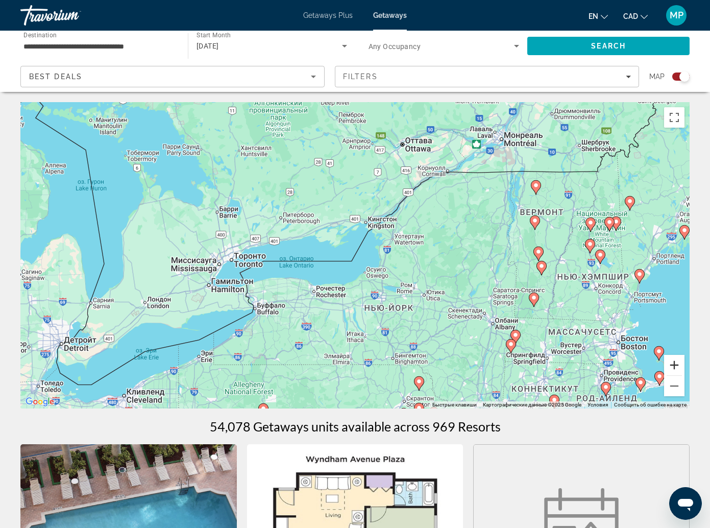
click at [674, 355] on button "Увеличить" at bounding box center [674, 365] width 20 height 20
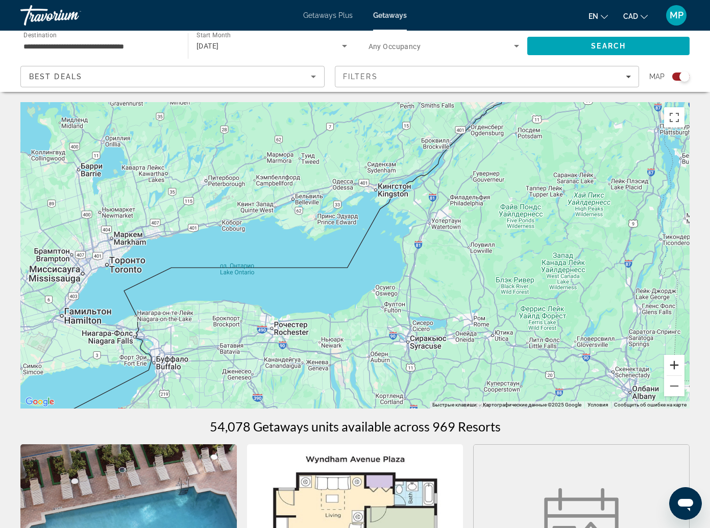
click at [674, 355] on button "Увеличить" at bounding box center [674, 365] width 20 height 20
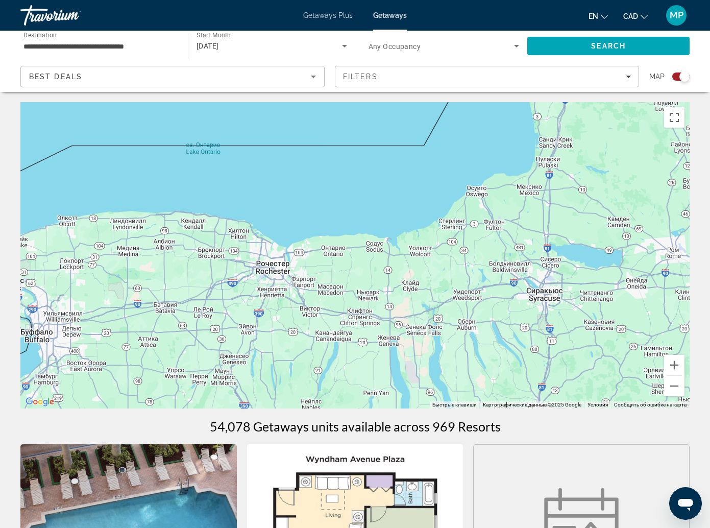
drag, startPoint x: 308, startPoint y: 293, endPoint x: 391, endPoint y: 159, distance: 158.2
click at [392, 158] on div "Main content" at bounding box center [354, 255] width 669 height 306
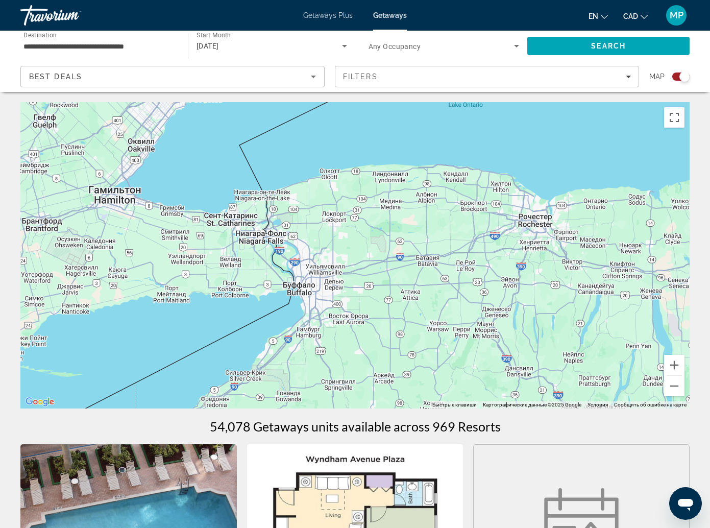
drag, startPoint x: 360, startPoint y: 206, endPoint x: 433, endPoint y: 199, distance: 72.8
click at [433, 199] on div "Main content" at bounding box center [354, 255] width 669 height 306
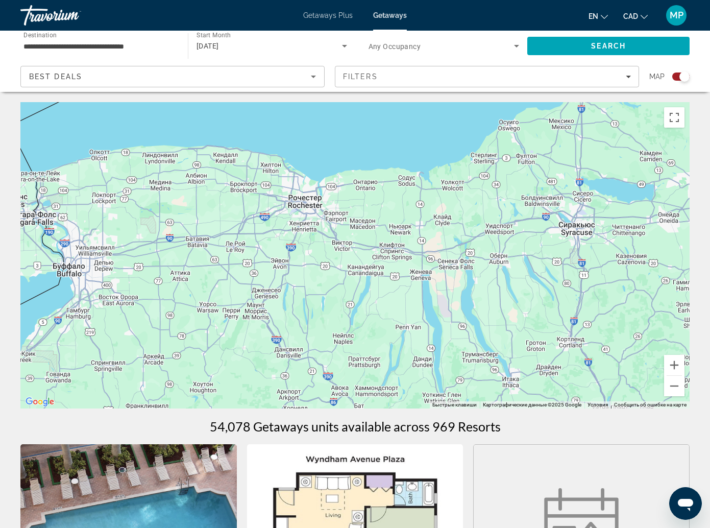
drag, startPoint x: 419, startPoint y: 186, endPoint x: 188, endPoint y: 168, distance: 231.9
click at [188, 168] on div "Main content" at bounding box center [354, 255] width 669 height 306
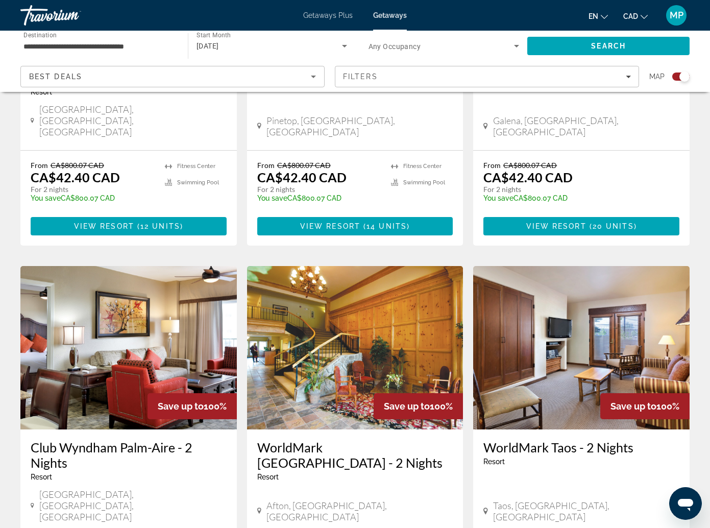
scroll to position [1246, 0]
